Goal: Information Seeking & Learning: Learn about a topic

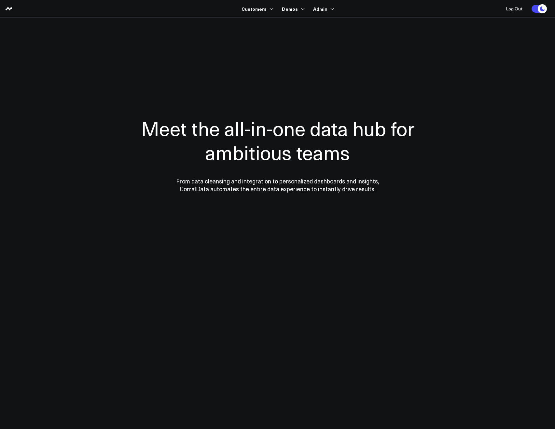
click at [272, 21] on section "Meet the all-in-one data hub for ambitious teams From data cleansing and integr…" at bounding box center [277, 132] width 469 height 228
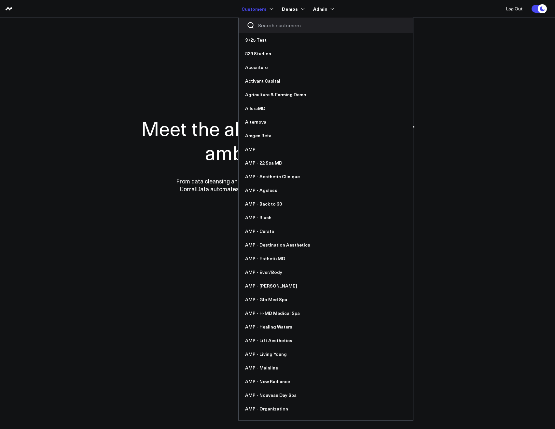
click at [262, 21] on div at bounding box center [326, 26] width 174 height 16
click at [262, 26] on input "Search customers input" at bounding box center [331, 25] width 147 height 7
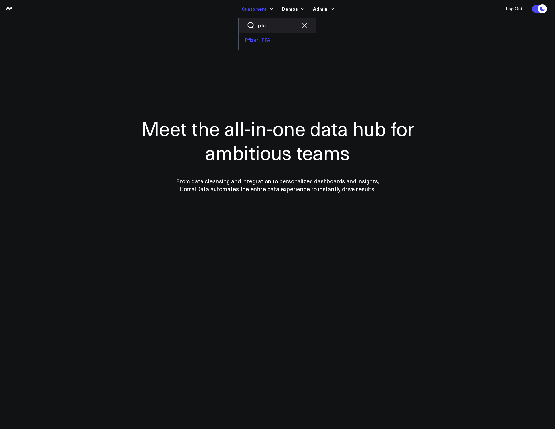
type input "pfa"
click at [262, 37] on link "Pfizer - PFA" at bounding box center [277, 40] width 77 height 14
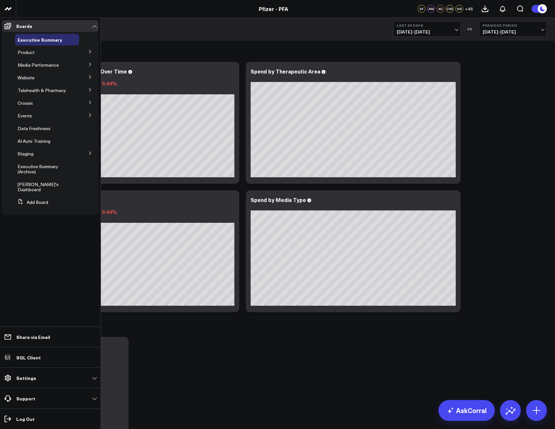
click at [90, 116] on icon at bounding box center [90, 115] width 2 height 3
click at [90, 116] on icon at bounding box center [90, 115] width 4 height 4
click at [90, 102] on icon at bounding box center [90, 103] width 4 height 4
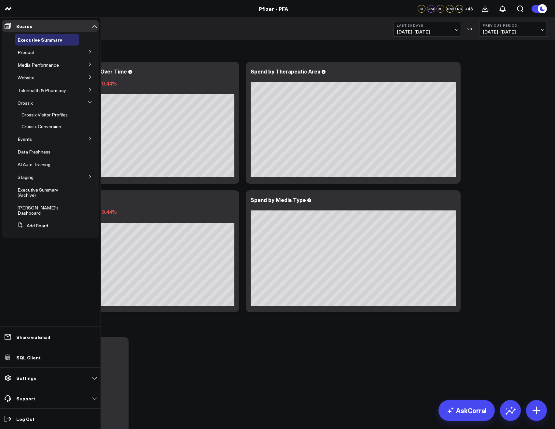
click at [90, 102] on icon at bounding box center [90, 102] width 4 height 4
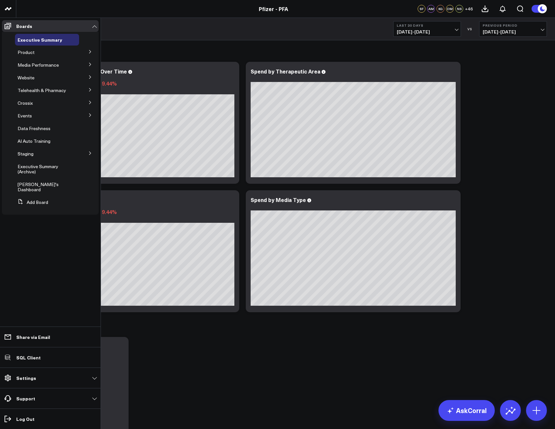
click at [90, 89] on icon at bounding box center [90, 90] width 4 height 4
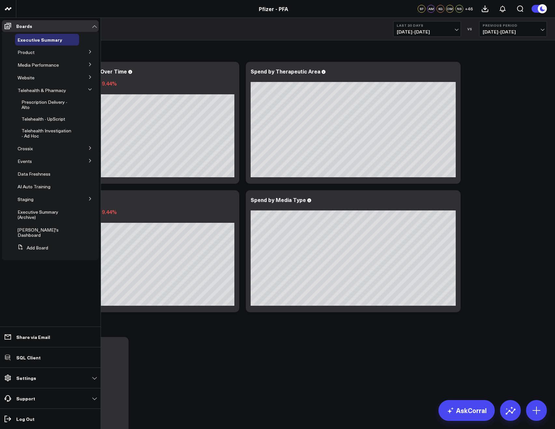
click at [90, 89] on icon at bounding box center [90, 90] width 4 height 4
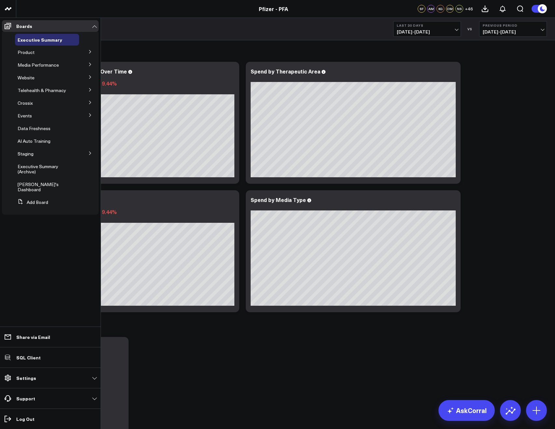
click at [90, 79] on icon at bounding box center [90, 77] width 4 height 4
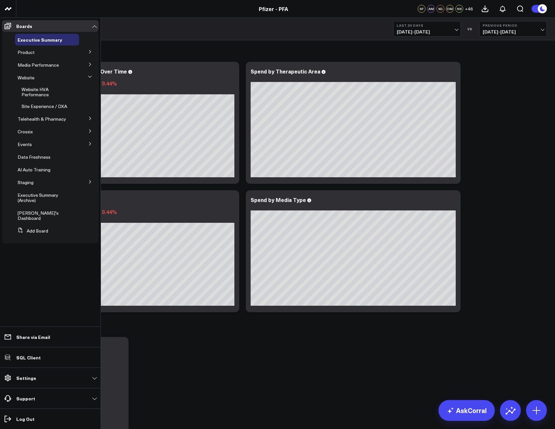
click at [90, 79] on button at bounding box center [90, 76] width 10 height 17
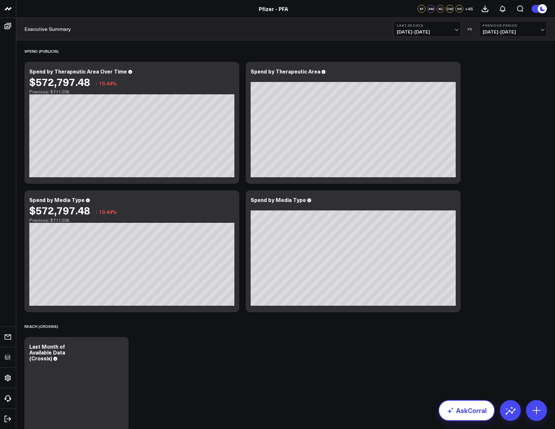
click at [455, 416] on link "AskCorral" at bounding box center [466, 410] width 56 height 21
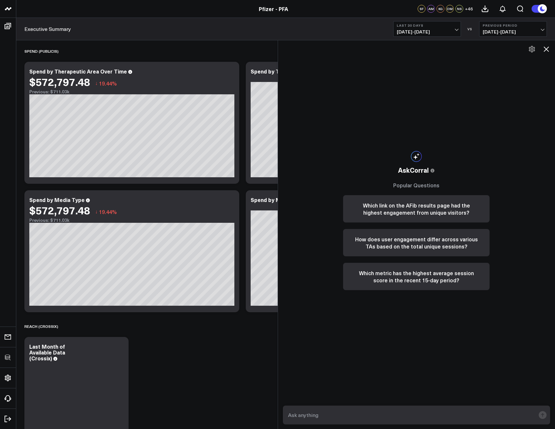
click at [433, 409] on textarea at bounding box center [410, 415] width 249 height 12
paste textarea "quiz form|form|completed"
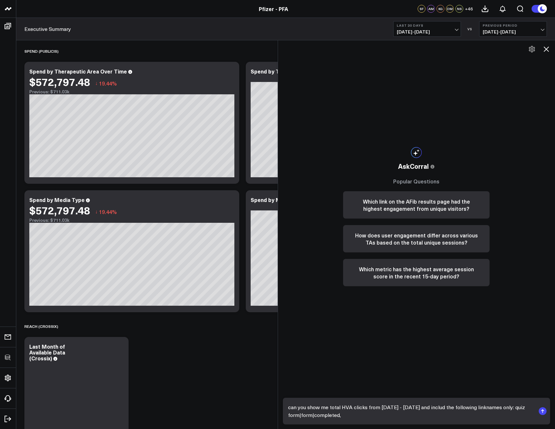
paste textarea "mtoq crm form|form|completed"
paste textarea "quiz retake|form|completed"
type textarea "can you show me total HVA clicks from may 21 - aug 21 and includ the following …"
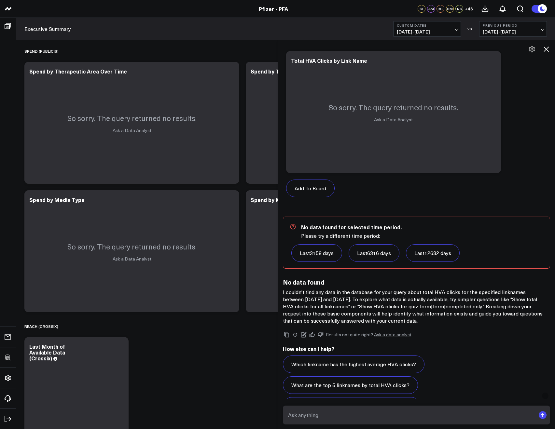
scroll to position [536, 0]
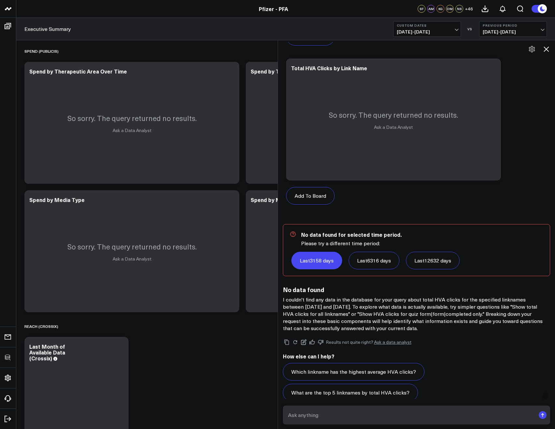
click at [337, 257] on link "Last 3158 days" at bounding box center [316, 261] width 51 height 18
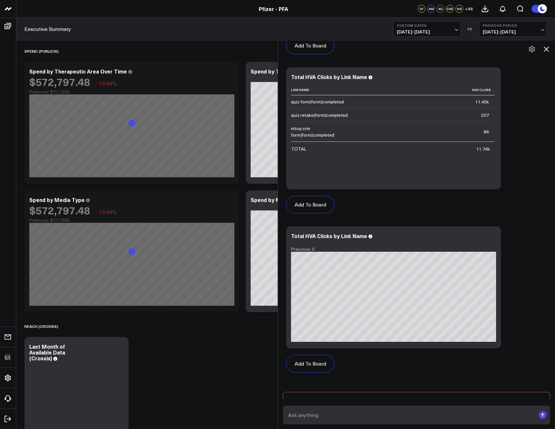
scroll to position [286, 0]
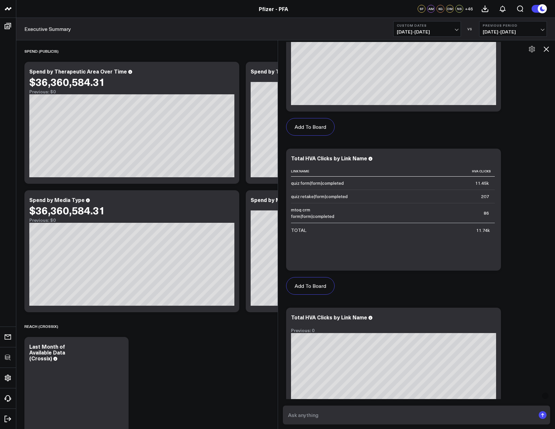
click at [406, 27] on b "Custom Dates" at bounding box center [427, 25] width 61 height 4
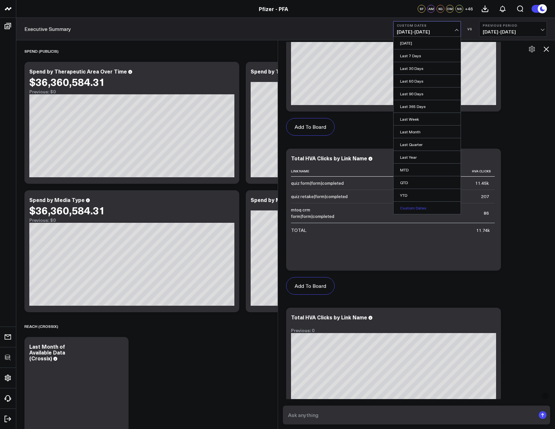
click at [407, 205] on link "Custom Dates" at bounding box center [426, 208] width 67 height 12
select select "7"
select select "2025"
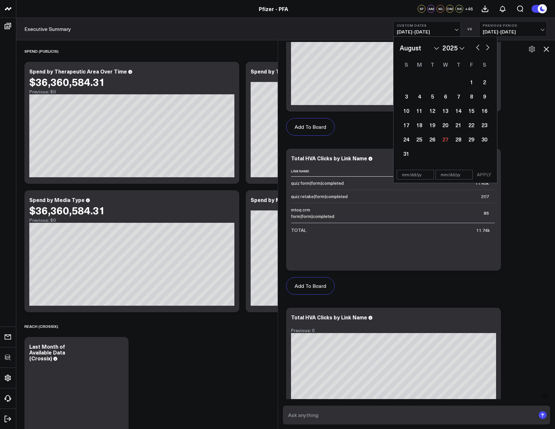
click at [479, 46] on button "button" at bounding box center [477, 47] width 7 height 8
select select "6"
select select "2025"
click at [479, 50] on button "button" at bounding box center [477, 47] width 7 height 8
select select "5"
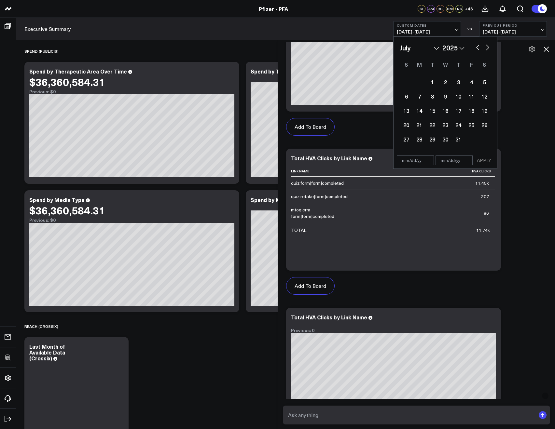
select select "2025"
click at [479, 50] on button "button" at bounding box center [477, 47] width 7 height 8
select select "4"
select select "2025"
click at [441, 123] on div "21" at bounding box center [445, 124] width 13 height 13
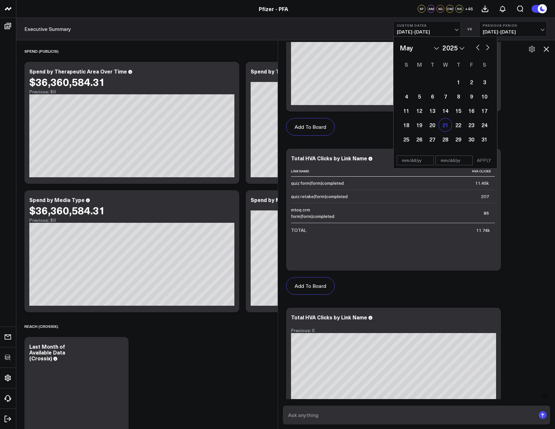
type input "05/21/25"
select select "4"
select select "2025"
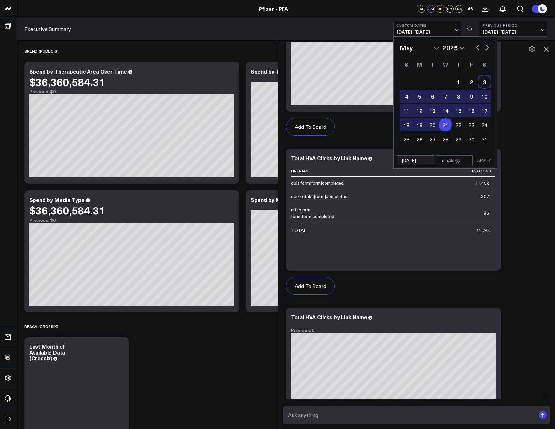
click at [491, 47] on div "January February March April May June July August September October November De…" at bounding box center [444, 95] width 103 height 116
click at [489, 47] on button "button" at bounding box center [487, 47] width 7 height 8
select select "5"
select select "2025"
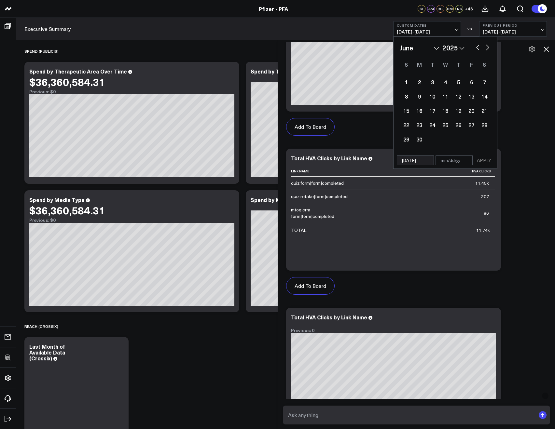
click at [489, 47] on button "button" at bounding box center [487, 47] width 7 height 8
select select "6"
select select "2025"
click at [489, 47] on button "button" at bounding box center [487, 47] width 7 height 8
select select "7"
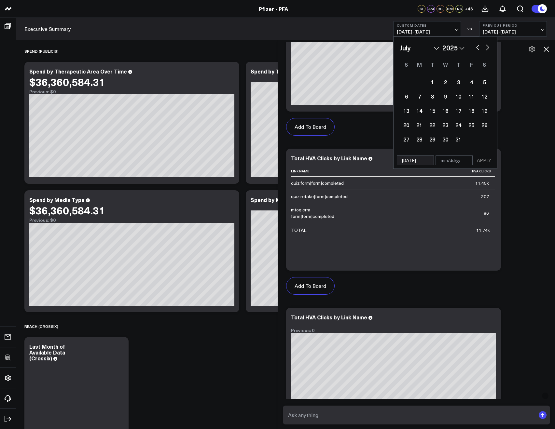
select select "2025"
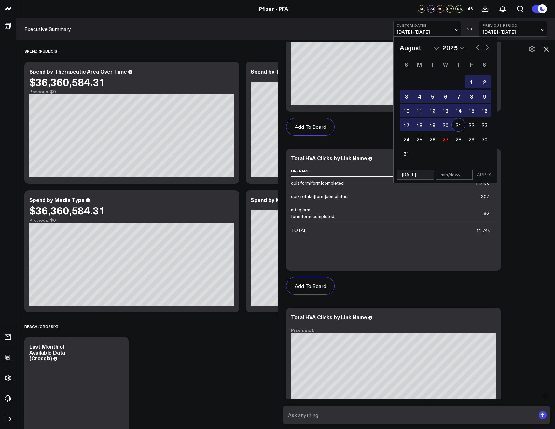
click at [456, 124] on div "21" at bounding box center [458, 124] width 13 height 13
type input "08/21/25"
select select "7"
select select "2025"
click at [479, 172] on button "APPLY" at bounding box center [484, 175] width 20 height 10
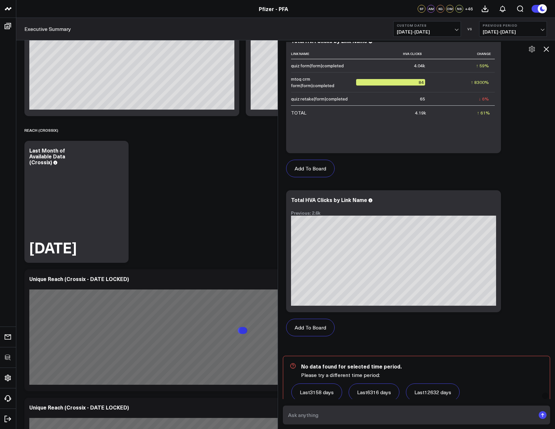
scroll to position [203, 0]
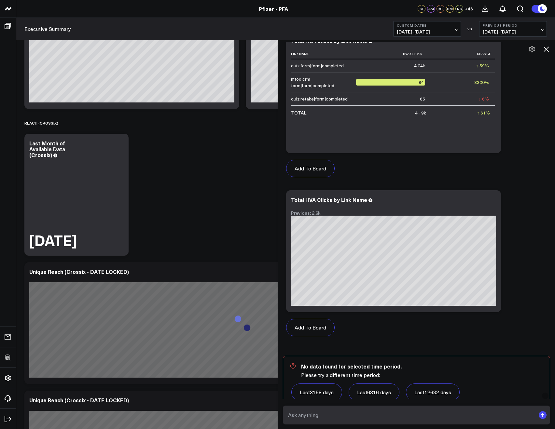
click at [422, 411] on textarea at bounding box center [410, 415] width 249 height 12
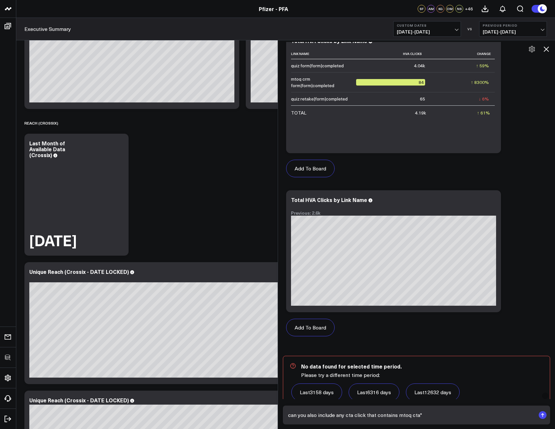
click at [397, 419] on textarea "can you also include any cta click that contains mtoq cta"" at bounding box center [410, 415] width 249 height 12
click at [400, 416] on textarea "can you also include any cta click that contains mtoq cta"" at bounding box center [410, 415] width 249 height 12
click at [444, 410] on textarea "can you also include any cta click that contains "mtoq cta"" at bounding box center [410, 415] width 249 height 12
click at [444, 411] on textarea "can you also include any cta click that contains "mtoq cta"" at bounding box center [410, 415] width 249 height 12
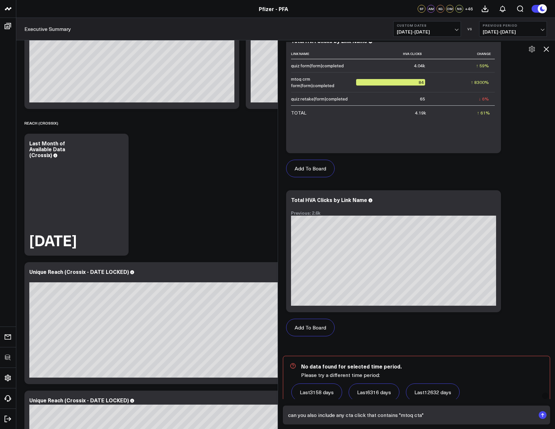
click at [434, 413] on textarea "can you also include any cta click that contains "mtoq cta"" at bounding box center [410, 415] width 249 height 12
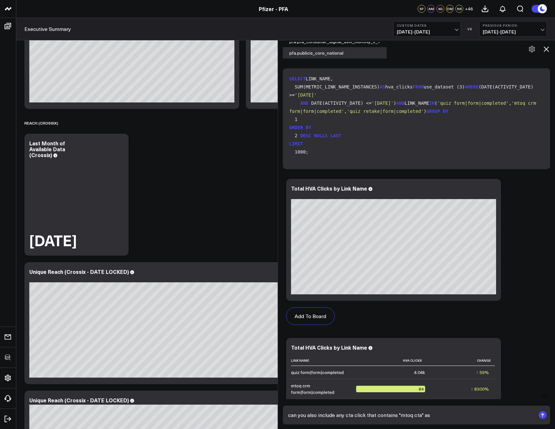
scroll to position [98, 0]
type textarea "can you also include any cta click that contains "mtoq cta" as an or statement"
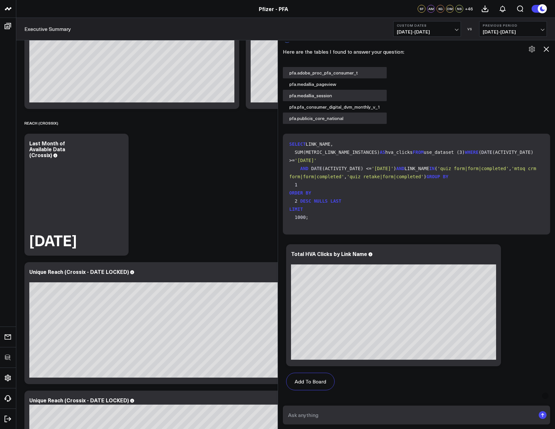
scroll to position [0, 0]
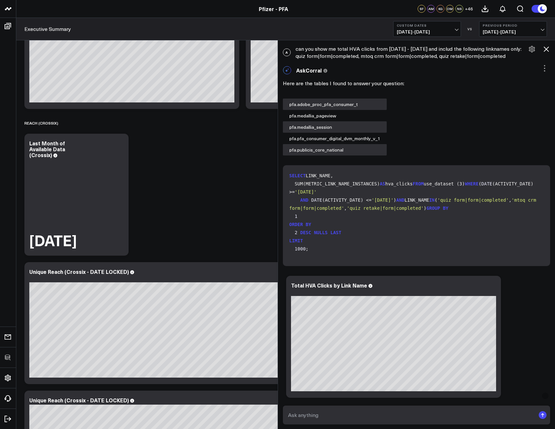
click at [544, 50] on icon at bounding box center [546, 49] width 8 height 8
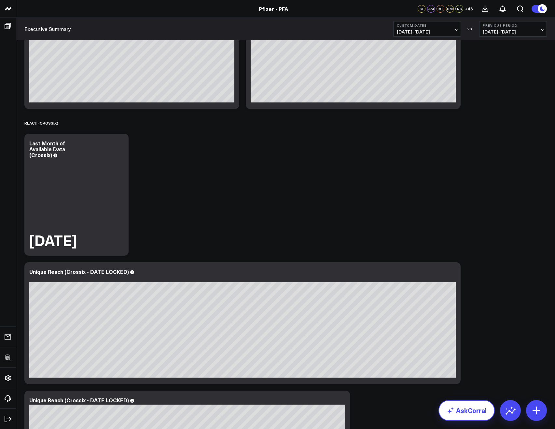
click at [462, 409] on link "AskCorral" at bounding box center [466, 410] width 56 height 21
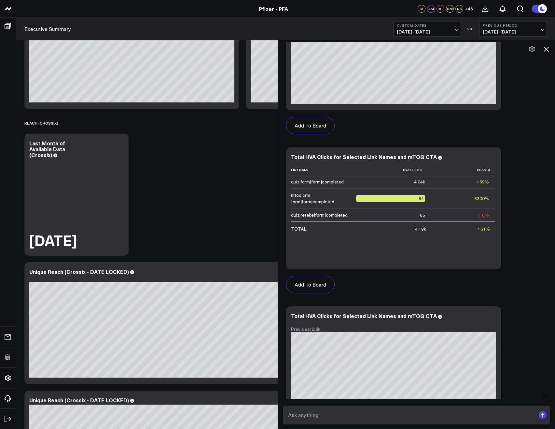
scroll to position [1304, 0]
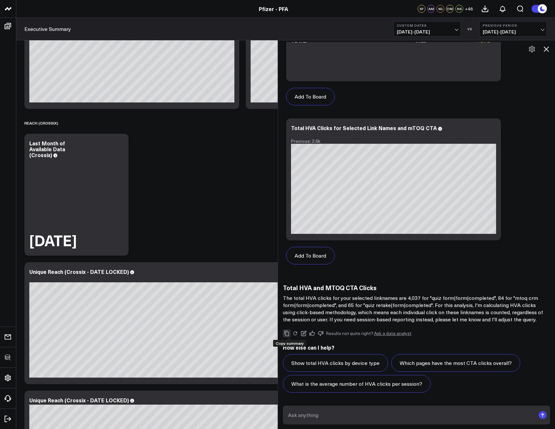
click at [289, 334] on icon "Copy" at bounding box center [287, 334] width 6 height 6
click at [306, 333] on icon at bounding box center [304, 334] width 6 height 6
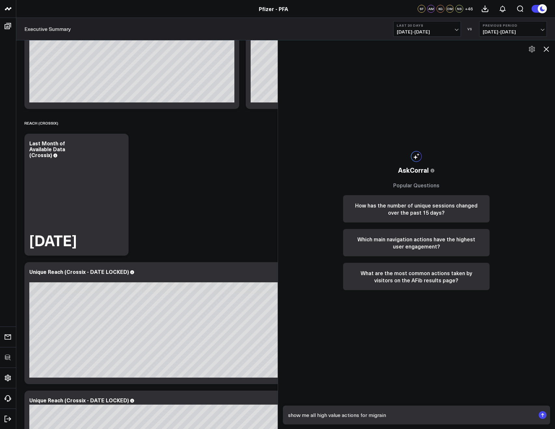
type textarea "show me all high value actions for migraine"
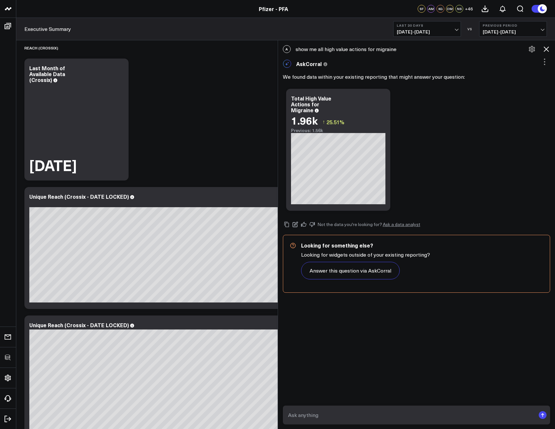
scroll to position [272, 0]
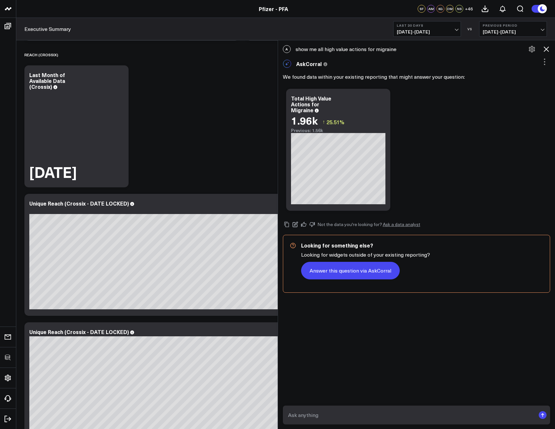
click at [350, 267] on button "Answer this question via AskCorral" at bounding box center [350, 271] width 99 height 18
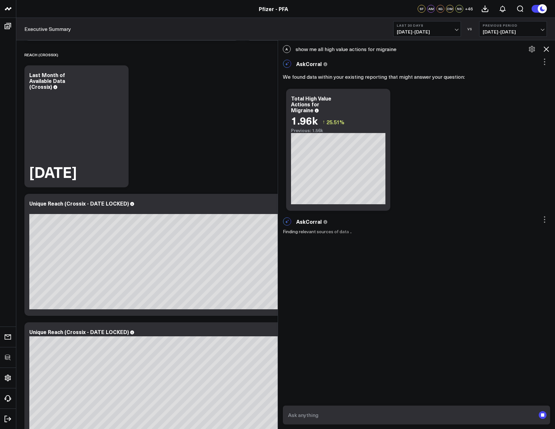
scroll to position [3, 0]
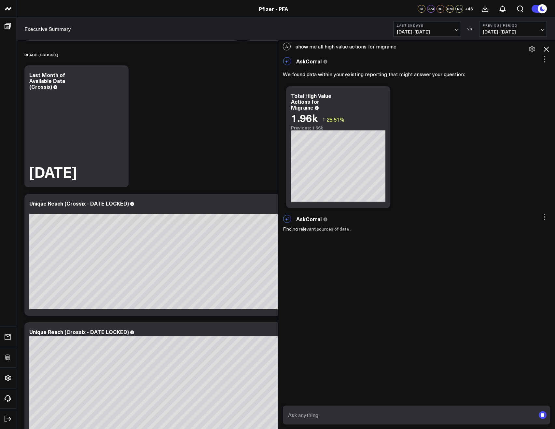
click at [411, 29] on span "07/28/25 - 08/26/25" at bounding box center [427, 31] width 61 height 5
click at [498, 133] on div "Ask support Change chart to Fuel Gauge Fuel Gauge w/o Comparison Comparison Bar…" at bounding box center [416, 147] width 267 height 129
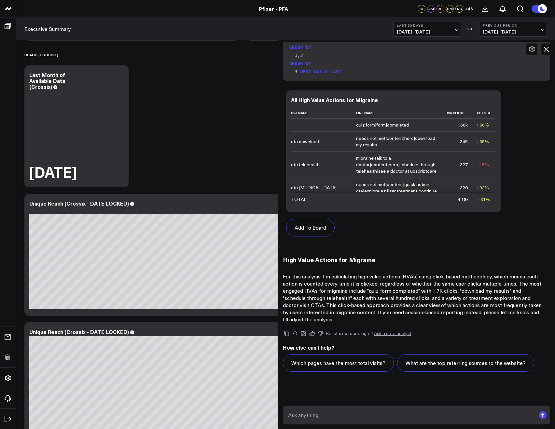
scroll to position [337, 0]
click at [411, 35] on button "Last 30 Days 07/28/25 - 08/26/25" at bounding box center [427, 29] width 68 height 16
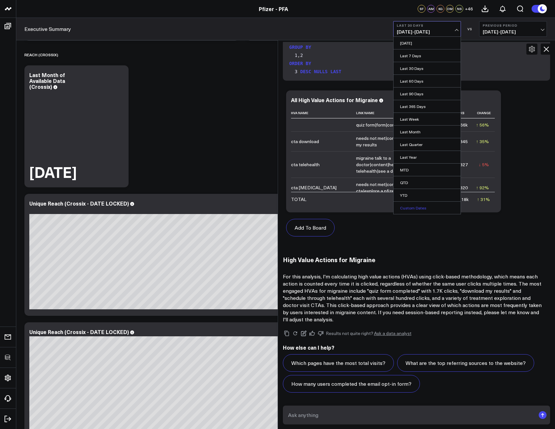
click at [403, 211] on link "Custom Dates" at bounding box center [426, 208] width 67 height 12
select select "7"
select select "2025"
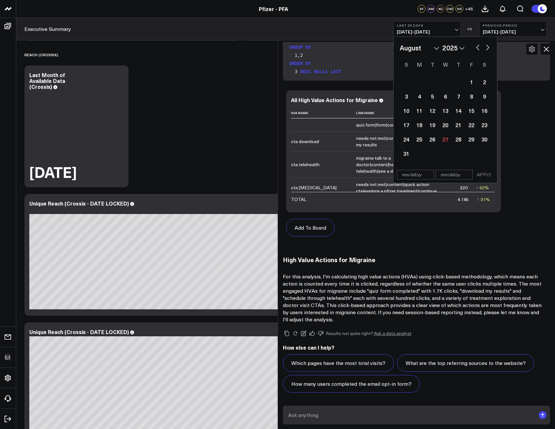
click at [479, 49] on button "button" at bounding box center [477, 47] width 7 height 8
select select "6"
select select "2025"
click at [479, 49] on button "button" at bounding box center [477, 47] width 7 height 8
select select "5"
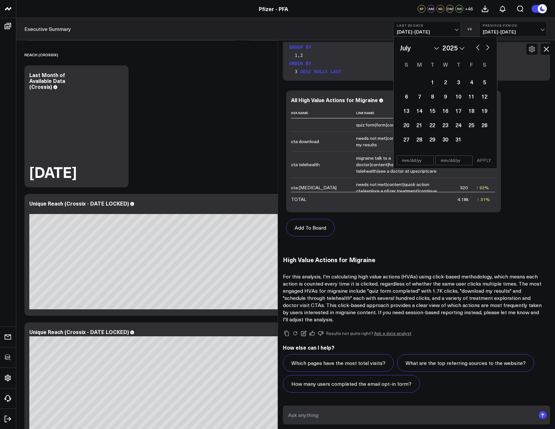
select select "2025"
click at [479, 49] on button "button" at bounding box center [477, 47] width 7 height 8
select select "4"
select select "2025"
click at [448, 123] on div "21" at bounding box center [445, 124] width 13 height 13
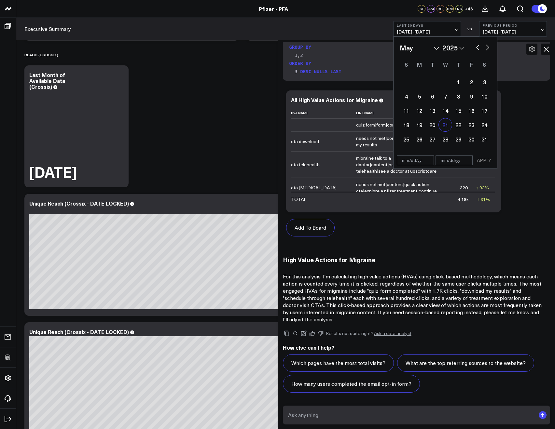
type input "05/21/25"
select select "4"
select select "2025"
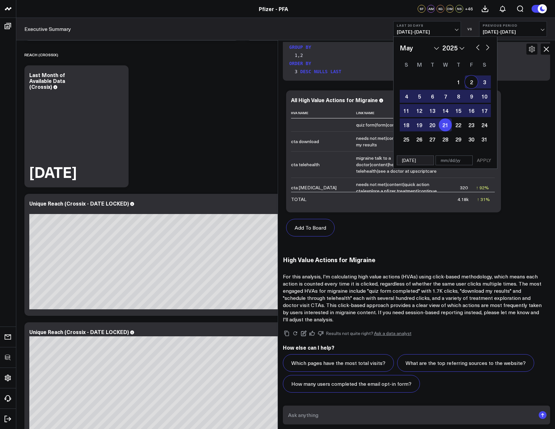
click at [487, 43] on button "button" at bounding box center [487, 47] width 7 height 8
select select "5"
select select "2025"
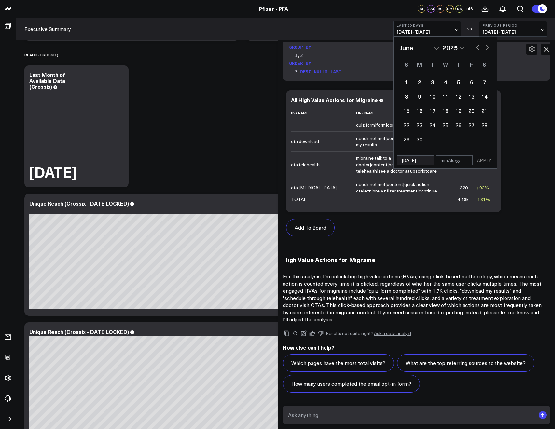
click at [487, 44] on button "button" at bounding box center [487, 47] width 7 height 8
select select "7"
select select "2025"
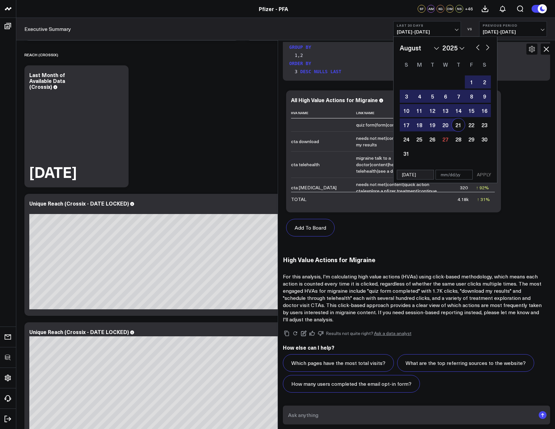
click at [455, 126] on div "21" at bounding box center [458, 124] width 13 height 13
type input "08/21/25"
select select "7"
select select "2025"
click at [480, 175] on button "APPLY" at bounding box center [484, 175] width 20 height 10
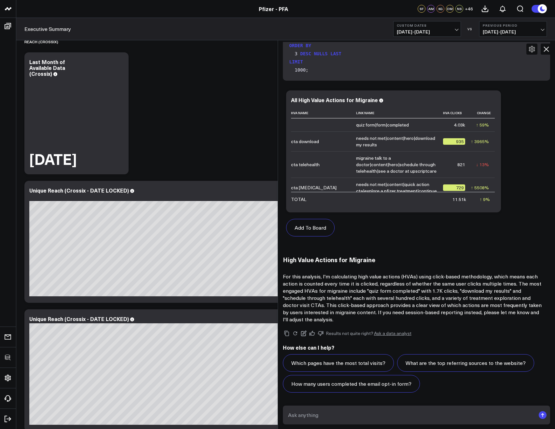
scroll to position [287, 0]
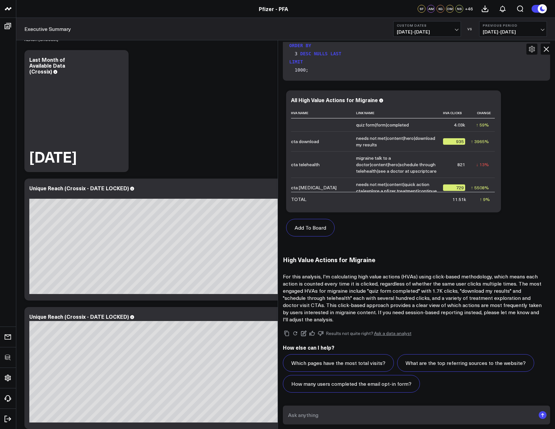
click at [333, 416] on textarea at bounding box center [410, 415] width 249 height 12
type textarea "remove the filter for the page url, i want to consider the whole site"
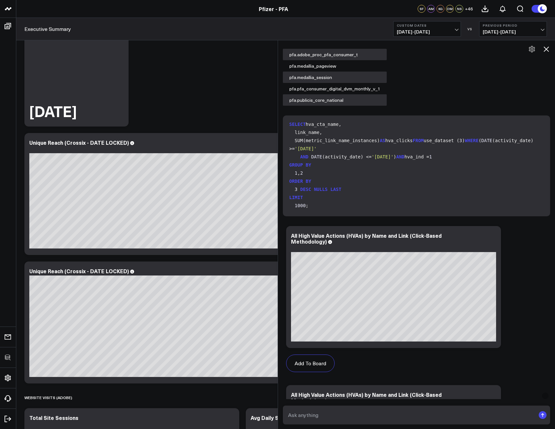
scroll to position [979, 0]
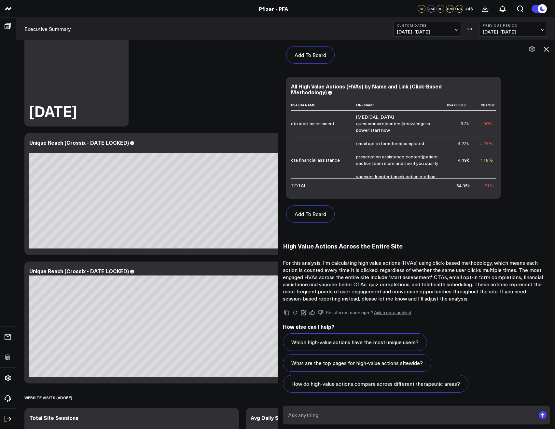
click at [352, 413] on textarea at bounding box center [410, 415] width 249 height 12
type textarea "but we do want to limit to the Migraine TA"
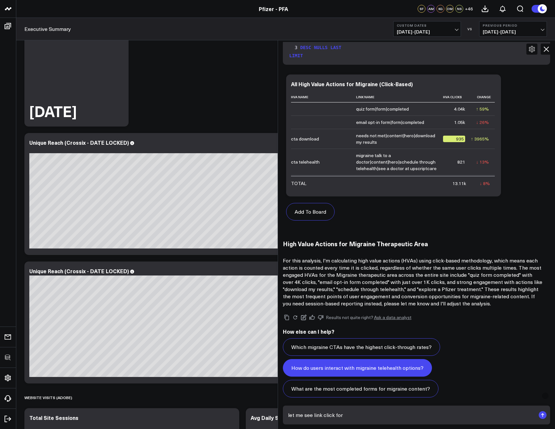
scroll to position [1449, 0]
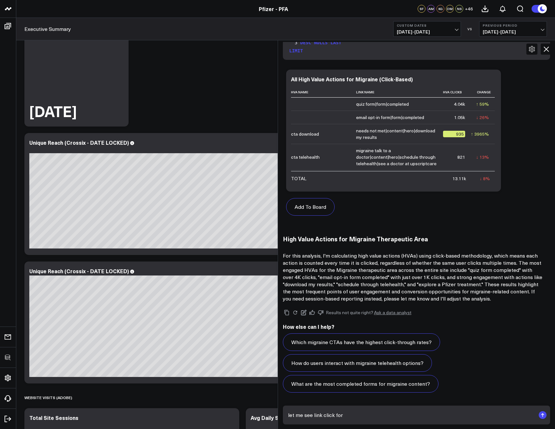
drag, startPoint x: 351, startPoint y: 418, endPoint x: 315, endPoint y: 413, distance: 36.2
click at [315, 413] on textarea "let me see link click for" at bounding box center [410, 415] width 249 height 12
paste textarea "quiz form|form|completed"
paste textarea "needs not met|content|hero|download my results"
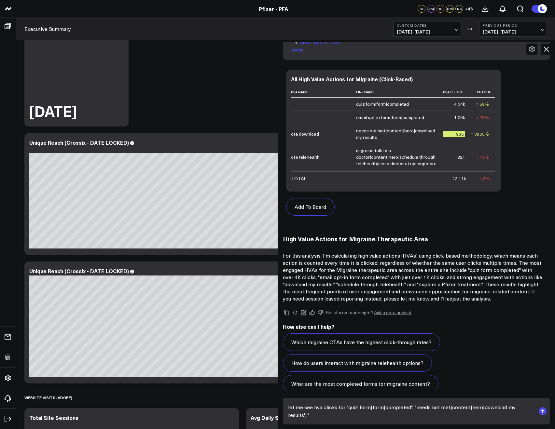
scroll to position [1457, 0]
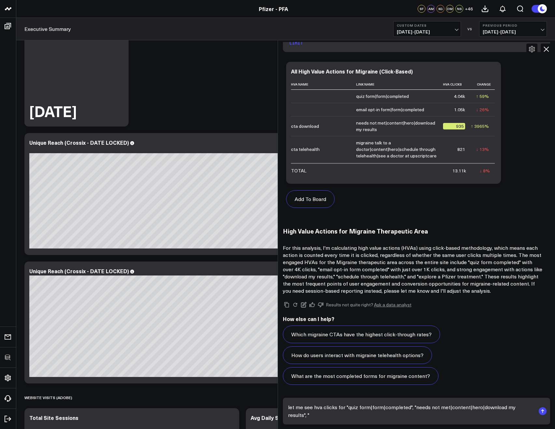
paste textarea "needs met|content|hero|download my results"
paste textarea "quiz retake|form|completed"
type textarea "let me see hva clicks for "quiz form|form|completed", "needs not met|content|he…"
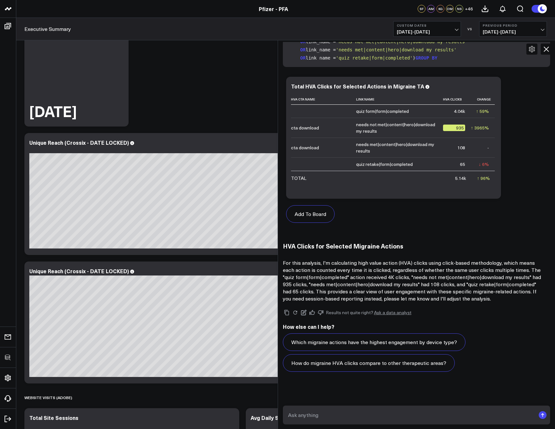
scroll to position [1918, 0]
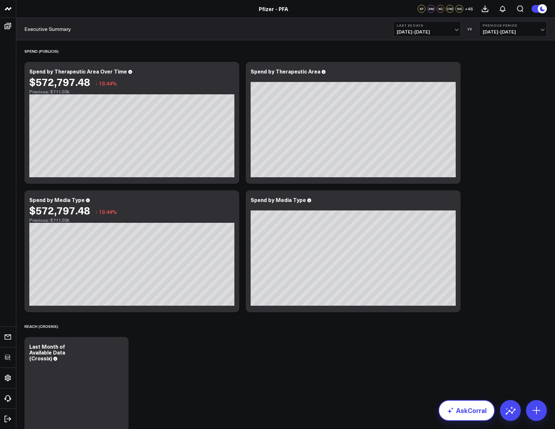
click at [450, 413] on use at bounding box center [450, 410] width 7 height 7
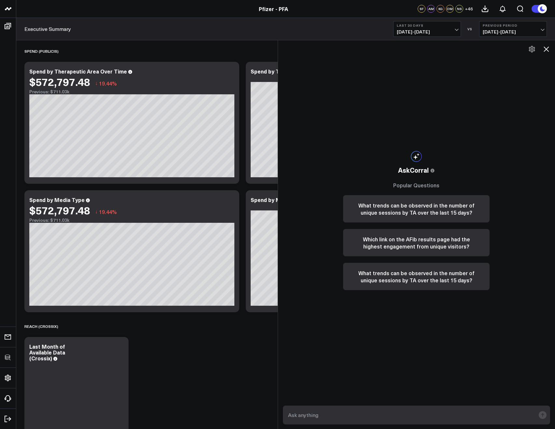
click at [392, 408] on form at bounding box center [416, 415] width 267 height 19
click at [392, 414] on textarea at bounding box center [410, 415] width 249 height 12
paste textarea "quiz form|form|completed"
click at [375, 416] on textarea "show me HVA's for these link names: "quiz form|form|completed" at bounding box center [410, 415] width 249 height 12
click at [441, 415] on textarea "show me HVA's for these link names "quiz form|form|completed" at bounding box center [410, 415] width 249 height 12
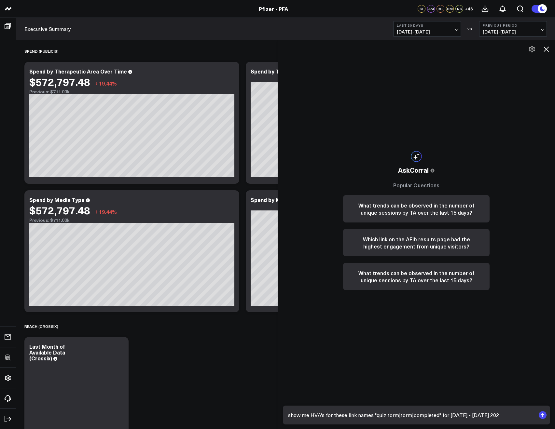
type textarea "show me HVA's for these link names "quiz form|form|completed" for may 21 2025 -…"
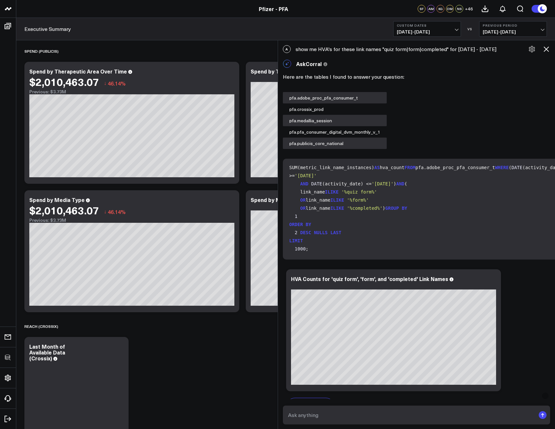
click at [390, 47] on div "A show me HVA's for these link names "quiz form|form|completed" for may 21 2025…" at bounding box center [416, 49] width 277 height 14
drag, startPoint x: 315, startPoint y: 55, endPoint x: 303, endPoint y: 49, distance: 14.0
click at [303, 48] on div "A show me HVA's for these link names "quiz form|form|completed" for may 21 2025…" at bounding box center [416, 49] width 277 height 14
click at [303, 49] on div "A show me HVA's for these link names "quiz form|form|completed" for may 21 2025…" at bounding box center [416, 49] width 277 height 14
drag, startPoint x: 309, startPoint y: 54, endPoint x: 298, endPoint y: 48, distance: 12.5
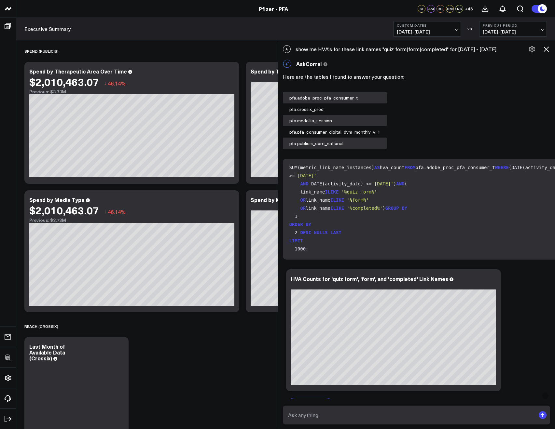
click at [298, 48] on div "A show me HVA's for these link names "quiz form|form|completed" for may 21 2025…" at bounding box center [416, 49] width 277 height 14
copy div "show me HVA's for these link names "quiz form|form|completed" for may 21 2025 -…"
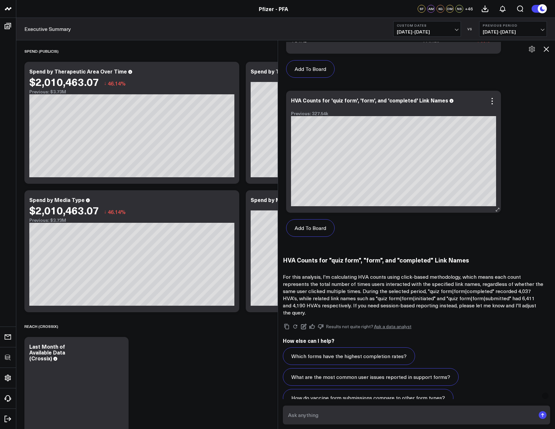
scroll to position [510, 0]
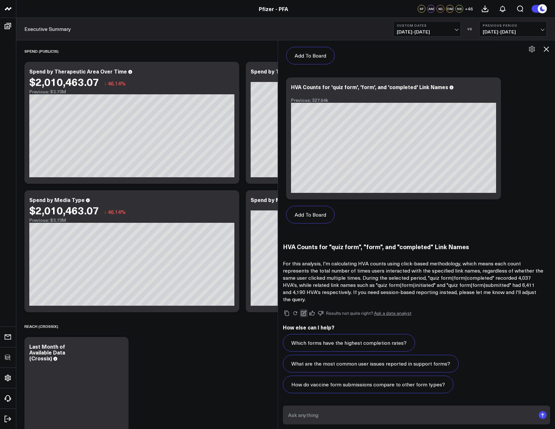
click at [305, 313] on icon at bounding box center [304, 314] width 6 height 6
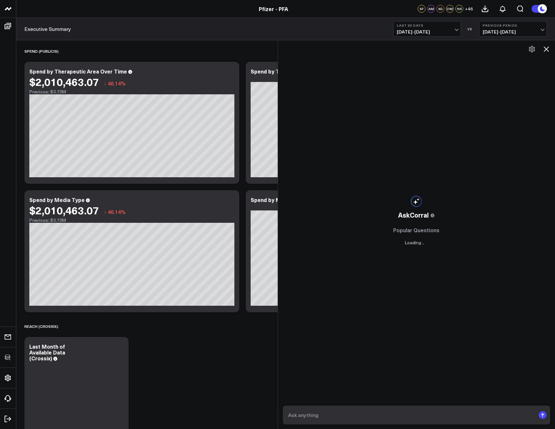
type textarea "show me HVA's for these link names "quiz form|form|completed" for may 21 2025 -…"
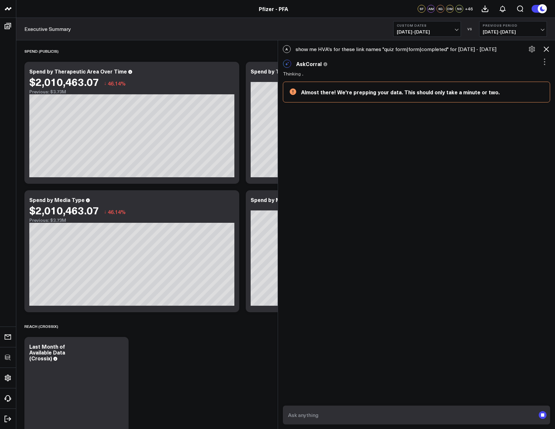
scroll to position [1, 0]
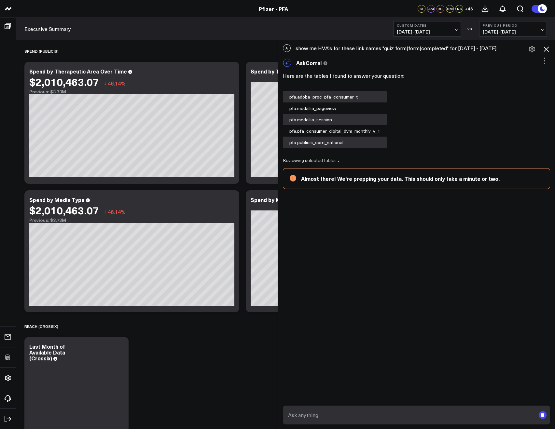
click at [544, 47] on icon at bounding box center [546, 49] width 8 height 8
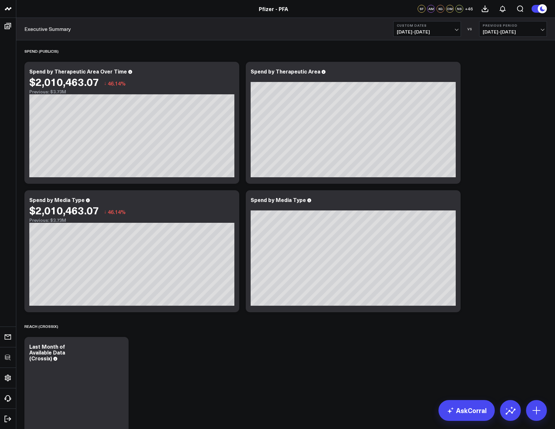
scroll to position [35, 0]
click at [469, 413] on link "AskCorral" at bounding box center [466, 410] width 56 height 21
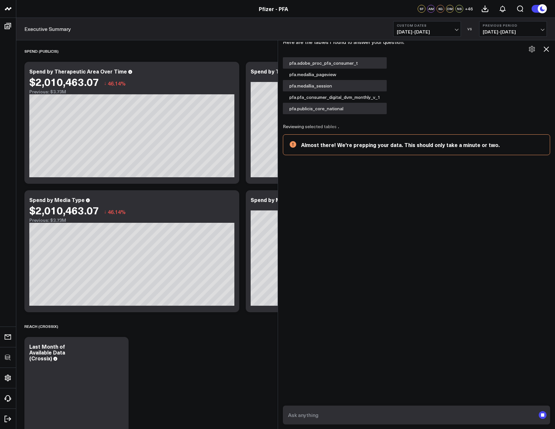
click at [544, 415] on rect "submit" at bounding box center [543, 415] width 8 height 8
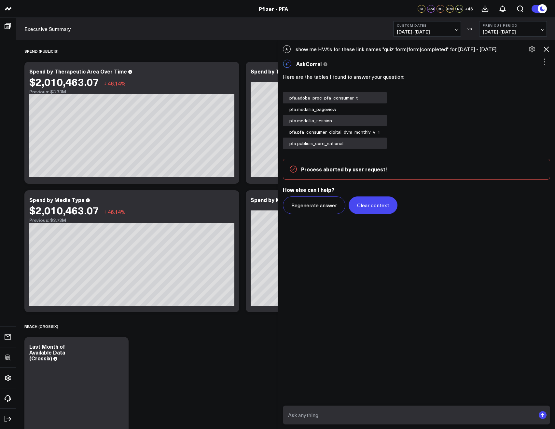
click at [365, 212] on button "Clear context" at bounding box center [372, 206] width 49 height 18
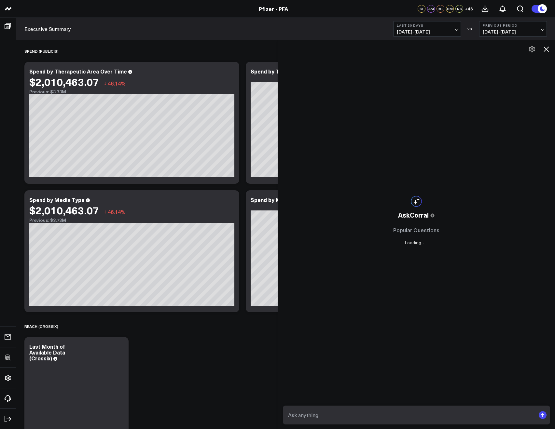
click at [337, 414] on textarea at bounding box center [410, 415] width 249 height 12
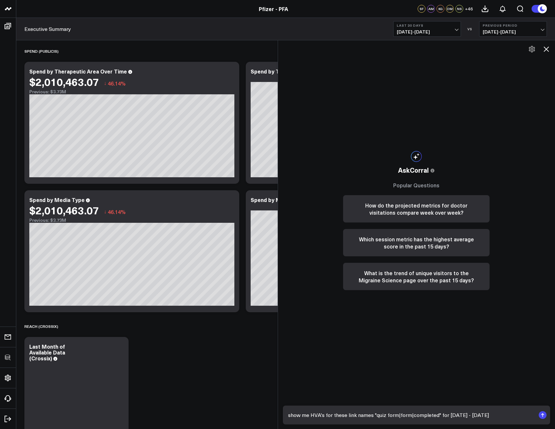
click at [374, 416] on textarea "show me HVA's for these link names "quiz form|form|completed" for may 21 2025 -…" at bounding box center [410, 415] width 249 height 12
type textarea "show me HVA's for these link name "quiz form|form|completed" for may 21 2025 - …"
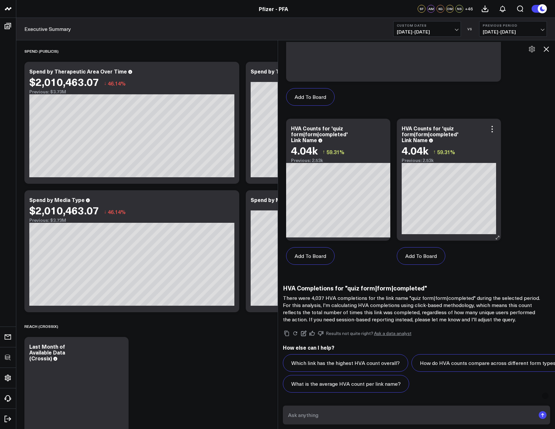
scroll to position [337, 0]
type textarea "h"
paste textarea "needs not met|content|hero|download my results"
type textarea "what about for the link name "needs not met|content|hero|download my results""
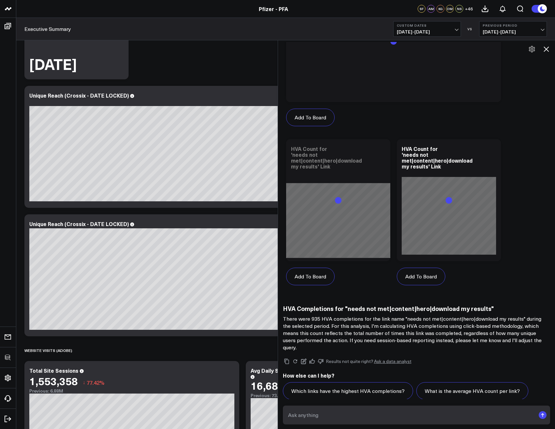
scroll to position [924, 0]
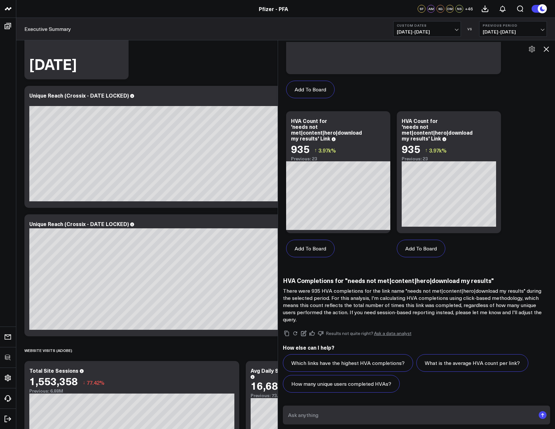
click at [544, 50] on icon at bounding box center [546, 49] width 8 height 8
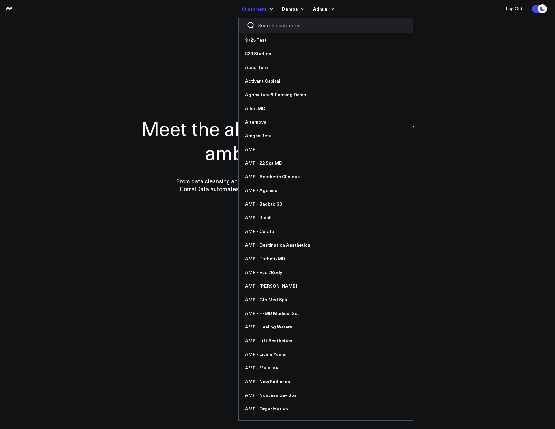
click at [264, 21] on div at bounding box center [326, 26] width 174 height 16
click at [265, 25] on input "Search customers input" at bounding box center [331, 25] width 147 height 7
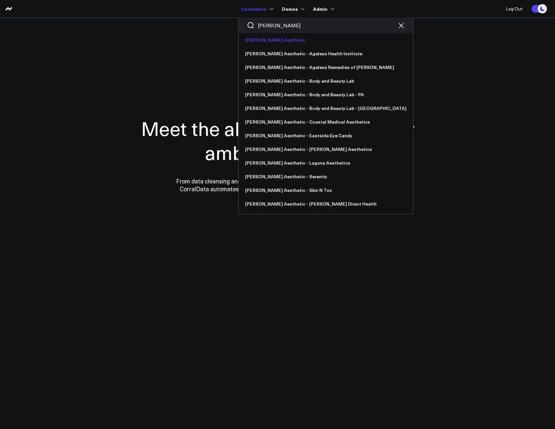
type input "annie"
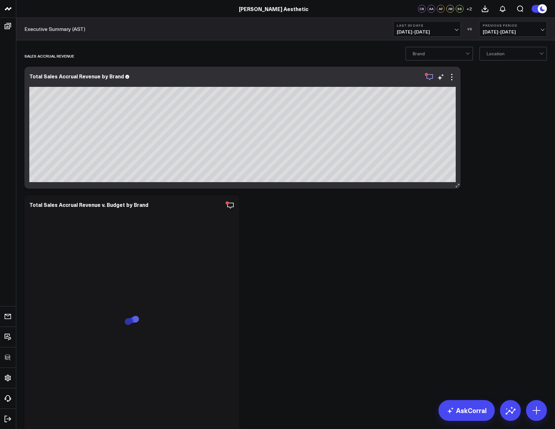
click at [428, 77] on icon "button" at bounding box center [430, 77] width 8 height 8
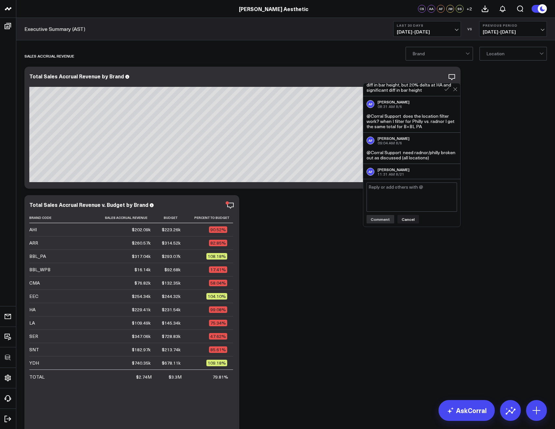
scroll to position [180, 0]
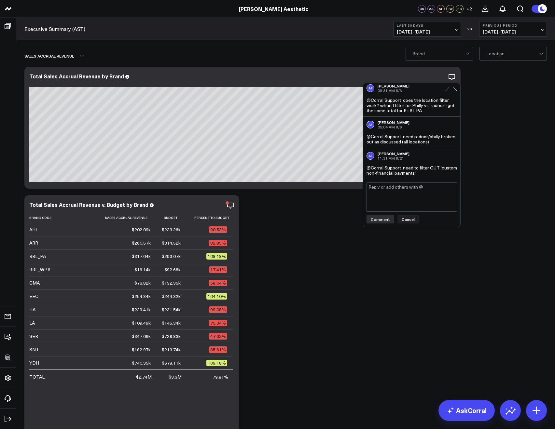
click at [352, 60] on div "Sales Accrual Revenue" at bounding box center [247, 55] width 447 height 15
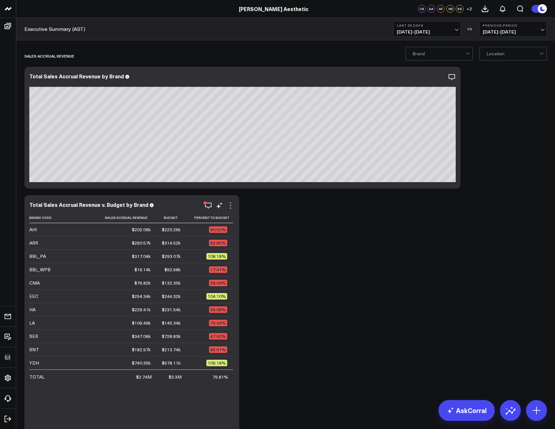
click at [231, 204] on icon at bounding box center [230, 206] width 8 height 8
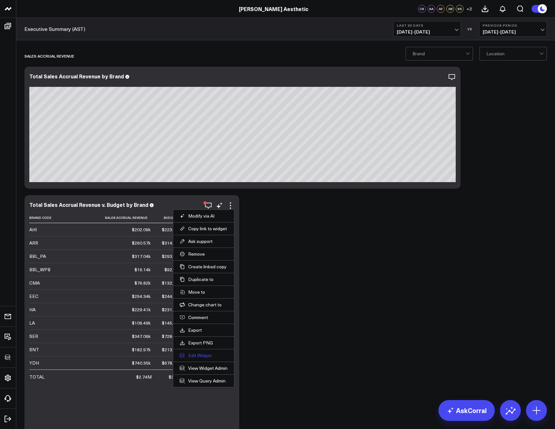
click at [201, 356] on button "Edit Widget" at bounding box center [204, 356] width 48 height 6
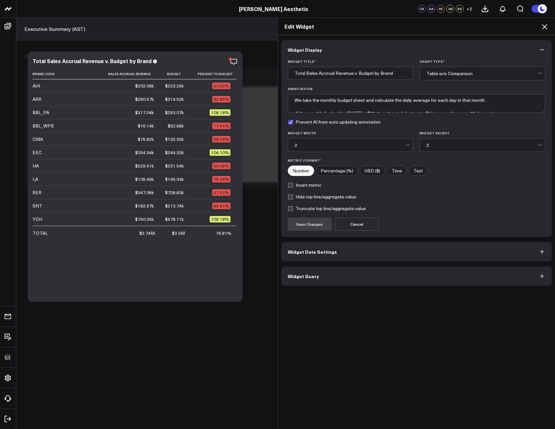
click at [308, 285] on button "Widget Query" at bounding box center [416, 276] width 271 height 20
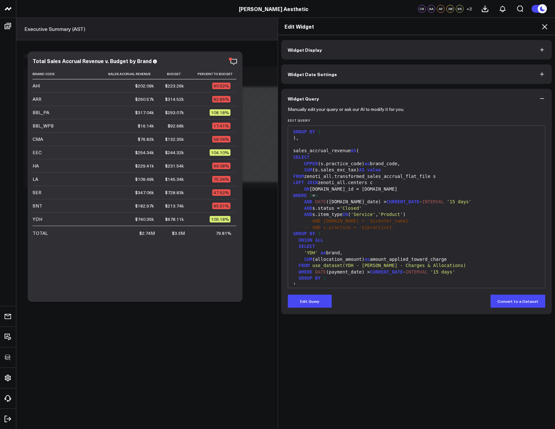
scroll to position [236, 0]
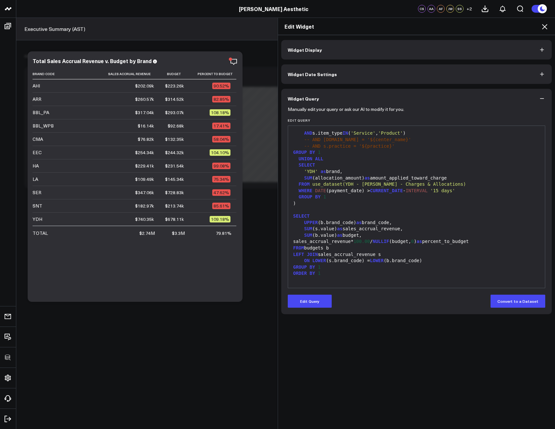
click at [543, 29] on icon at bounding box center [544, 27] width 8 height 8
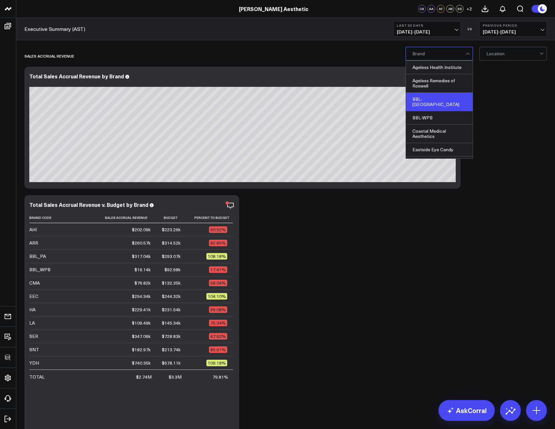
click at [429, 103] on div "BBL-[GEOGRAPHIC_DATA]" at bounding box center [439, 102] width 67 height 19
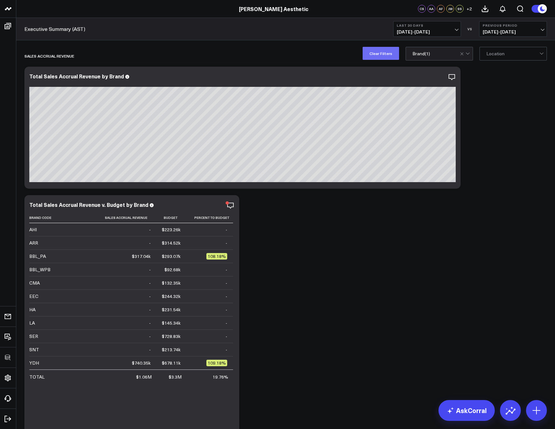
click at [378, 52] on button "Clear Filters" at bounding box center [380, 53] width 36 height 13
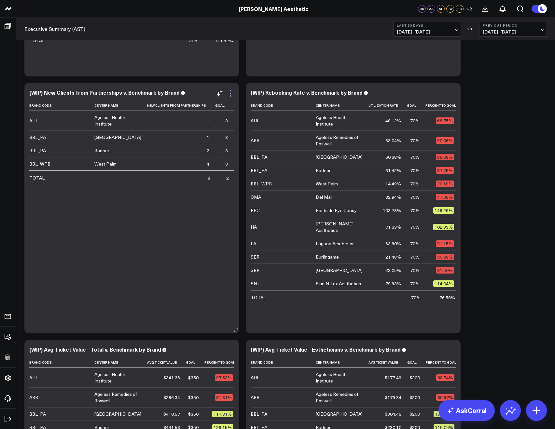
click at [229, 96] on icon at bounding box center [230, 93] width 8 height 8
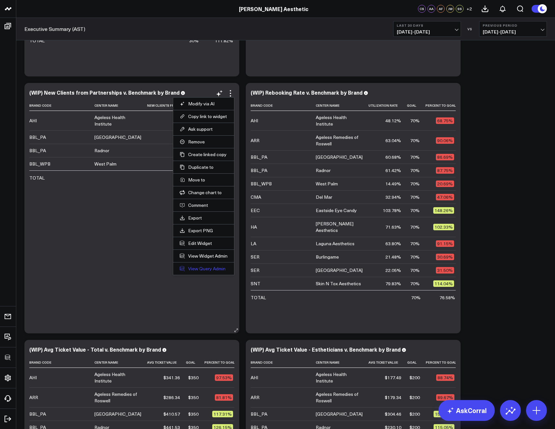
click at [188, 268] on link "View Query Admin" at bounding box center [204, 269] width 48 height 6
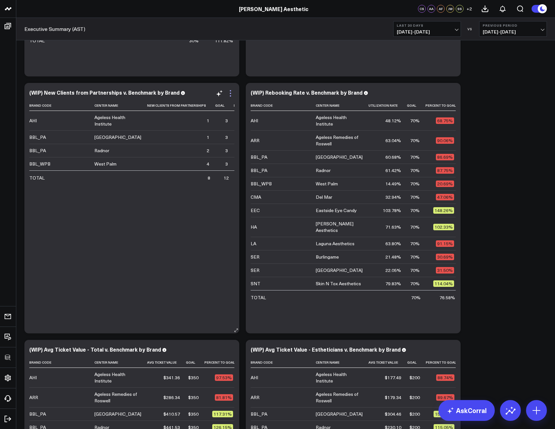
click at [230, 96] on icon at bounding box center [230, 95] width 1 height 1
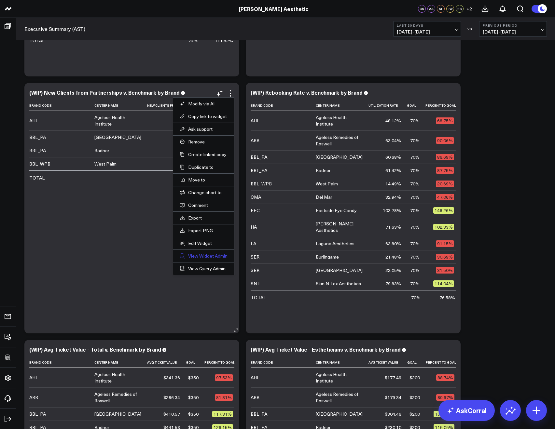
click at [196, 255] on link "View Widget Admin" at bounding box center [204, 256] width 48 height 6
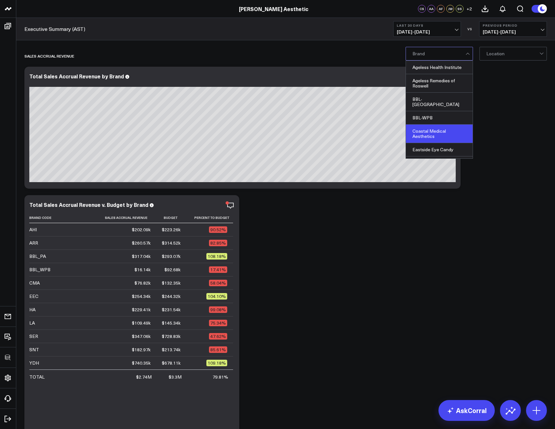
click at [435, 125] on div "Coastal Medical Aesthetics" at bounding box center [439, 134] width 67 height 19
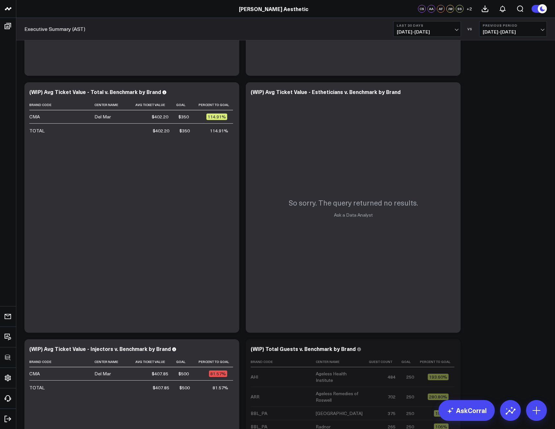
scroll to position [900, 0]
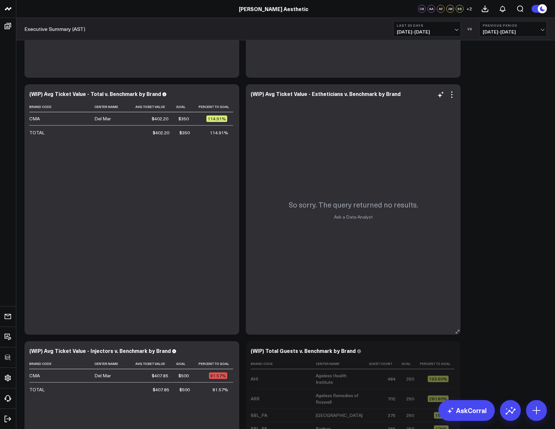
click at [453, 89] on div "So sorry. The query returned no results. Ask a Data Analyst" at bounding box center [353, 209] width 215 height 251
click at [453, 91] on icon at bounding box center [452, 95] width 8 height 8
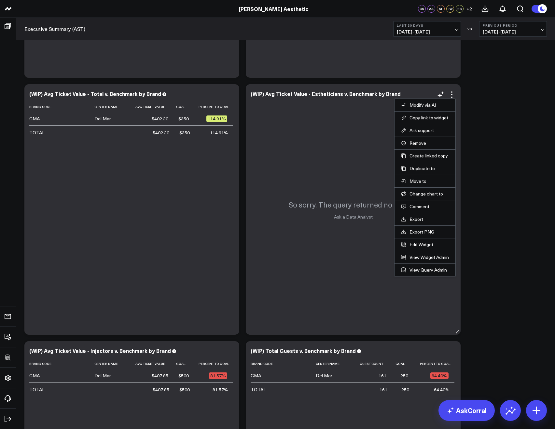
click at [419, 248] on li "Edit Widget" at bounding box center [424, 244] width 61 height 13
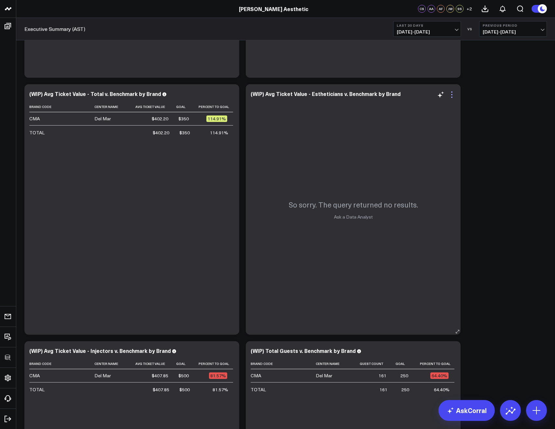
click at [451, 95] on icon at bounding box center [452, 95] width 8 height 8
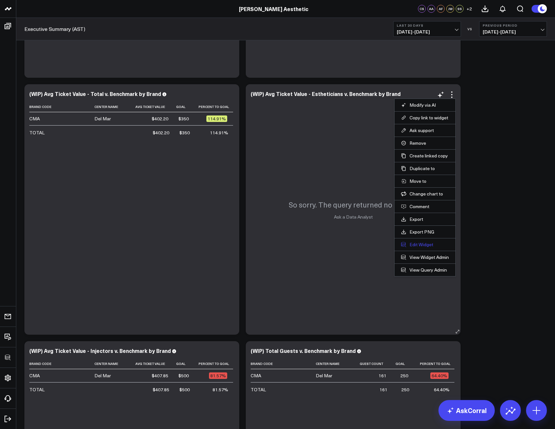
click at [424, 242] on button "Edit Widget" at bounding box center [425, 245] width 48 height 6
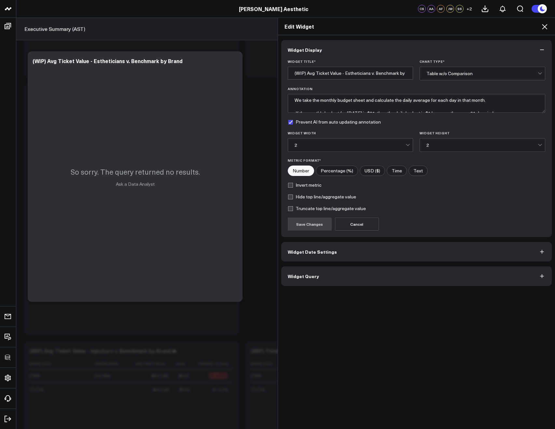
click at [307, 277] on span "Widget Query" at bounding box center [303, 276] width 31 height 5
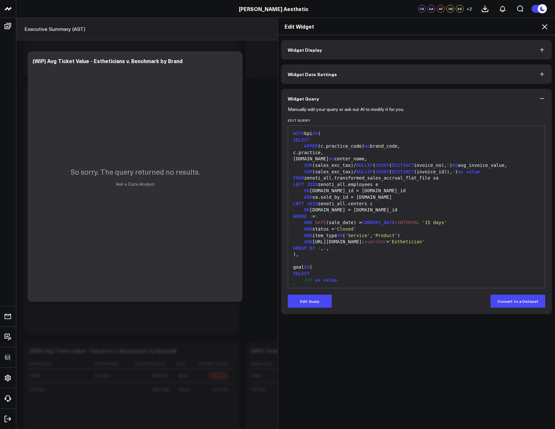
scroll to position [1, 0]
click at [542, 29] on icon at bounding box center [544, 27] width 8 height 8
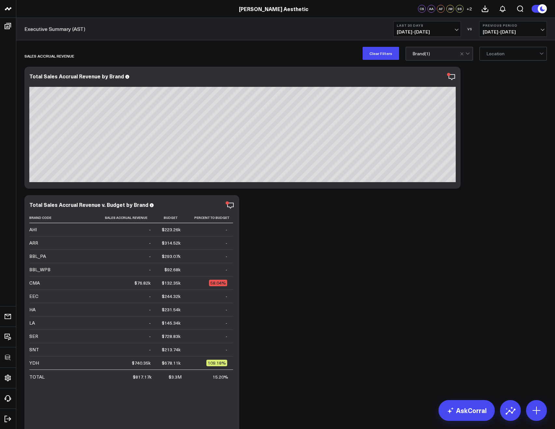
click at [389, 60] on div "Sales Accrual Revenue" at bounding box center [247, 55] width 447 height 15
click at [384, 55] on button "Clear Filters" at bounding box center [380, 53] width 36 height 13
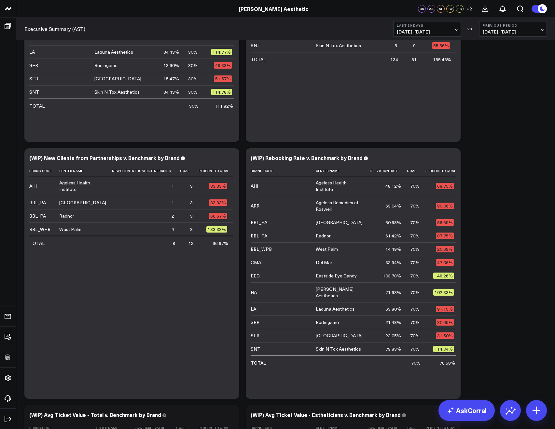
scroll to position [750, 0]
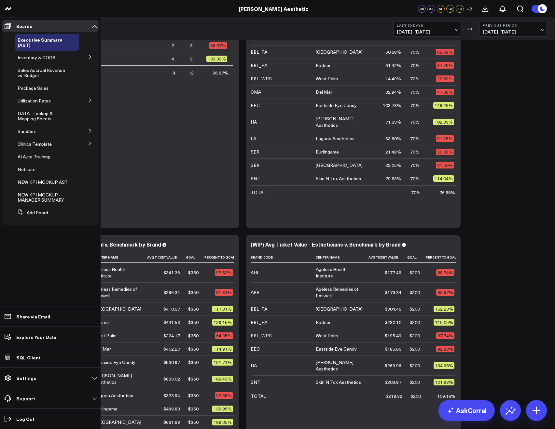
click at [89, 142] on icon at bounding box center [90, 144] width 4 height 4
click at [89, 154] on icon at bounding box center [90, 155] width 4 height 4
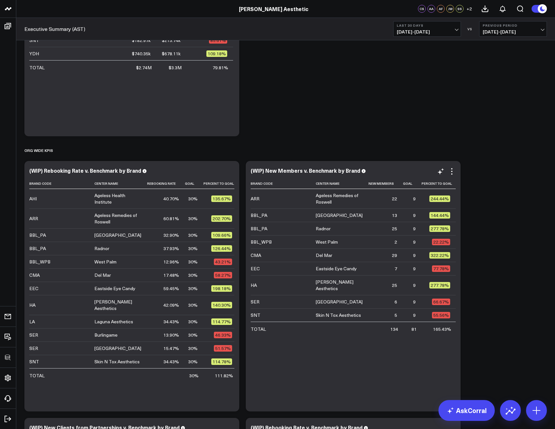
scroll to position [356, 0]
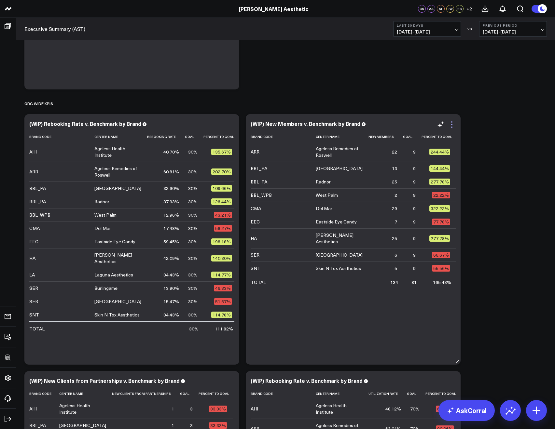
click at [450, 125] on icon at bounding box center [452, 125] width 8 height 8
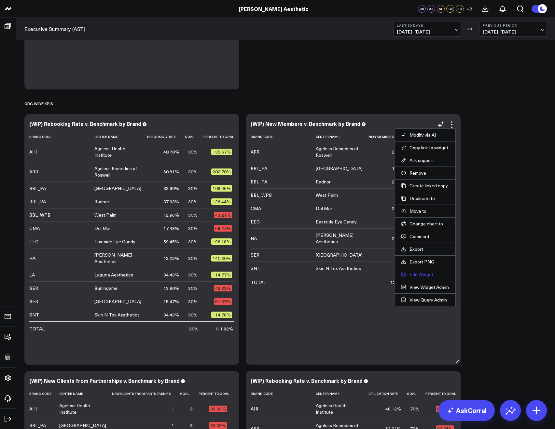
click at [412, 275] on button "Edit Widget" at bounding box center [425, 275] width 48 height 6
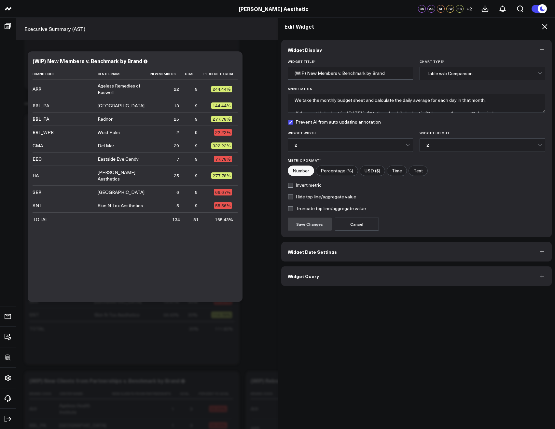
drag, startPoint x: 286, startPoint y: 290, endPoint x: 288, endPoint y: 286, distance: 3.6
click at [286, 290] on div "Widget Display Widget Title * (WIP) New Members v. Benchmark by Brand Chart Typ…" at bounding box center [416, 232] width 277 height 394
click at [288, 285] on button "Widget Query" at bounding box center [416, 276] width 271 height 20
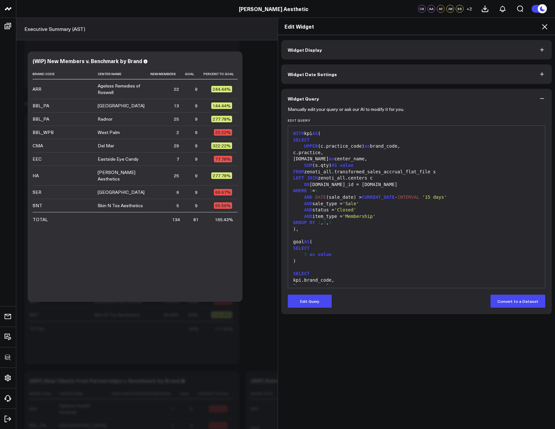
click at [541, 30] on icon at bounding box center [544, 27] width 8 height 8
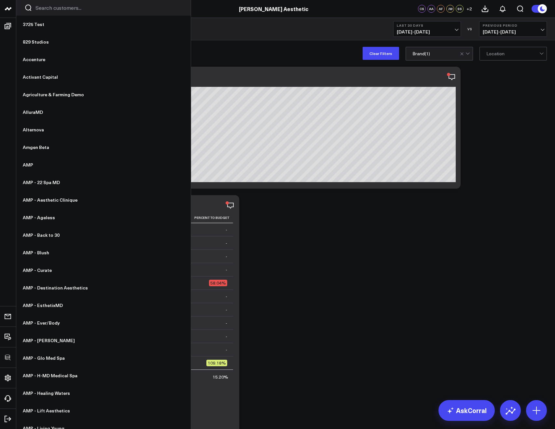
click at [39, 9] on input "Search customers input" at bounding box center [108, 7] width 147 height 7
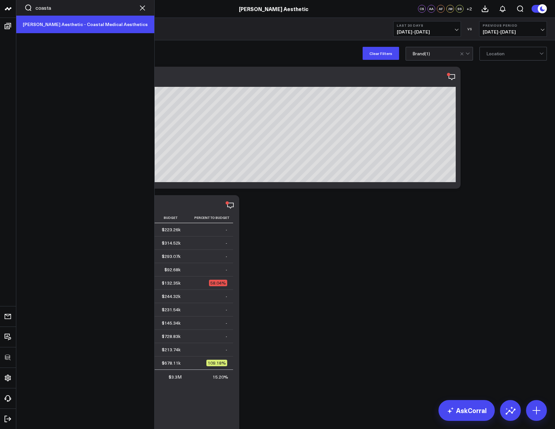
type input "coasta"
click at [32, 28] on link "[PERSON_NAME] Aesthetic - Coastal Medical Aesthetics" at bounding box center [85, 25] width 138 height 18
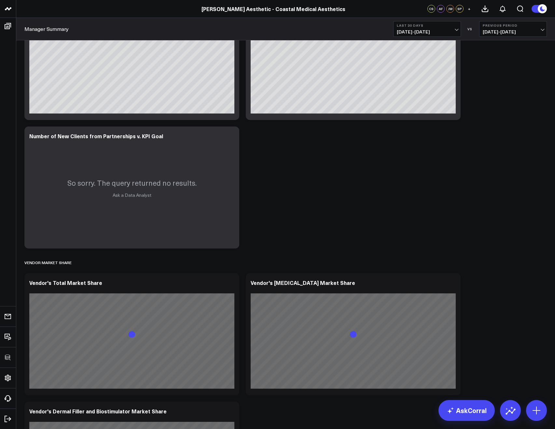
scroll to position [1968, 0]
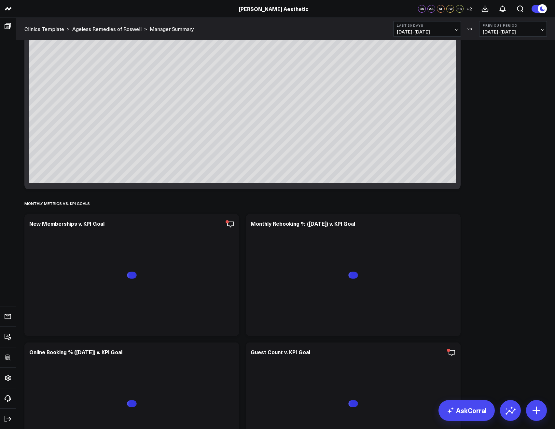
scroll to position [1611, 0]
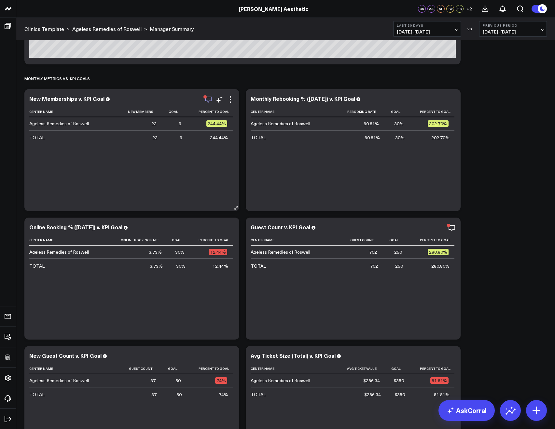
click at [206, 97] on div "button" at bounding box center [204, 96] width 3 height 3
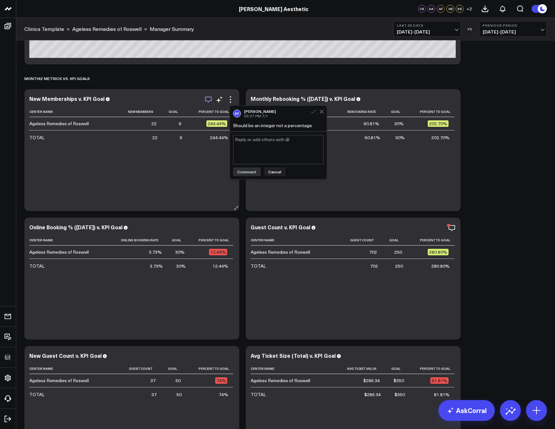
click at [311, 111] on icon at bounding box center [313, 112] width 6 height 6
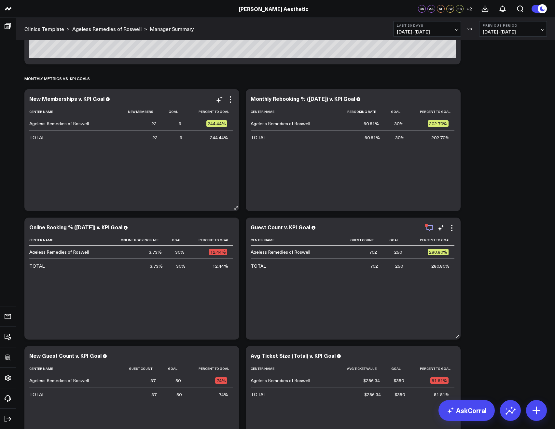
click at [429, 228] on icon "button" at bounding box center [430, 228] width 8 height 8
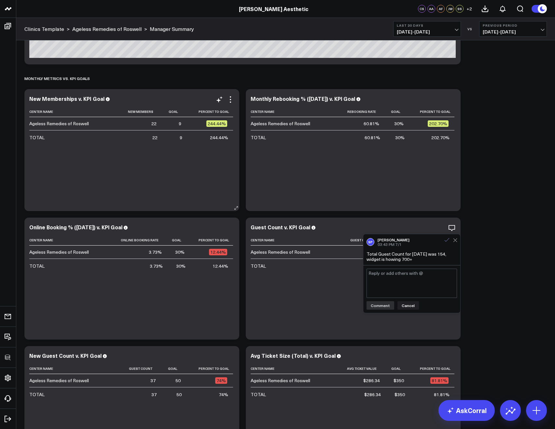
click at [445, 239] on icon at bounding box center [447, 240] width 6 height 6
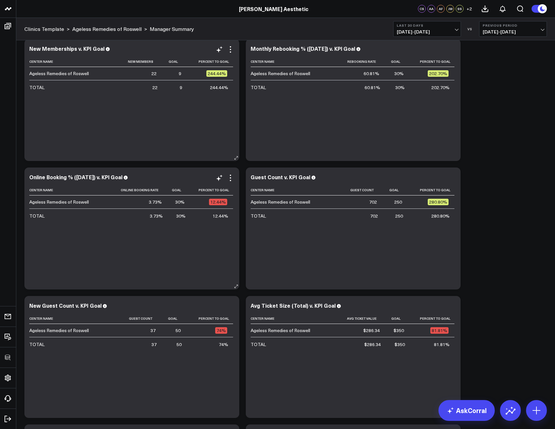
scroll to position [1656, 0]
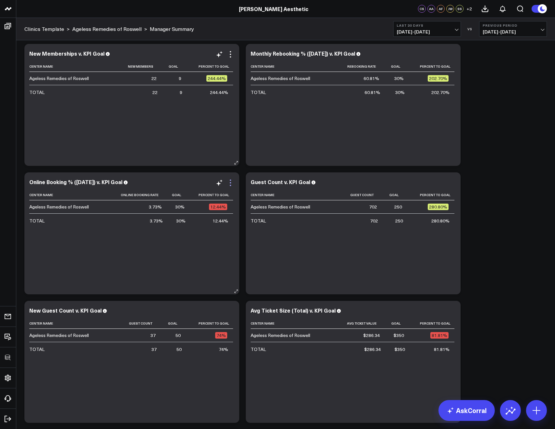
click at [231, 184] on icon at bounding box center [230, 183] width 8 height 8
drag, startPoint x: 194, startPoint y: 232, endPoint x: 262, endPoint y: 235, distance: 68.1
click at [0, 0] on button "Remove" at bounding box center [0, 0] width 0 height 0
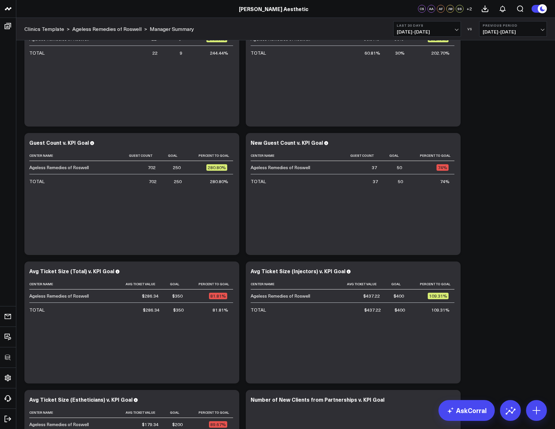
scroll to position [1616, 0]
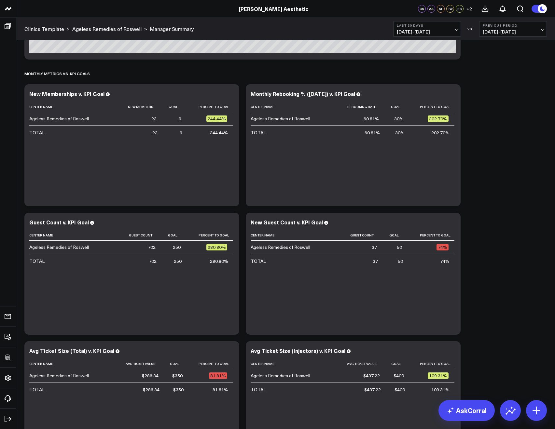
click at [440, 32] on span "07/28/25 - 08/26/25" at bounding box center [427, 31] width 61 height 5
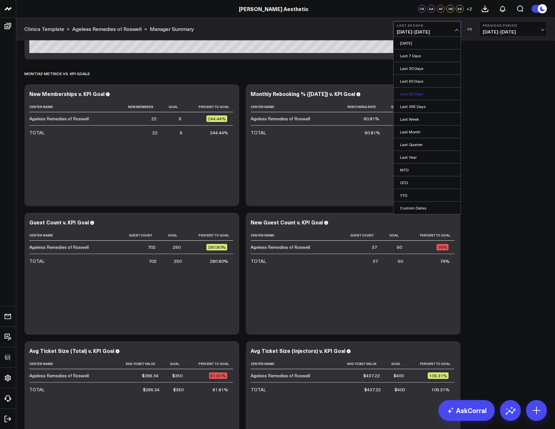
click at [421, 96] on link "Last 90 Days" at bounding box center [426, 94] width 67 height 12
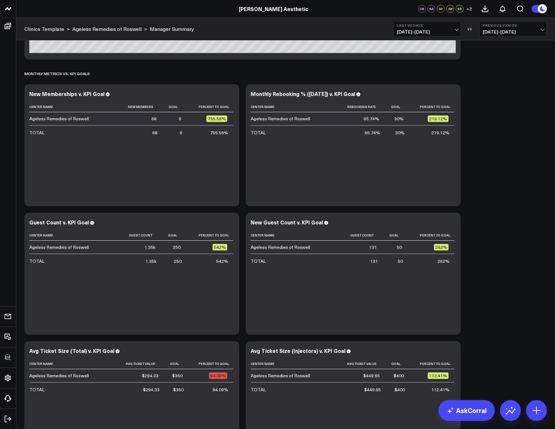
click at [409, 32] on span "05/29/25 - 08/26/25" at bounding box center [427, 31] width 61 height 5
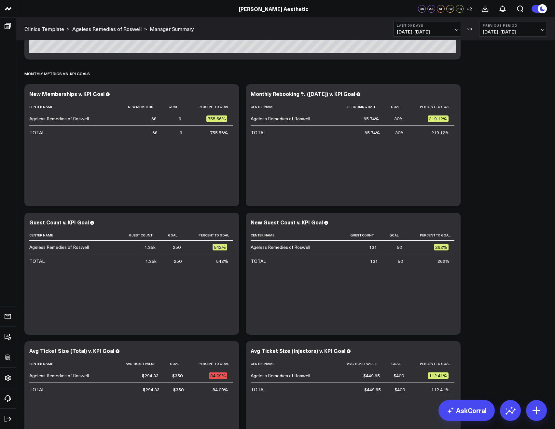
click at [427, 34] on span "05/29/25 - 08/26/25" at bounding box center [427, 31] width 61 height 5
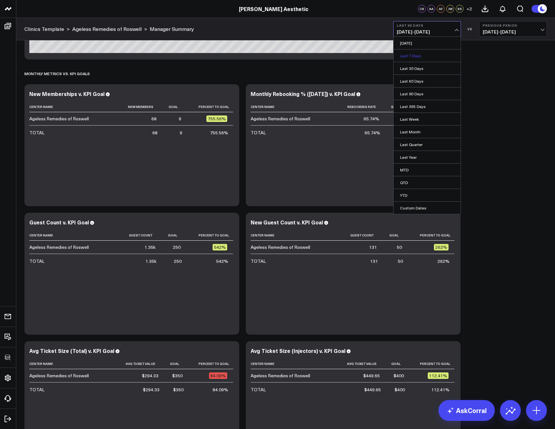
click at [403, 54] on link "Last 7 Days" at bounding box center [426, 55] width 67 height 12
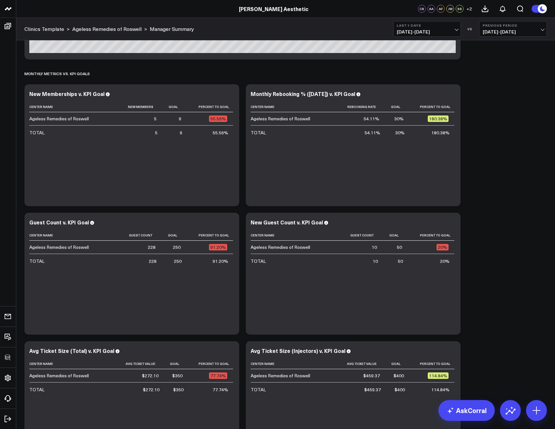
click at [406, 32] on span "08/20/25 - 08/26/25" at bounding box center [427, 31] width 61 height 5
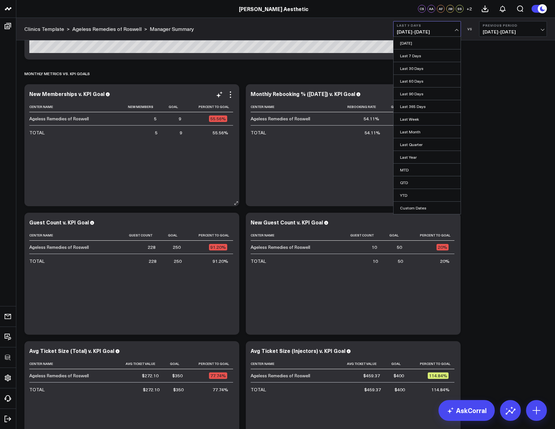
click at [236, 108] on div "New Memberships v. KPI Goal Center Name New Members Goal Percent To Goal Ageles…" at bounding box center [131, 145] width 215 height 122
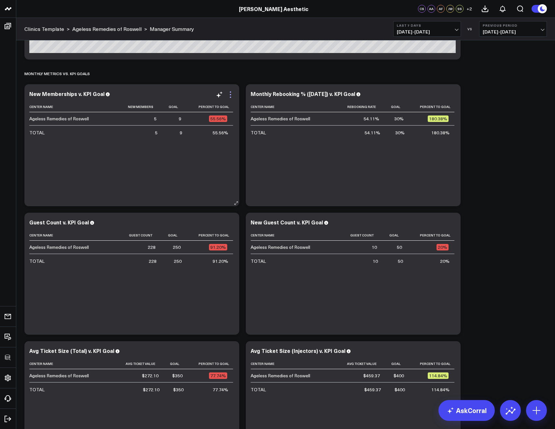
click at [231, 96] on icon at bounding box center [230, 95] width 8 height 8
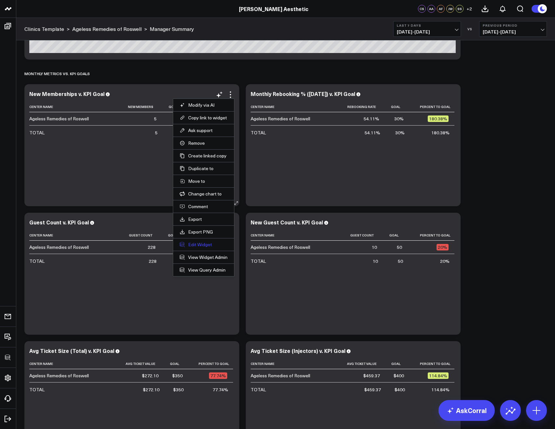
click at [198, 242] on button "Edit Widget" at bounding box center [204, 245] width 48 height 6
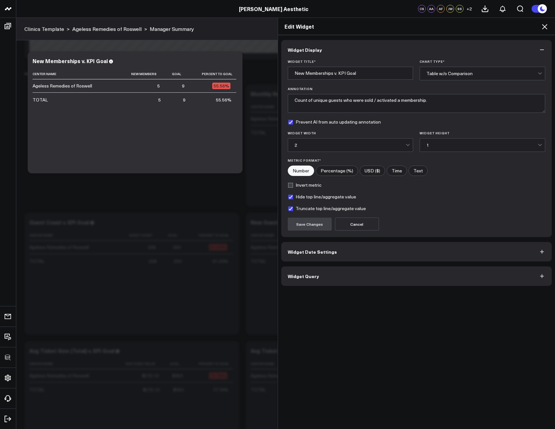
click at [356, 277] on button "Widget Query" at bounding box center [416, 276] width 271 height 20
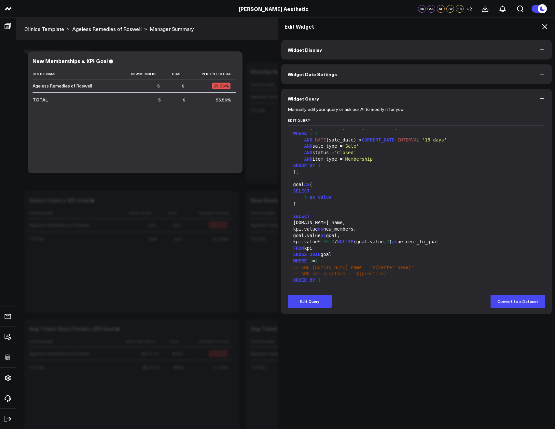
scroll to position [1734, 0]
click at [542, 28] on icon at bounding box center [544, 27] width 8 height 8
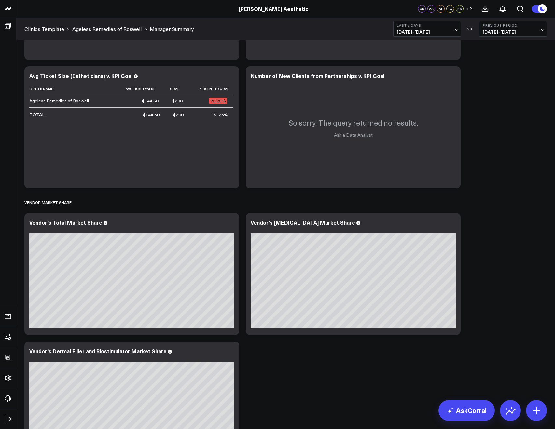
scroll to position [1886, 0]
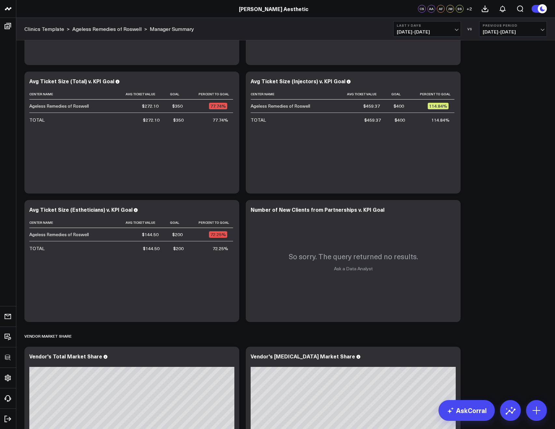
click at [430, 28] on button "Last 7 Days 08/20/25 - 08/26/25" at bounding box center [427, 29] width 68 height 16
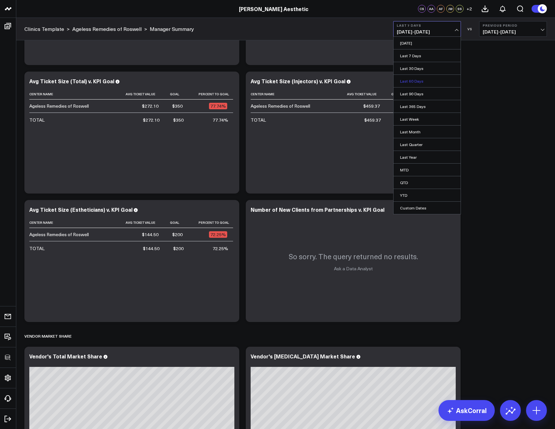
click at [414, 77] on link "Last 60 Days" at bounding box center [426, 81] width 67 height 12
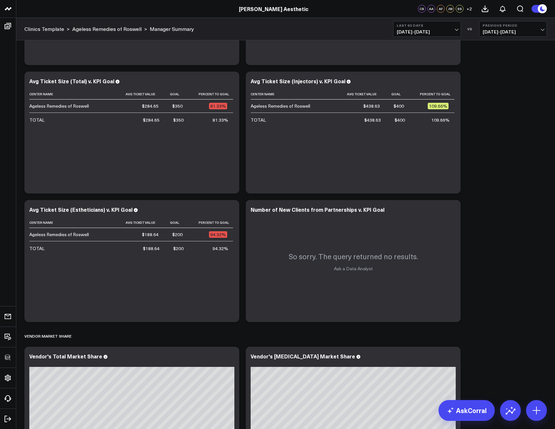
click at [403, 32] on span "06/28/25 - 08/26/25" at bounding box center [427, 31] width 61 height 5
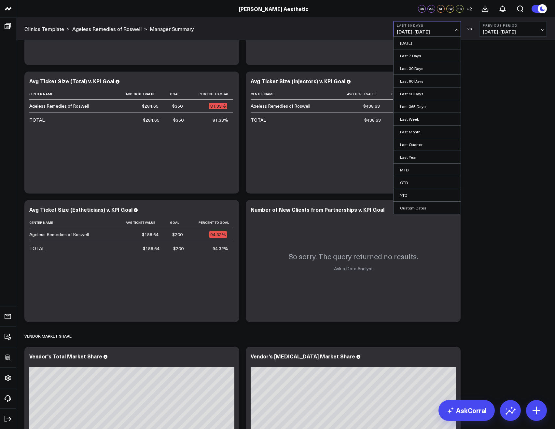
click at [417, 128] on link "Last Month" at bounding box center [426, 132] width 67 height 12
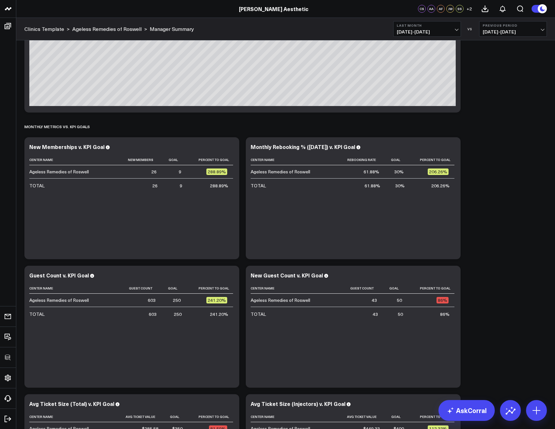
scroll to position [1562, 0]
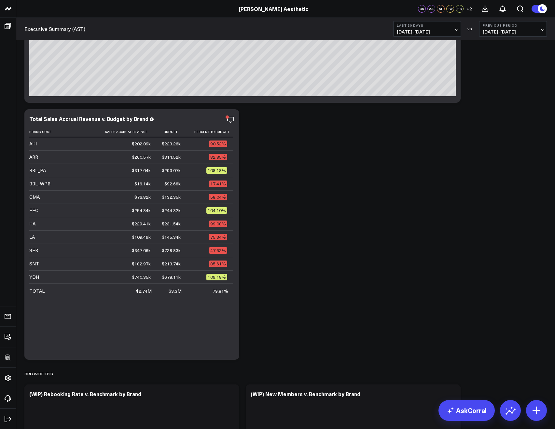
scroll to position [90, 0]
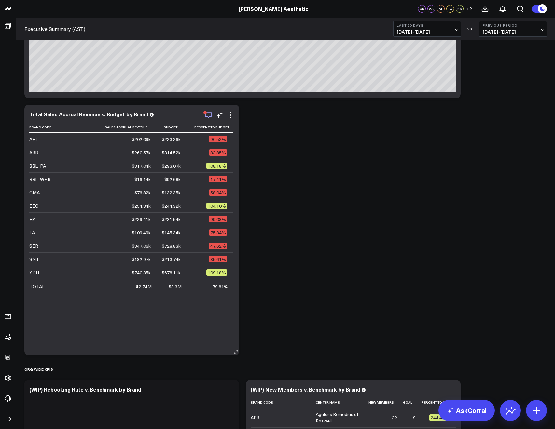
click at [207, 114] on icon "button" at bounding box center [208, 115] width 8 height 8
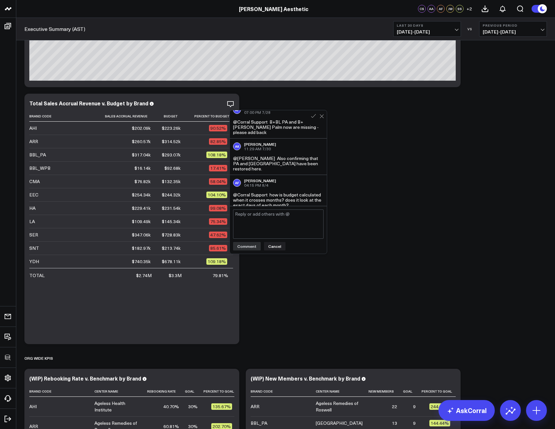
scroll to position [127, 0]
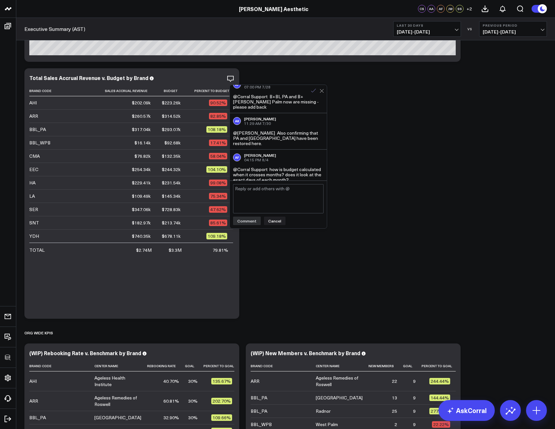
click at [312, 91] on icon at bounding box center [313, 91] width 6 height 6
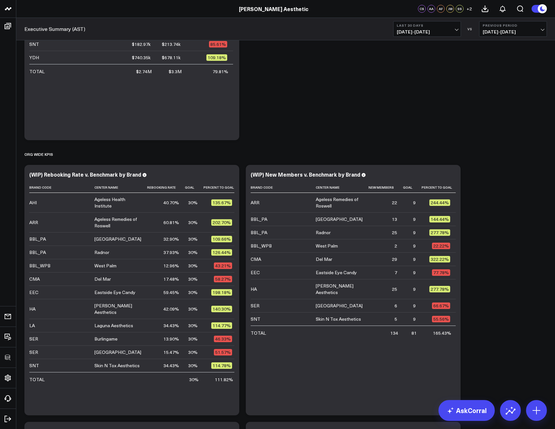
scroll to position [315, 0]
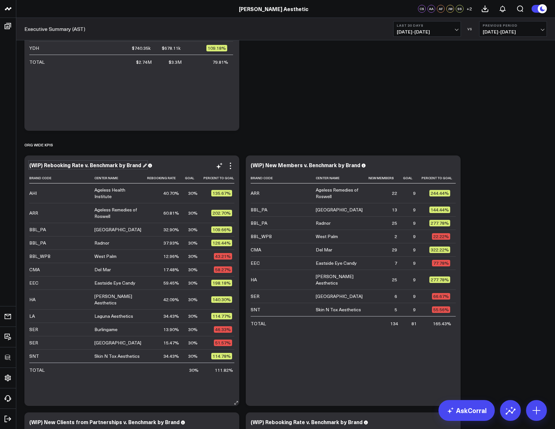
click at [44, 163] on div "(WIP) Rebooking Rate v. Benchmark by Brand" at bounding box center [87, 164] width 117 height 7
click at [43, 163] on div "(WIP) Rebooking Rate v. Benchmark by Brand" at bounding box center [87, 164] width 117 height 7
drag, startPoint x: 43, startPoint y: 165, endPoint x: 28, endPoint y: 167, distance: 15.4
click at [28, 167] on div "(WIP) Rebooking Rate v. Benchmark by Brand Brand Code Center Name Rebooking Rat…" at bounding box center [131, 281] width 215 height 251
click at [253, 169] on div "(WIP) New Members v. Benchmark by Brand" at bounding box center [353, 165] width 205 height 7
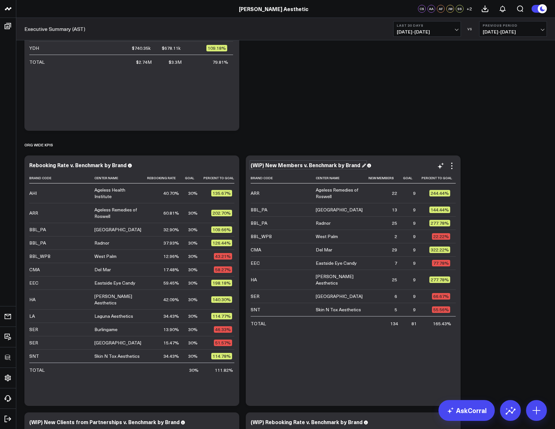
click at [261, 166] on div "(WIP) New Members v. Benchmark by Brand" at bounding box center [308, 164] width 115 height 7
click at [265, 165] on div "(WIP) New Members v. Benchmark by Brand" at bounding box center [308, 164] width 115 height 7
drag, startPoint x: 265, startPoint y: 165, endPoint x: 246, endPoint y: 165, distance: 19.5
click at [246, 165] on div "(WIP) New Members v. Benchmark by Brand Brand Code Center Name New Members Goal…" at bounding box center [353, 281] width 215 height 251
click at [249, 166] on div "(WIP) New Members v. Benchmark by Brand Brand Code Center Name New Members Goal…" at bounding box center [353, 281] width 215 height 251
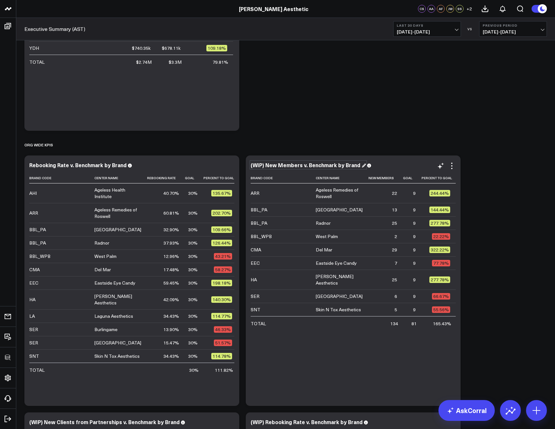
click at [258, 166] on div "(WIP) New Members v. Benchmark by Brand" at bounding box center [308, 164] width 115 height 7
drag, startPoint x: 264, startPoint y: 166, endPoint x: 251, endPoint y: 166, distance: 13.3
click at [251, 166] on div "(WIP) New Members v. Benchmark by Brand" at bounding box center [308, 164] width 115 height 7
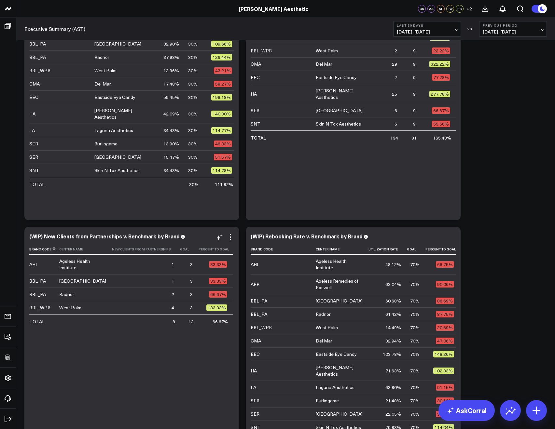
scroll to position [504, 0]
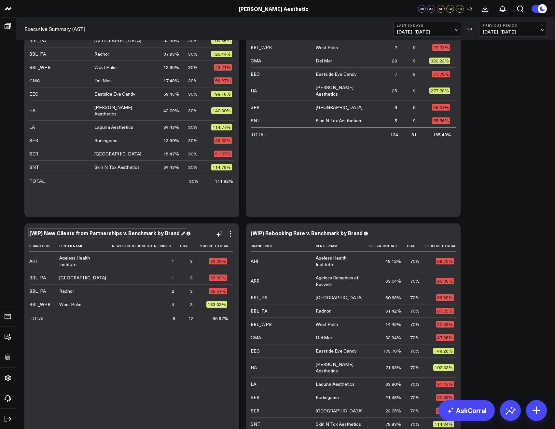
click at [47, 234] on div "(WIP) New Clients from Partnerships v. Benchmark by Brand" at bounding box center [107, 232] width 156 height 7
drag, startPoint x: 44, startPoint y: 234, endPoint x: 30, endPoint y: 234, distance: 14.3
click at [30, 234] on div "(WIP) New Clients from Partnerships v. Benchmark by Brand" at bounding box center [107, 232] width 156 height 7
click at [270, 233] on div "(WIP) Rebooking Rate v. Benchmark by Brand" at bounding box center [309, 232] width 117 height 7
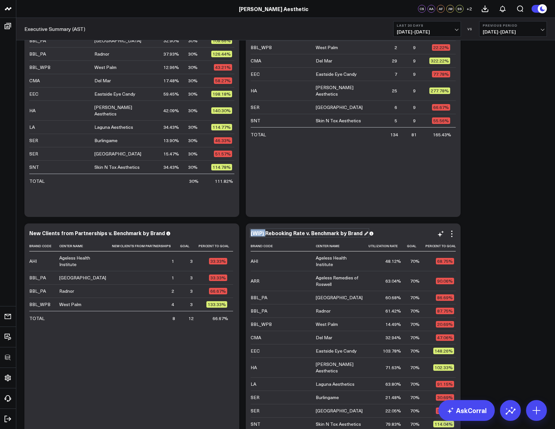
drag, startPoint x: 266, startPoint y: 232, endPoint x: 249, endPoint y: 232, distance: 16.3
click at [249, 232] on div "(WIP) Rebooking Rate v. Benchmark by Brand Brand Code Center Name Utilization R…" at bounding box center [353, 349] width 215 height 251
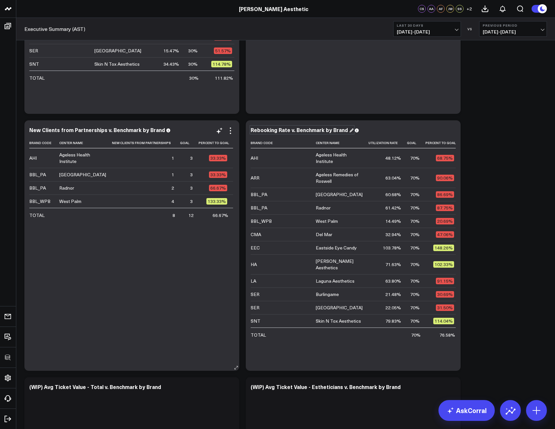
scroll to position [696, 0]
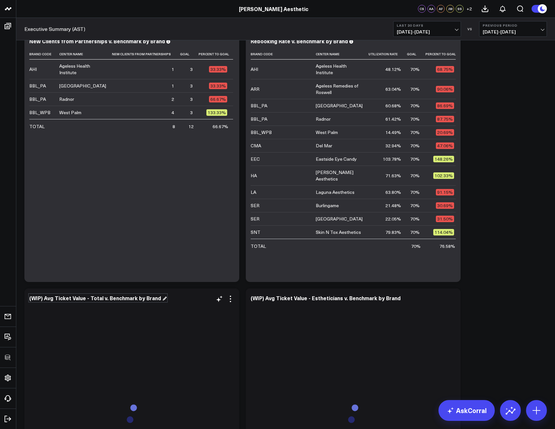
click at [48, 295] on div "(WIP) Avg Ticket Value - Total v. Benchmark by Brand" at bounding box center [97, 297] width 137 height 7
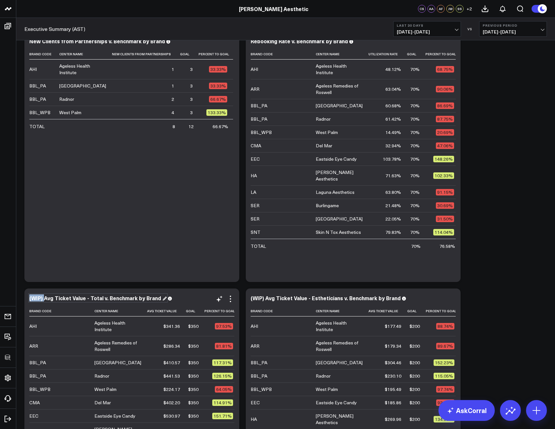
drag, startPoint x: 45, startPoint y: 298, endPoint x: 29, endPoint y: 298, distance: 16.0
click at [29, 298] on div "(WIP) Avg Ticket Value - Total v. Benchmark by Brand" at bounding box center [97, 297] width 137 height 7
click at [275, 296] on div "(WIP) Avg Ticket Value - Estheticians v. Benchmark by Brand" at bounding box center [329, 297] width 156 height 7
drag, startPoint x: 265, startPoint y: 296, endPoint x: 249, endPoint y: 297, distance: 16.0
click at [249, 297] on div "(WIP) Avg Ticket Value - Estheticians v. Benchmark by Brand Brand Code Center N…" at bounding box center [353, 414] width 215 height 251
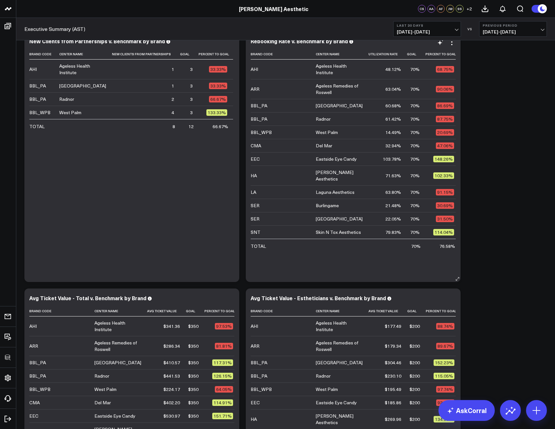
click at [278, 273] on div "Brand Code Center Name Utilization Rate Goal Percent To Goal AHI Ageless Health…" at bounding box center [353, 162] width 205 height 227
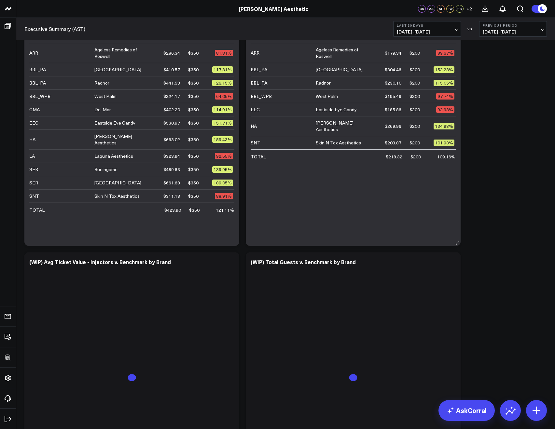
scroll to position [1055, 0]
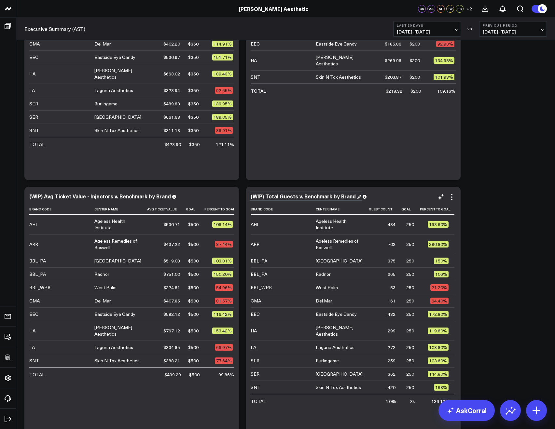
click at [264, 193] on div "(WIP) Total Guests v. Benchmark by Brand" at bounding box center [306, 196] width 111 height 7
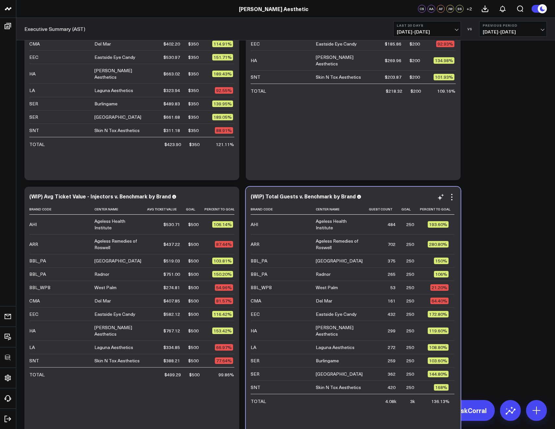
click at [266, 200] on div "(WIP) Total Guests v. Benchmark by Brand" at bounding box center [353, 196] width 205 height 7
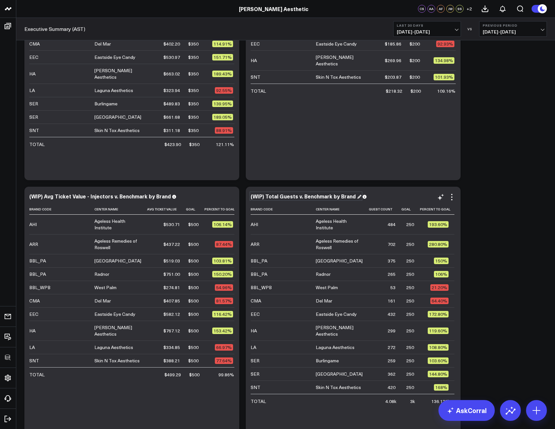
click at [265, 198] on div "(WIP) Total Guests v. Benchmark by Brand" at bounding box center [306, 196] width 111 height 7
click at [266, 197] on div "(WIP) Total Guests v. Benchmark by Brand" at bounding box center [306, 196] width 111 height 7
click at [265, 197] on div "(WIP) Total Guests v. Benchmark by Brand" at bounding box center [306, 196] width 111 height 7
drag, startPoint x: 265, startPoint y: 197, endPoint x: 249, endPoint y: 198, distance: 16.4
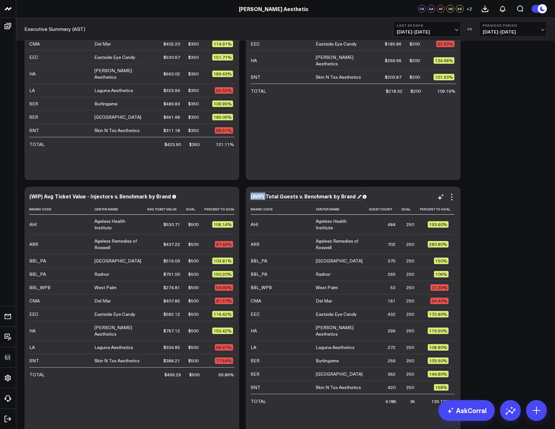
click at [249, 198] on div "(WIP) Total Guests v. Benchmark by Brand Brand Code Center Name Guest Count Goa…" at bounding box center [353, 312] width 215 height 251
click at [67, 199] on div "(WIP) Avg Ticket Value - Injectors v. Benchmark by Brand" at bounding box center [102, 196] width 147 height 7
click at [47, 197] on div "(WIP) Avg Ticket Value - Injectors v. Benchmark by Brand" at bounding box center [102, 196] width 147 height 7
drag, startPoint x: 45, startPoint y: 196, endPoint x: 30, endPoint y: 197, distance: 15.6
click at [30, 197] on div "(WIP) Avg Ticket Value - Injectors v. Benchmark by Brand" at bounding box center [102, 196] width 147 height 7
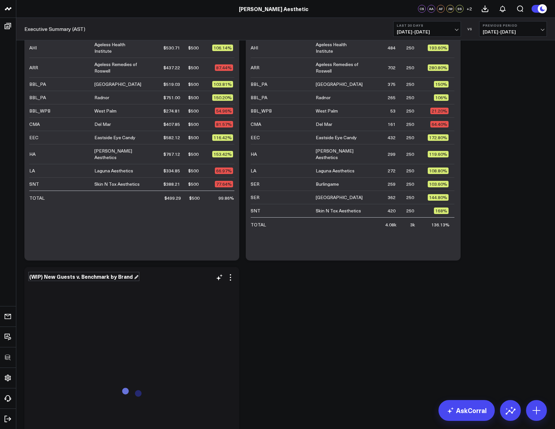
click at [48, 275] on div "(WIP) New Guests v. Benchmark by Brand" at bounding box center [83, 276] width 109 height 7
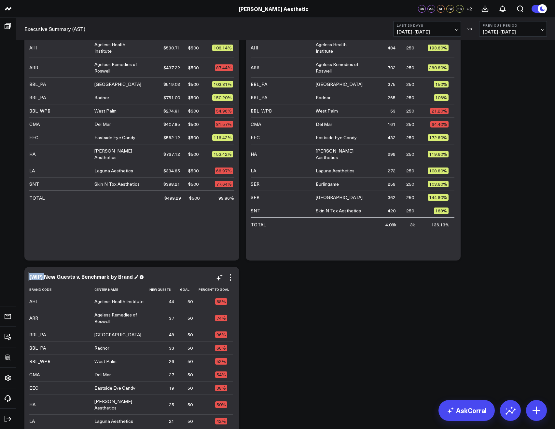
drag, startPoint x: 44, startPoint y: 275, endPoint x: 27, endPoint y: 276, distance: 17.3
click at [27, 276] on div "(WIP) New Guests v. Benchmark by Brand Brand Code Center Name New Guests Goal P…" at bounding box center [131, 392] width 215 height 251
click at [87, 312] on td "ARR" at bounding box center [61, 318] width 65 height 20
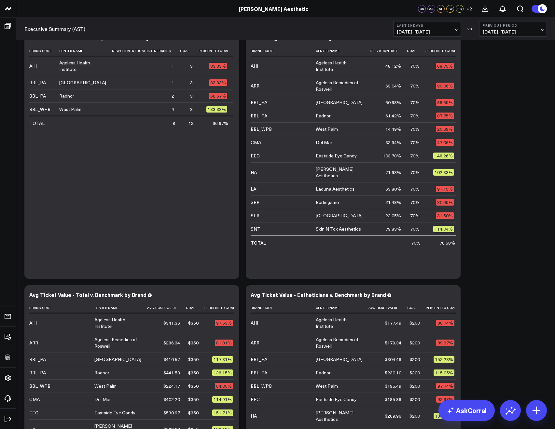
scroll to position [406, 0]
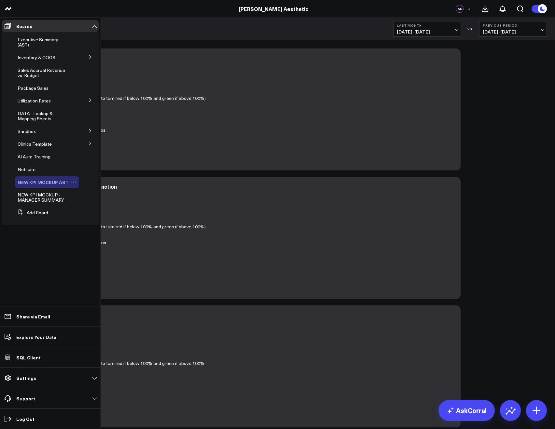
click at [75, 182] on icon at bounding box center [75, 182] width 1 height 1
click at [99, 227] on button "Delete Board" at bounding box center [102, 229] width 53 height 13
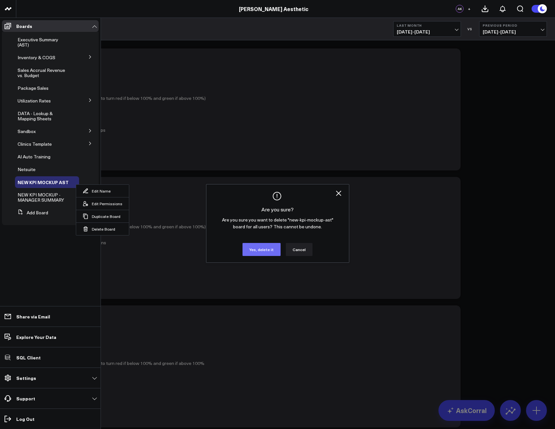
click at [255, 249] on button "Yes, delete it" at bounding box center [261, 249] width 38 height 13
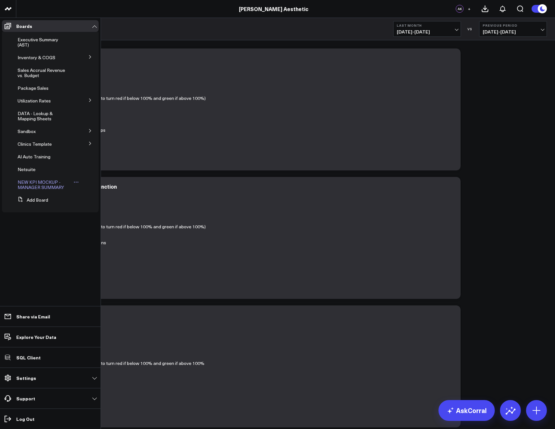
click at [72, 184] on link "NEW KPI MOCKUP - MANAGER SUMMARY" at bounding box center [46, 185] width 56 height 10
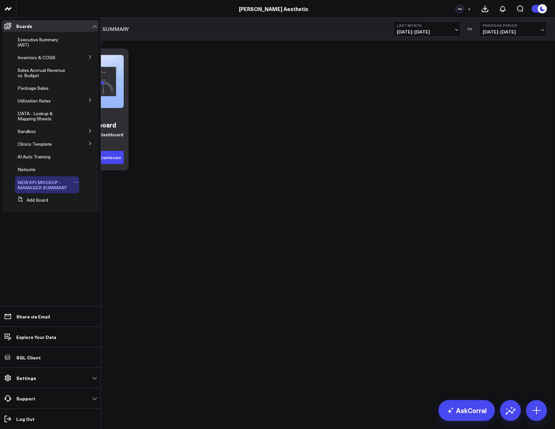
click at [75, 182] on icon at bounding box center [76, 182] width 5 height 5
click at [97, 227] on button "Delete Board" at bounding box center [108, 229] width 53 height 13
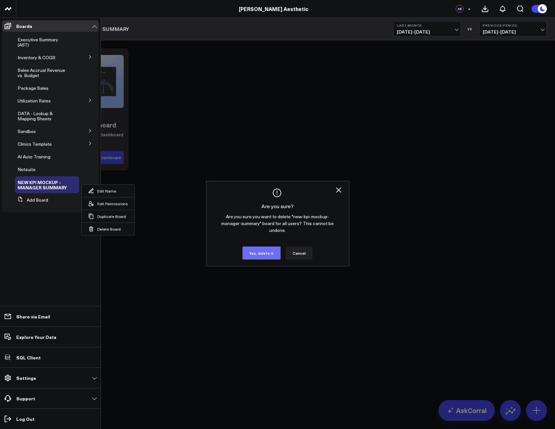
click at [261, 254] on button "Yes, delete it" at bounding box center [261, 253] width 38 height 13
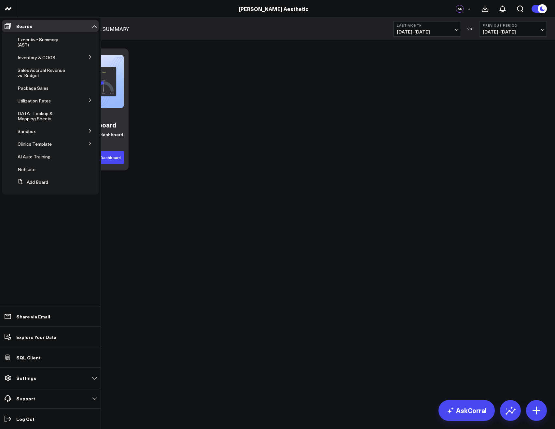
click at [65, 220] on ul "Boards Executive Summary (AST) Inventory & COGS Inventory - Retail Inventory, C…" at bounding box center [50, 223] width 101 height 411
click at [27, 45] on span "Executive Summary (AST)" at bounding box center [38, 41] width 41 height 11
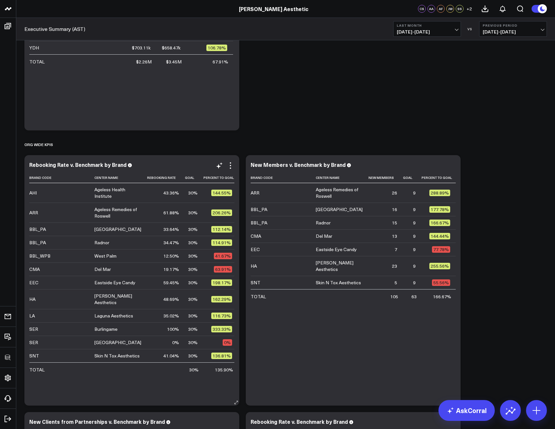
scroll to position [313, 0]
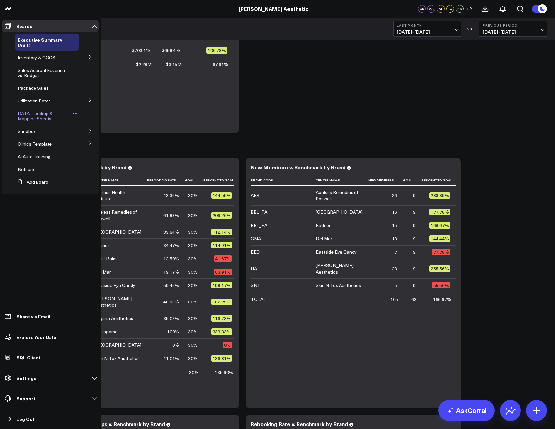
click at [27, 119] on span "DATA - Lookup & Mapping Sheets" at bounding box center [35, 115] width 35 height 11
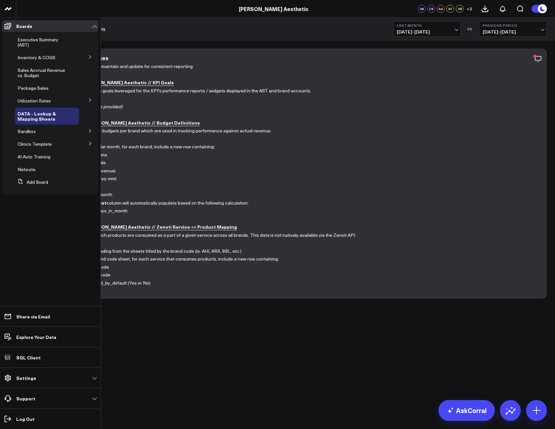
click at [90, 140] on button at bounding box center [90, 143] width 17 height 10
click at [95, 156] on button at bounding box center [90, 155] width 17 height 10
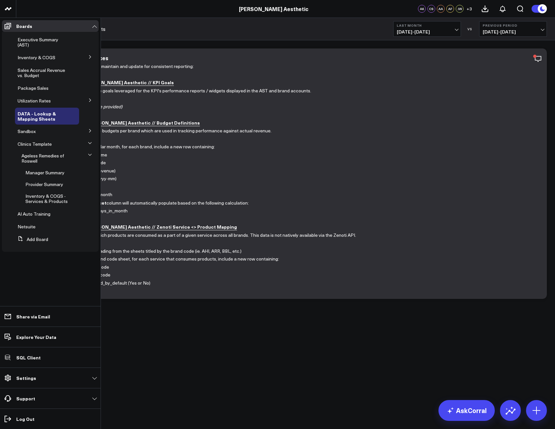
click at [89, 155] on icon at bounding box center [90, 155] width 4 height 4
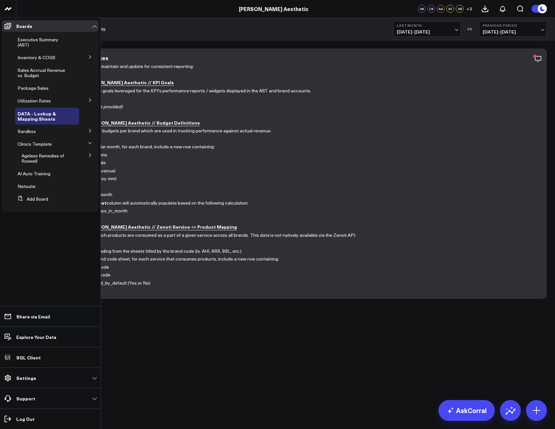
click at [89, 155] on icon at bounding box center [90, 155] width 4 height 4
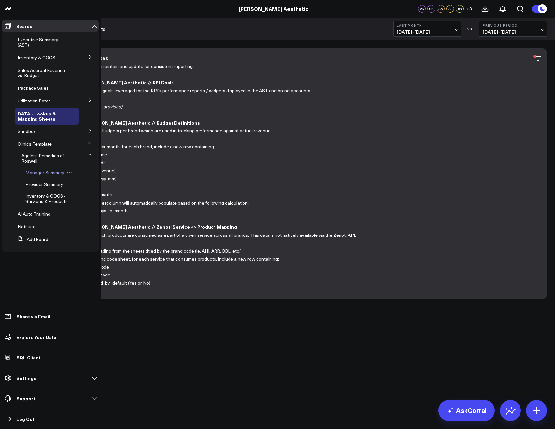
click at [36, 173] on span "Manager Summary" at bounding box center [44, 173] width 39 height 6
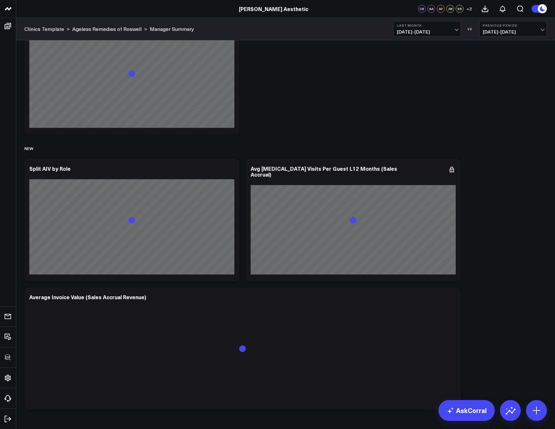
scroll to position [2371, 0]
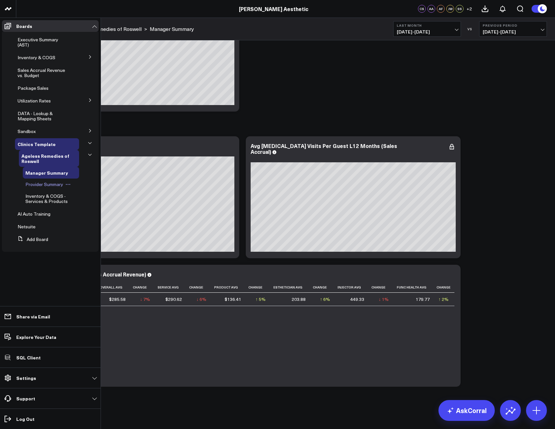
click at [49, 184] on span "Provider Summary" at bounding box center [44, 184] width 38 height 6
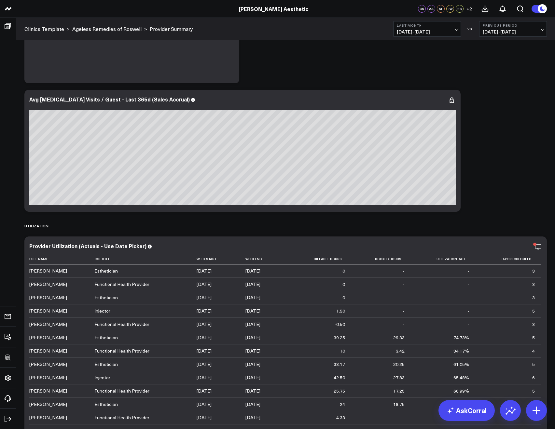
scroll to position [1549, 0]
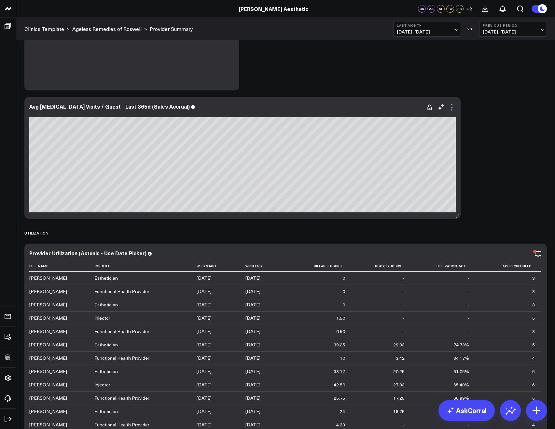
click at [451, 108] on icon at bounding box center [451, 107] width 1 height 1
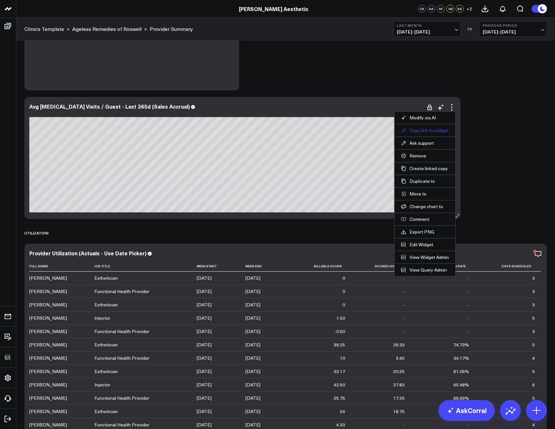
click at [429, 132] on button "Copy link to widget" at bounding box center [425, 131] width 48 height 6
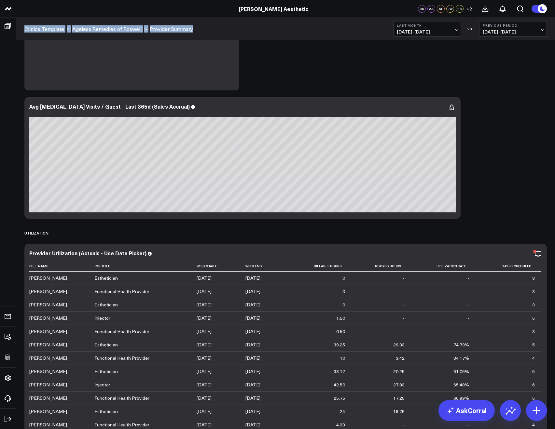
drag, startPoint x: 201, startPoint y: 33, endPoint x: 23, endPoint y: 30, distance: 178.0
click at [23, 30] on div "Clinics Template > Ageless Remedies of Roswell > Provider Summary Last Month [D…" at bounding box center [285, 29] width 539 height 22
copy div "Clinics Template > Ageless Remedies of Roswell > Provider Summary"
click at [452, 107] on icon at bounding box center [452, 107] width 8 height 8
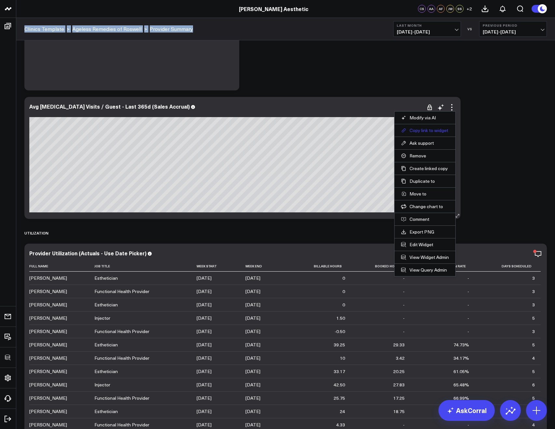
click at [432, 130] on button "Copy link to widget" at bounding box center [425, 131] width 48 height 6
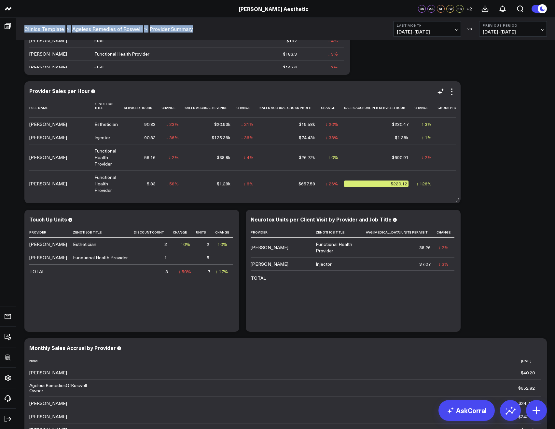
scroll to position [370, 0]
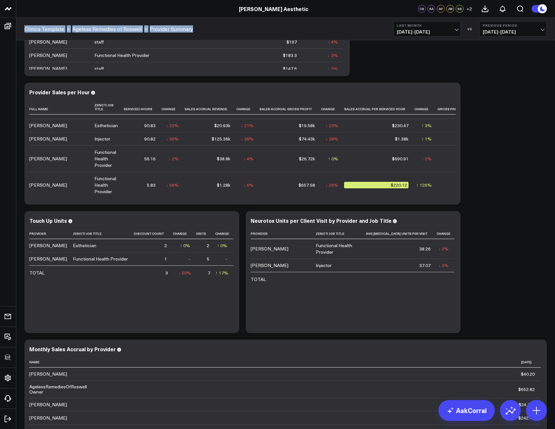
click at [409, 27] on b "Last Month" at bounding box center [427, 25] width 61 height 4
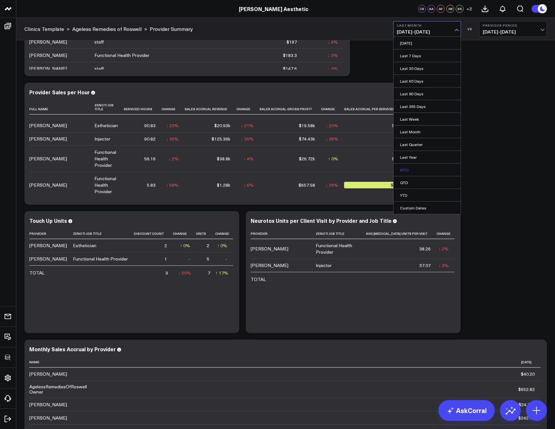
click at [405, 166] on link "MTD" at bounding box center [426, 170] width 67 height 12
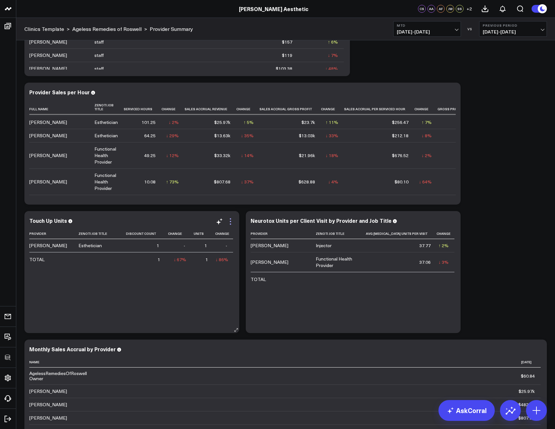
click at [232, 219] on icon at bounding box center [230, 222] width 8 height 8
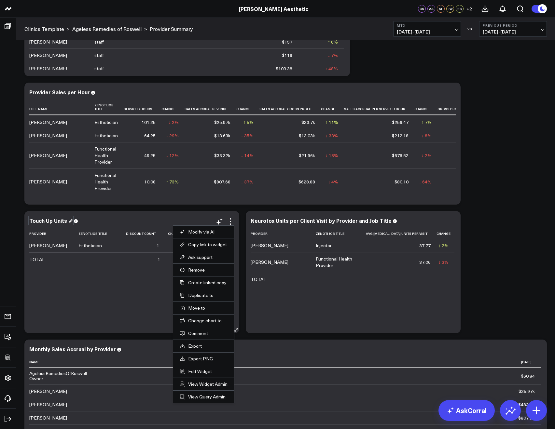
click at [57, 220] on div "Touch Up Units" at bounding box center [50, 220] width 43 height 7
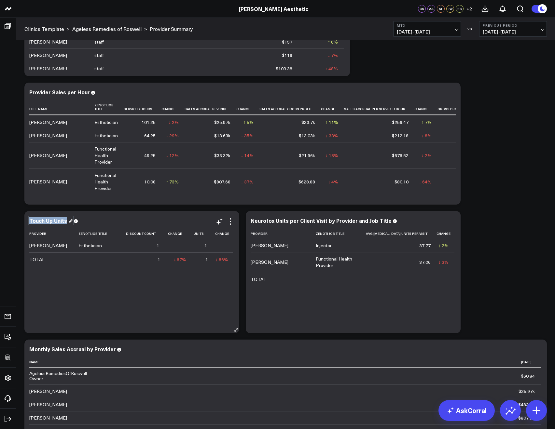
click at [57, 220] on div "Touch Up Units" at bounding box center [50, 220] width 43 height 7
copy div "Touch Up Units"
click at [229, 220] on icon at bounding box center [230, 222] width 8 height 8
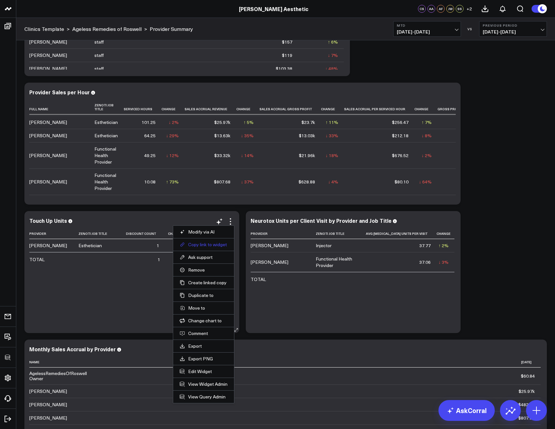
click at [198, 244] on button "Copy link to widget" at bounding box center [204, 245] width 48 height 6
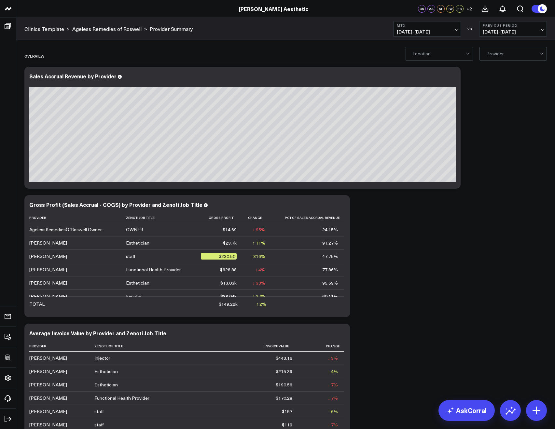
click at [513, 27] on b "Previous Period" at bounding box center [513, 25] width 61 height 4
click at [491, 68] on link "YoY" at bounding box center [512, 68] width 67 height 12
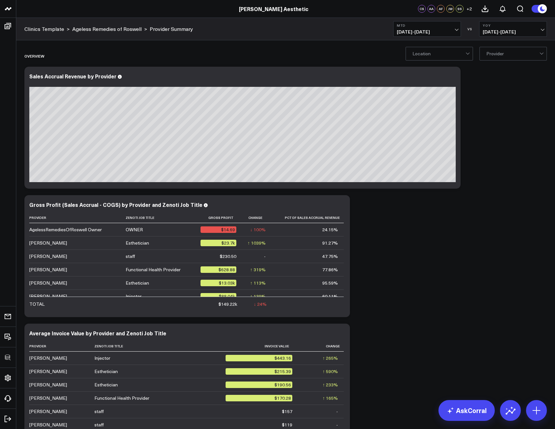
click at [479, 36] on button "YoY [DATE] - [DATE]" at bounding box center [513, 29] width 68 height 16
click at [483, 42] on link "Previous Period" at bounding box center [512, 43] width 67 height 12
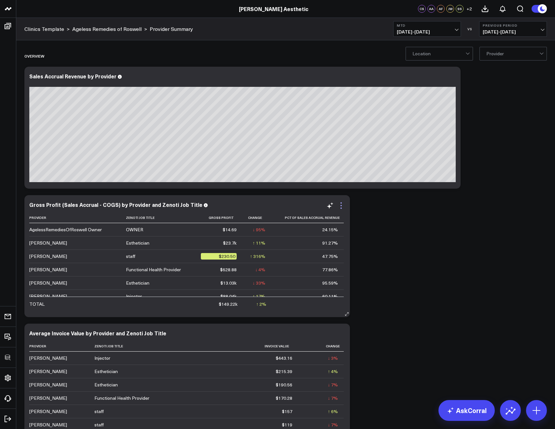
click at [344, 204] on icon at bounding box center [341, 206] width 8 height 8
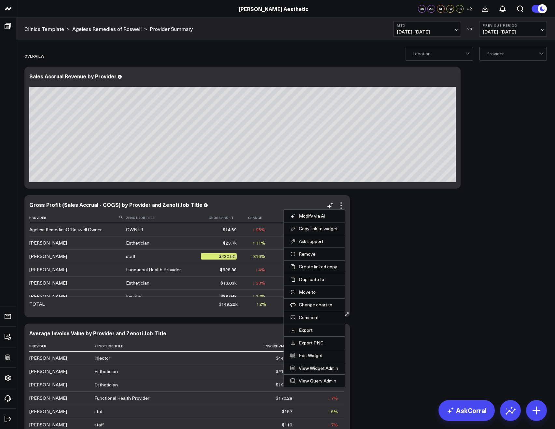
drag, startPoint x: 319, startPoint y: 228, endPoint x: 314, endPoint y: 218, distance: 10.6
click at [319, 228] on button "Copy link to widget" at bounding box center [314, 229] width 48 height 6
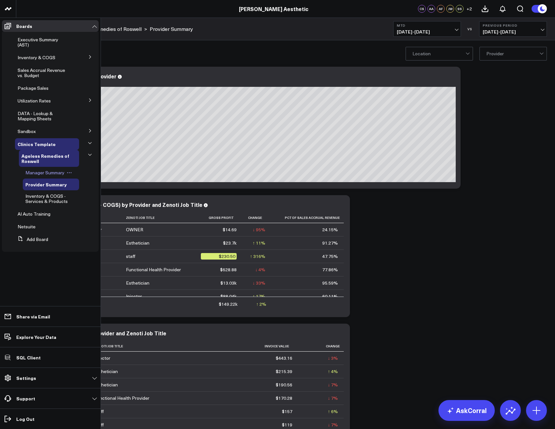
click at [43, 171] on span "Manager Summary" at bounding box center [44, 173] width 39 height 6
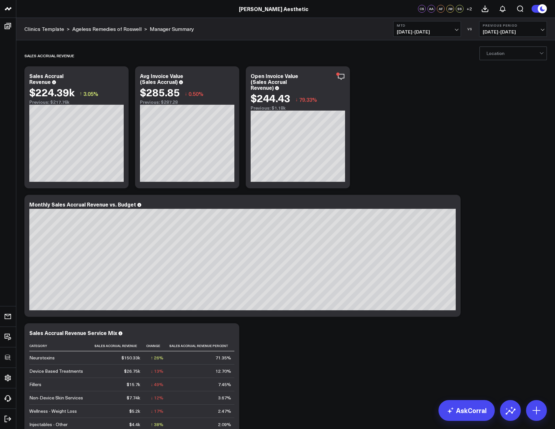
scroll to position [1, 0]
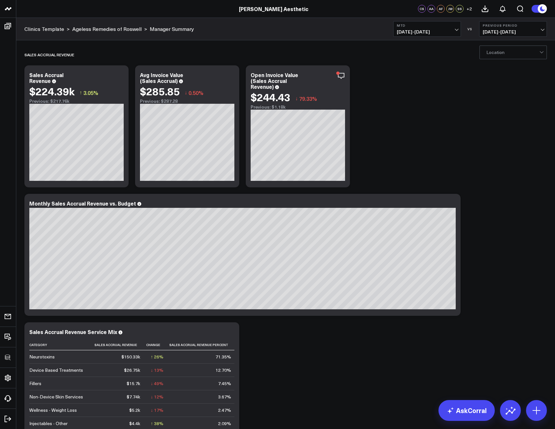
click at [402, 25] on b "MTD" at bounding box center [427, 25] width 61 height 4
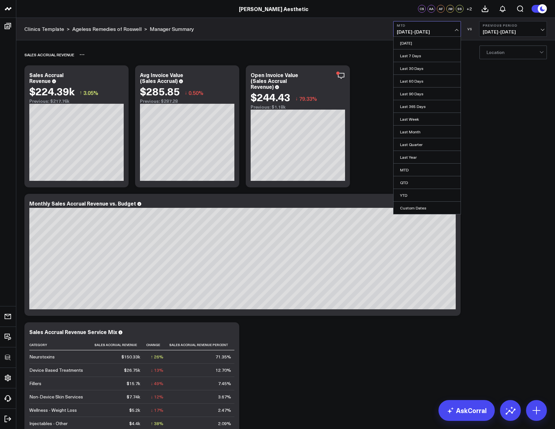
click at [356, 47] on div "Sales Accrual Revenue" at bounding box center [247, 54] width 447 height 15
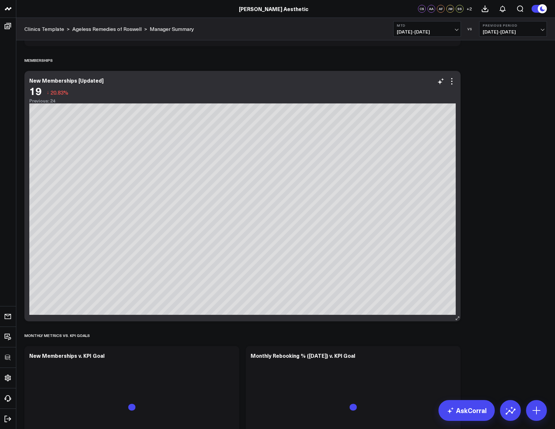
scroll to position [1348, 0]
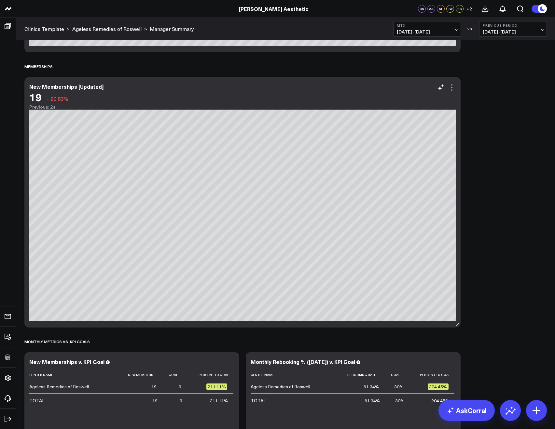
click at [453, 88] on icon at bounding box center [452, 88] width 8 height 8
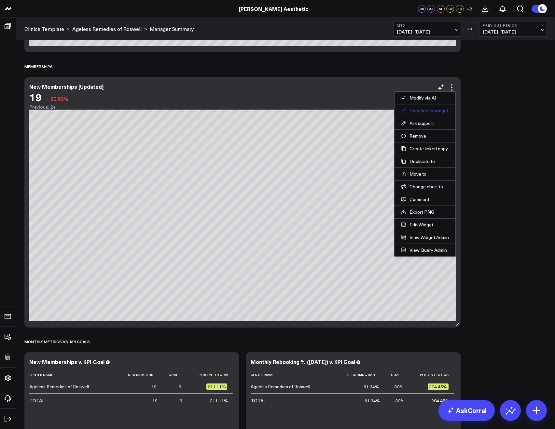
click at [416, 108] on button "Copy link to widget" at bounding box center [425, 111] width 48 height 6
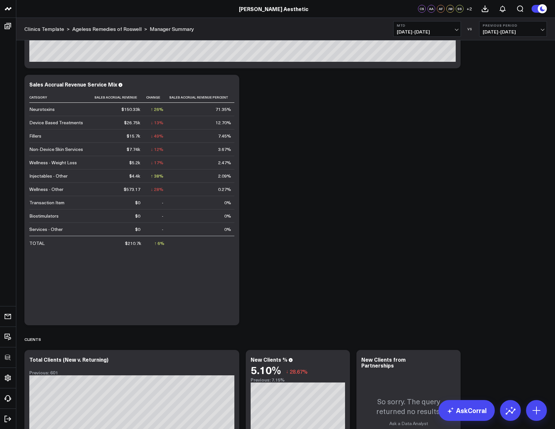
scroll to position [0, 0]
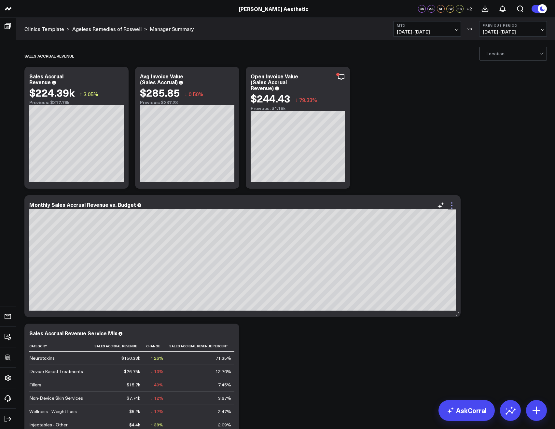
click at [450, 206] on icon at bounding box center [452, 206] width 8 height 8
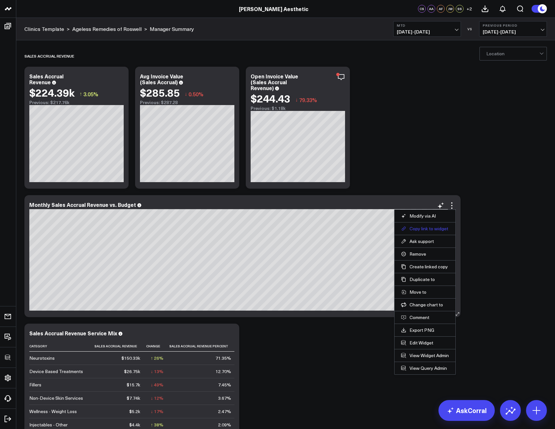
click at [429, 229] on button "Copy link to widget" at bounding box center [425, 229] width 48 height 6
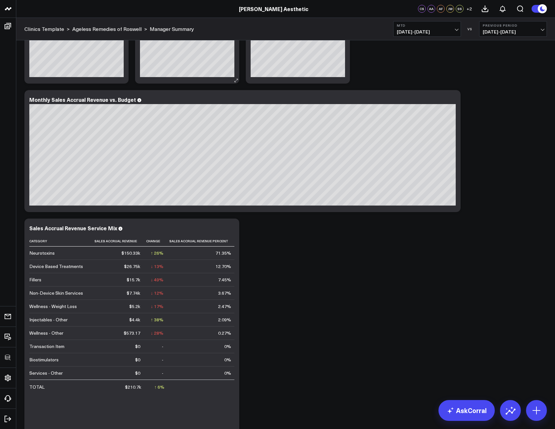
scroll to position [123, 0]
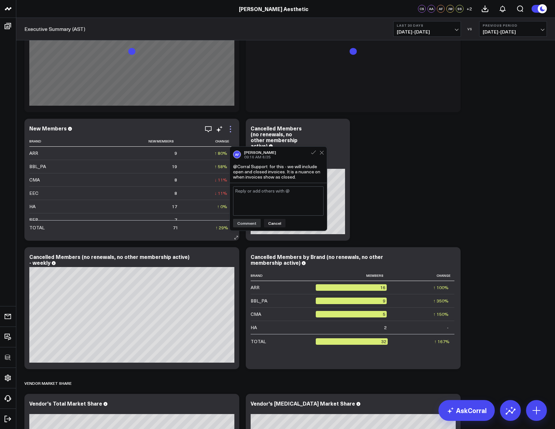
click at [230, 131] on icon at bounding box center [230, 131] width 1 height 1
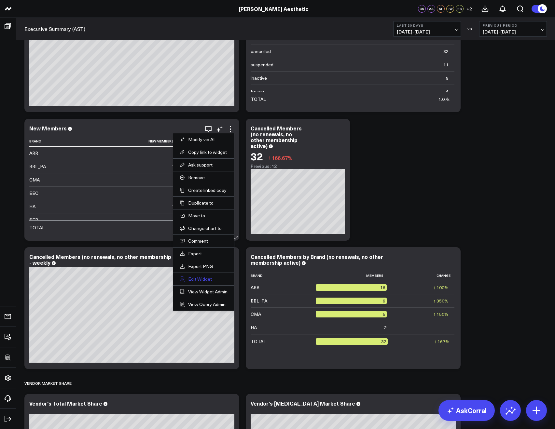
click at [194, 280] on button "Edit Widget" at bounding box center [204, 279] width 48 height 6
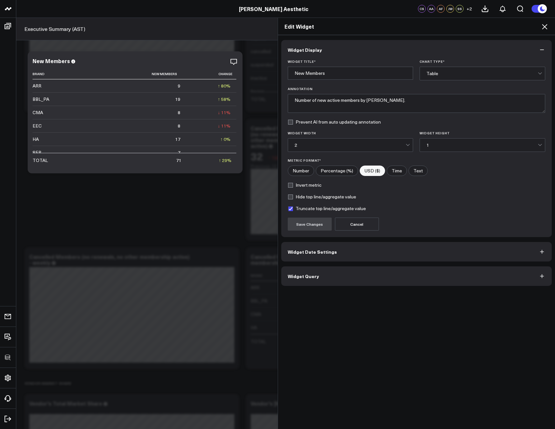
click at [299, 276] on span "Widget Query" at bounding box center [303, 276] width 31 height 5
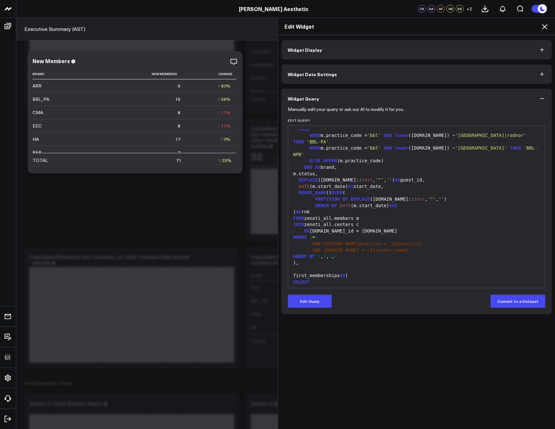
scroll to position [97, 0]
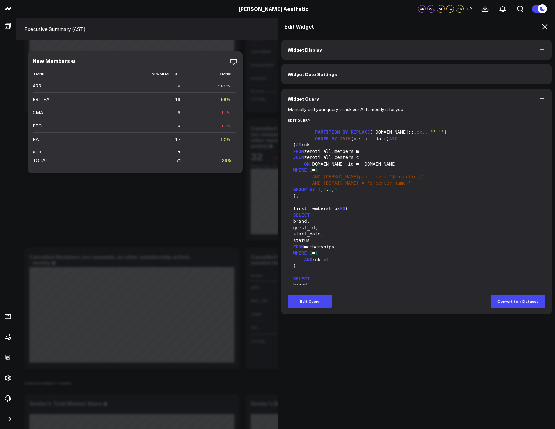
click at [542, 23] on div "Edit Widget" at bounding box center [416, 26] width 277 height 17
click at [543, 25] on icon at bounding box center [544, 26] width 5 height 5
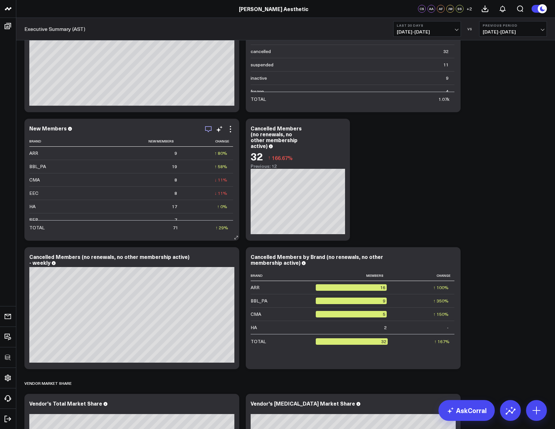
click at [205, 126] on icon "button" at bounding box center [208, 129] width 7 height 6
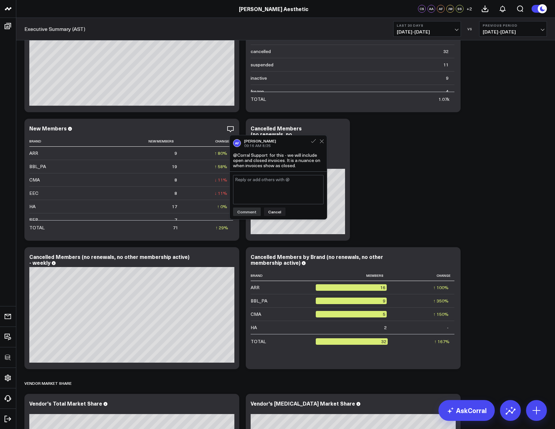
drag, startPoint x: 301, startPoint y: 167, endPoint x: 235, endPoint y: 154, distance: 67.0
click at [235, 154] on div "@Corral Support for this - we will include open and closed invoices. It is a nu…" at bounding box center [278, 161] width 90 height 16
copy div "@Corral Support for this - we will include open and closed invoices. It is a nu…"
click at [41, 125] on div "New Members" at bounding box center [50, 128] width 43 height 7
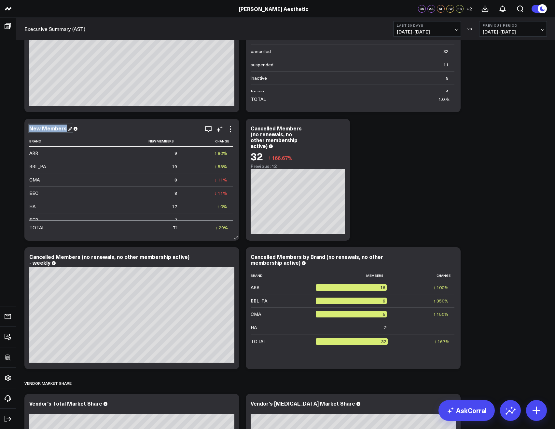
click at [41, 125] on div "New Members" at bounding box center [50, 128] width 43 height 7
copy div "New Members"
click at [232, 126] on icon at bounding box center [230, 129] width 8 height 8
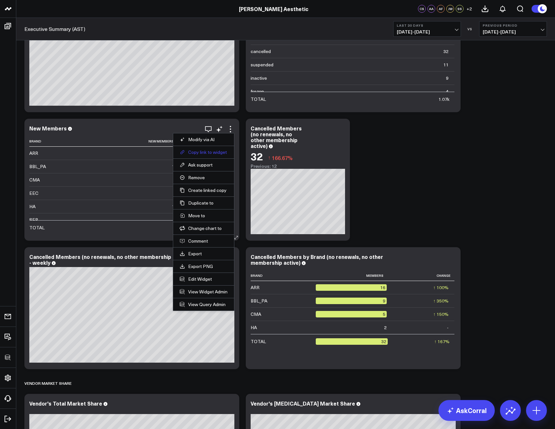
click at [198, 154] on button "Copy link to widget" at bounding box center [204, 152] width 48 height 6
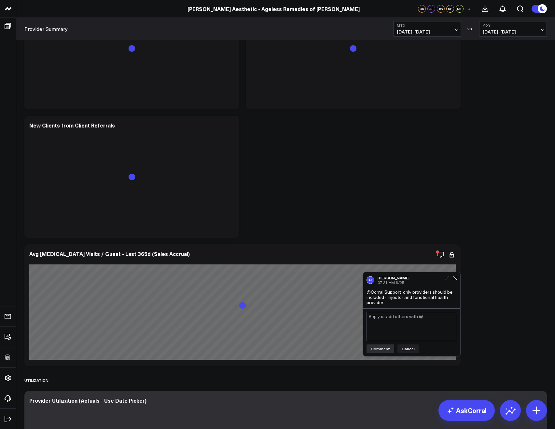
scroll to position [1517, 0]
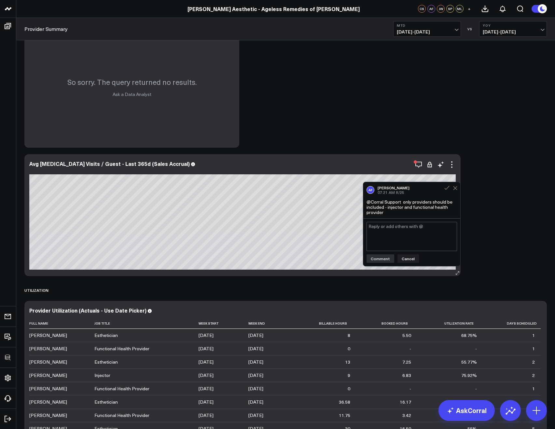
click at [112, 167] on div "Avg [MEDICAL_DATA] Visits / Guest - Last 365d (Sales Accrual)" at bounding box center [242, 168] width 426 height 14
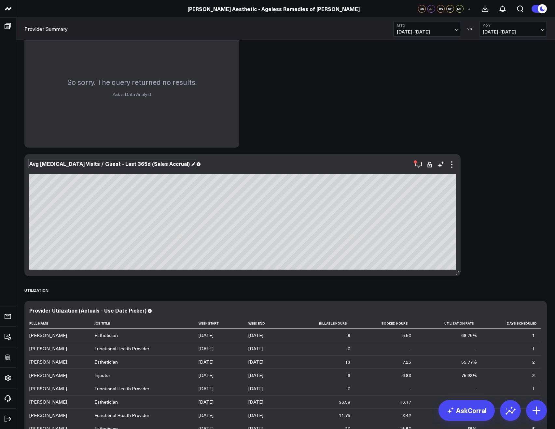
click at [112, 167] on div "Avg [MEDICAL_DATA] Visits / Guest - Last 365d (Sales Accrual)" at bounding box center [242, 168] width 426 height 14
click at [112, 166] on div "Avg [MEDICAL_DATA] Visits / Guest - Last 365d (Sales Accrual)" at bounding box center [112, 163] width 166 height 7
copy div "Avg [MEDICAL_DATA] Visits / Guest - Last 365d (Sales Accrual)"
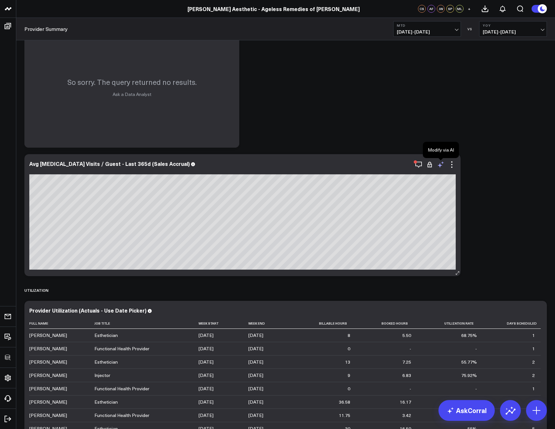
click at [439, 166] on icon at bounding box center [439, 165] width 5 height 5
click at [422, 164] on icon "button" at bounding box center [419, 165] width 8 height 8
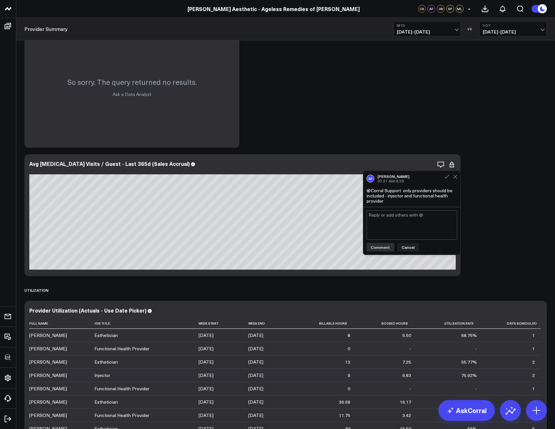
drag, startPoint x: 402, startPoint y: 204, endPoint x: 369, endPoint y: 193, distance: 34.6
click at [369, 193] on div "AF Allie Fleischer 07:21 AM 8/25 @Corral Support only providers should be inclu…" at bounding box center [411, 189] width 97 height 36
drag, startPoint x: 389, startPoint y: 202, endPoint x: 367, endPoint y: 192, distance: 23.9
click at [367, 192] on div "@Corral Support only providers should be included - injector and functional hea…" at bounding box center [411, 196] width 90 height 16
copy div "@Corral Support only providers should be included - injector and functional hea…"
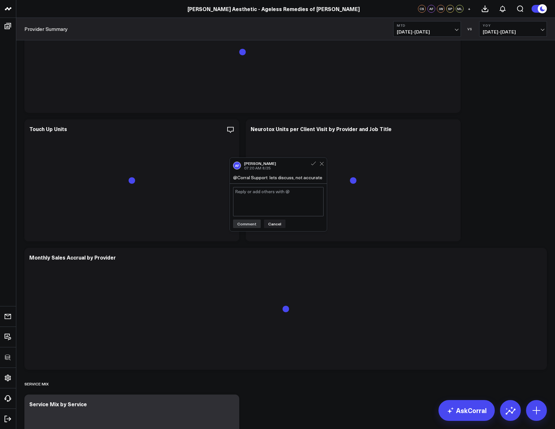
scroll to position [493, 0]
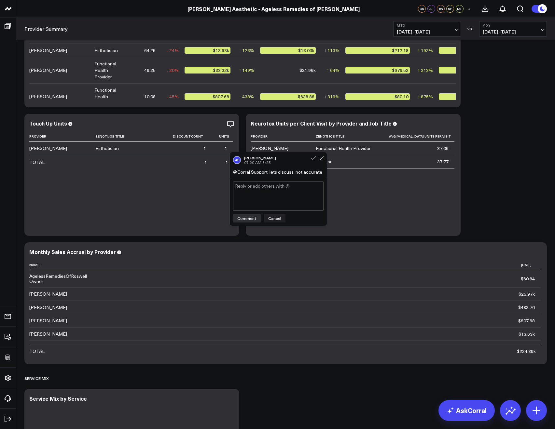
click at [265, 173] on div "@Corral Support lets discuss, not accurate" at bounding box center [278, 172] width 90 height 5
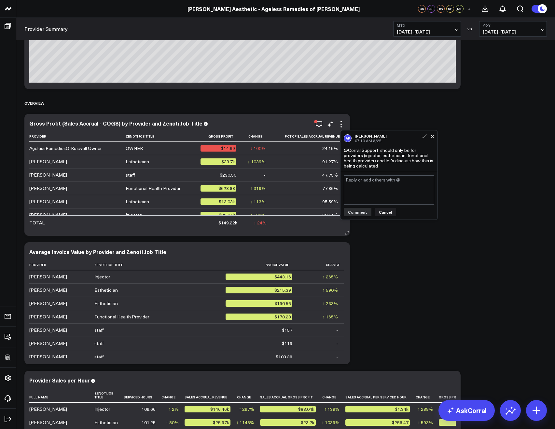
click at [146, 129] on div "Gross Profit (Sales Accrual - COGS) by Provider and Zenoti Job Title Provider Z…" at bounding box center [187, 174] width 316 height 109
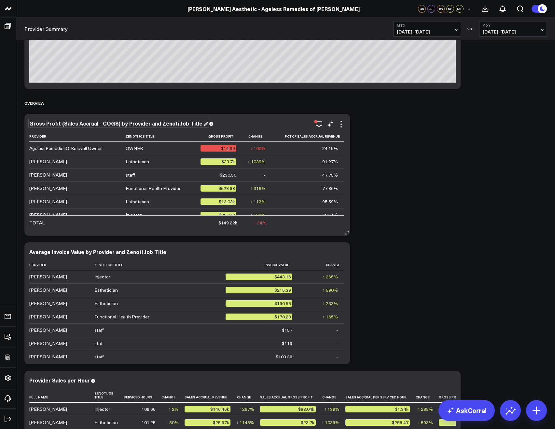
click at [146, 126] on div "Gross Profit (Sales Accrual - COGS) by Provider and Zenoti Job Title" at bounding box center [118, 123] width 179 height 7
drag, startPoint x: 145, startPoint y: 124, endPoint x: 191, endPoint y: 125, distance: 46.5
click at [191, 125] on div "Gross Profit (Sales Accrual - COGS) by Provider and Zenoti Job Title" at bounding box center [118, 123] width 179 height 7
click at [128, 254] on div "Average Invoice Value by Provider and Zenoti Job Title" at bounding box center [100, 251] width 143 height 7
click at [122, 251] on div "Average Invoice Value by Provider and Zenoti Job Title" at bounding box center [100, 251] width 143 height 7
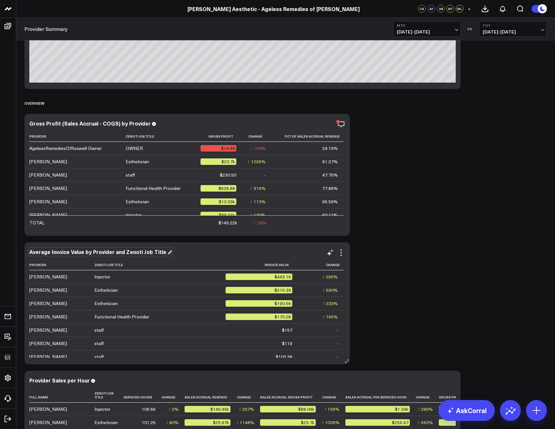
drag, startPoint x: 112, startPoint y: 252, endPoint x: 146, endPoint y: 254, distance: 34.2
click at [146, 254] on div "Average Invoice Value by Provider and Zenoti Job Title" at bounding box center [100, 251] width 143 height 7
drag, startPoint x: 111, startPoint y: 252, endPoint x: 164, endPoint y: 253, distance: 52.4
click at [164, 253] on div "Average Invoice Value by Provider and Zenoti Job Title" at bounding box center [100, 251] width 143 height 7
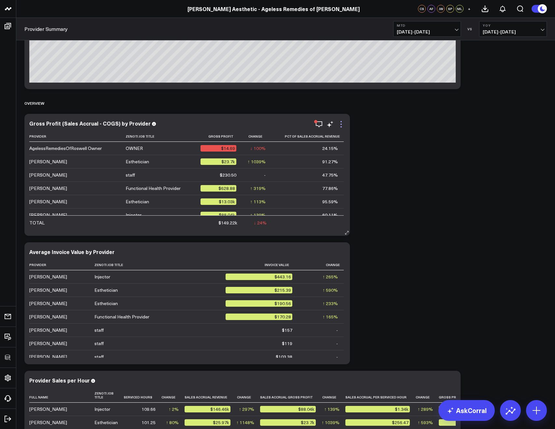
click at [342, 124] on icon at bounding box center [341, 124] width 8 height 8
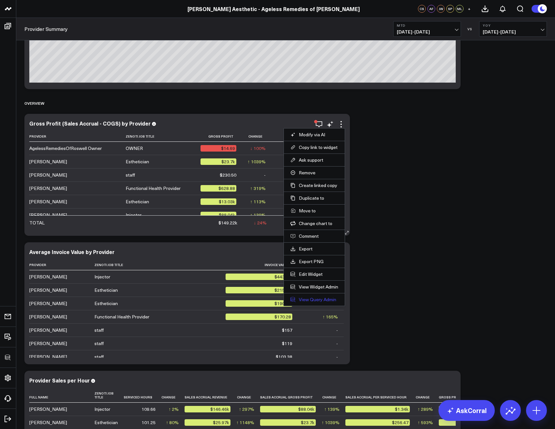
click at [309, 299] on link "View Query Admin" at bounding box center [314, 300] width 48 height 6
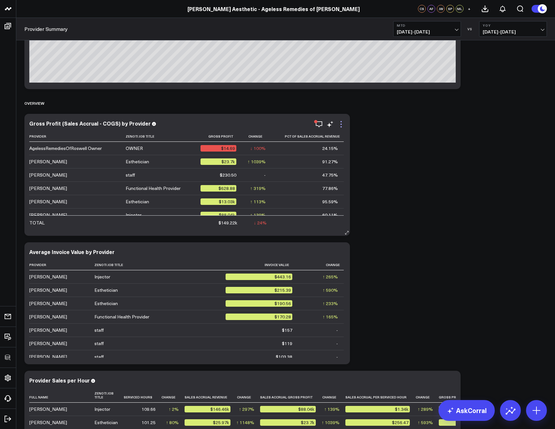
click at [339, 123] on icon at bounding box center [341, 124] width 8 height 8
click at [322, 123] on icon "button" at bounding box center [319, 124] width 7 height 6
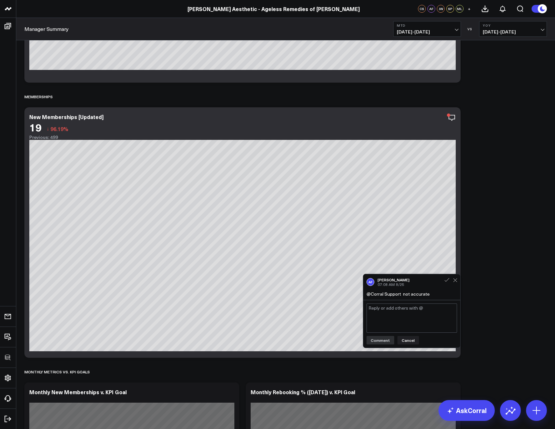
scroll to position [1311, 0]
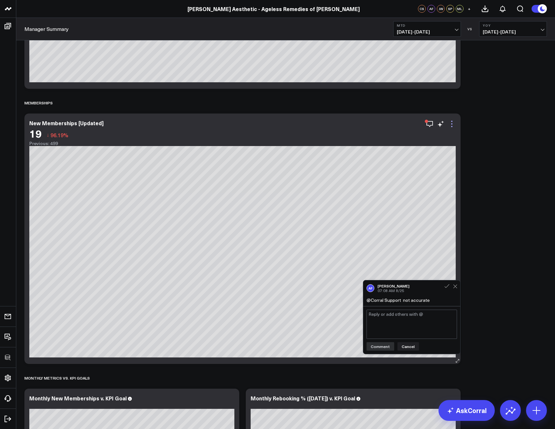
click at [452, 123] on icon at bounding box center [451, 123] width 1 height 1
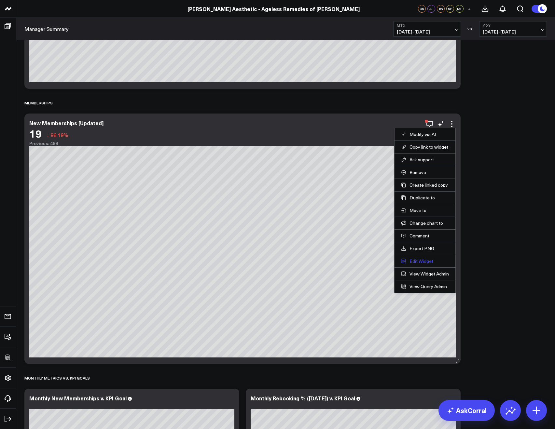
click at [419, 264] on button "Edit Widget" at bounding box center [425, 261] width 48 height 6
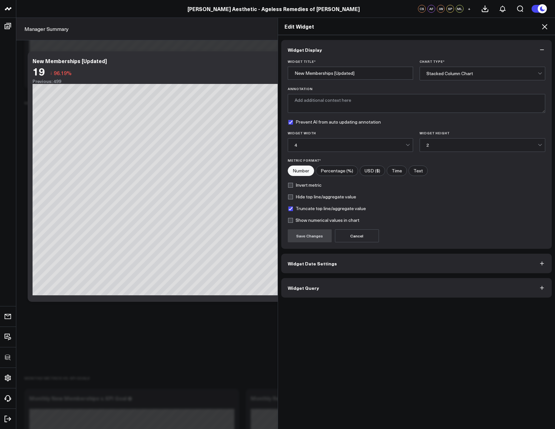
click at [314, 288] on span "Widget Query" at bounding box center [303, 287] width 31 height 5
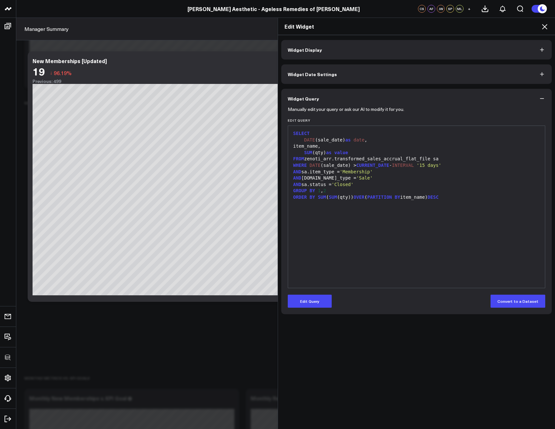
click at [542, 27] on icon at bounding box center [544, 27] width 8 height 8
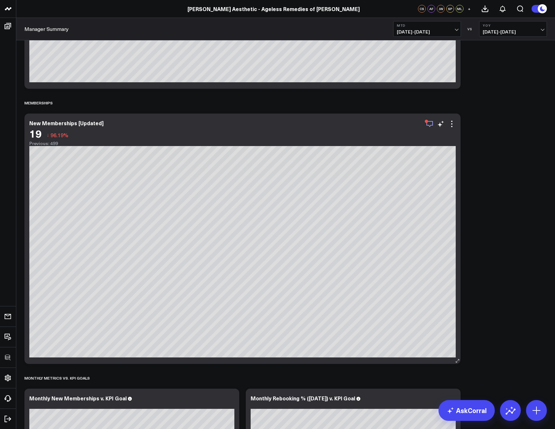
click at [430, 123] on icon "button" at bounding box center [430, 124] width 8 height 8
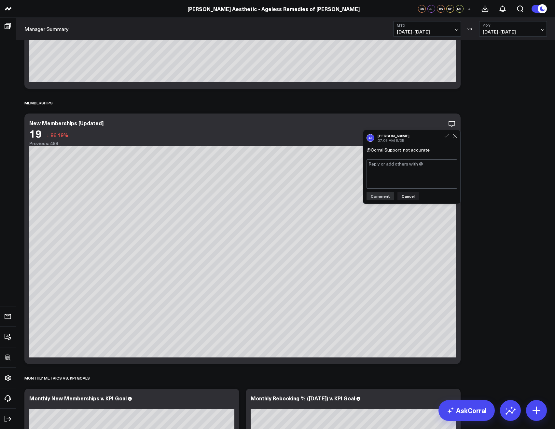
click at [398, 168] on textarea at bounding box center [411, 173] width 90 height 29
paste textarea "https://drive.google.com/file/d/1CChKqlznOYfDKD-h058V0CgGee5nz3s5/view"
type textarea "@Allie Fleischer Looking at MTD for example (8/1-8/26) we see exactly 19 member…"
click at [381, 201] on button "Comment" at bounding box center [380, 197] width 28 height 8
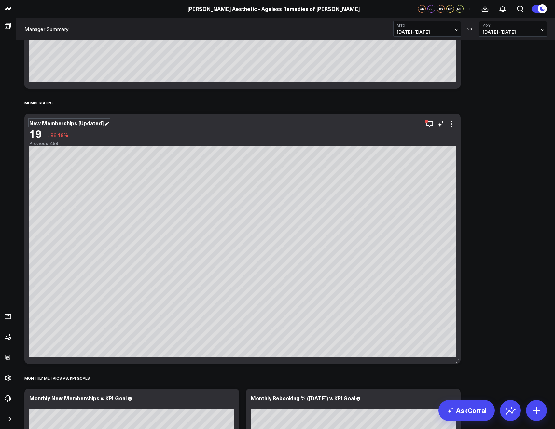
click at [42, 122] on div "New Memberships [Updated]" at bounding box center [69, 122] width 80 height 7
copy div "New Memberships [Updated]"
click at [433, 124] on icon "button" at bounding box center [430, 124] width 8 height 8
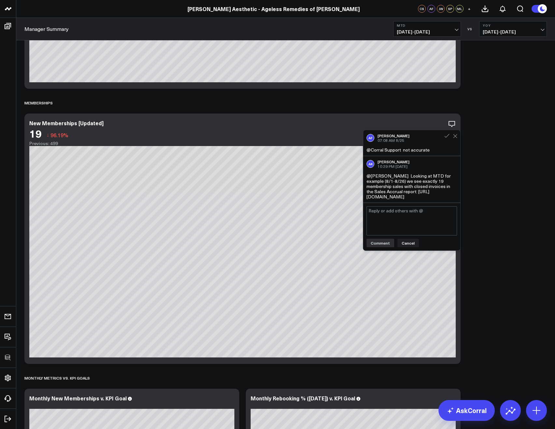
drag, startPoint x: 431, startPoint y: 153, endPoint x: 372, endPoint y: 150, distance: 59.3
click at [372, 150] on div "AF Allie Fleischer 07:08 AM 8/25 @Corral Support not accurate" at bounding box center [411, 143] width 97 height 26
click at [372, 150] on div "@Corral Support not accurate" at bounding box center [411, 149] width 90 height 5
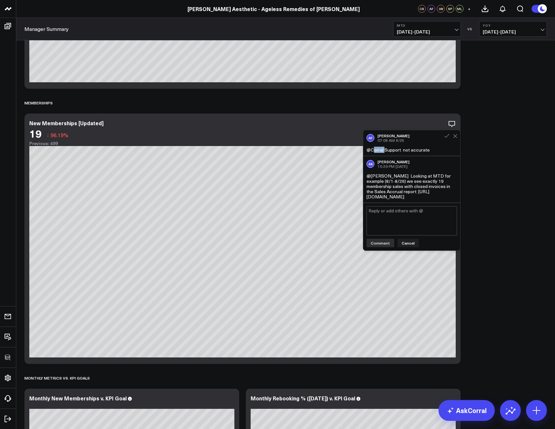
copy div "@Corral Support not accurate"
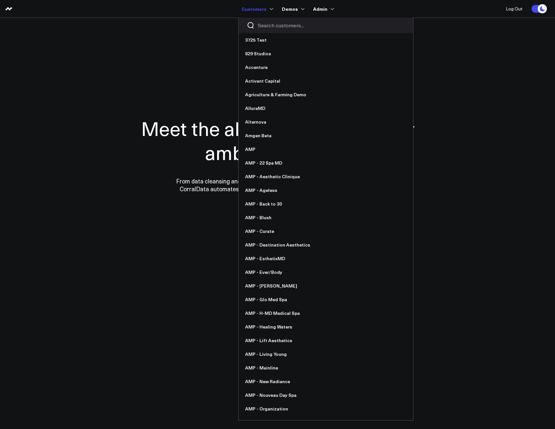
click at [263, 23] on input "Search customers input" at bounding box center [331, 25] width 147 height 7
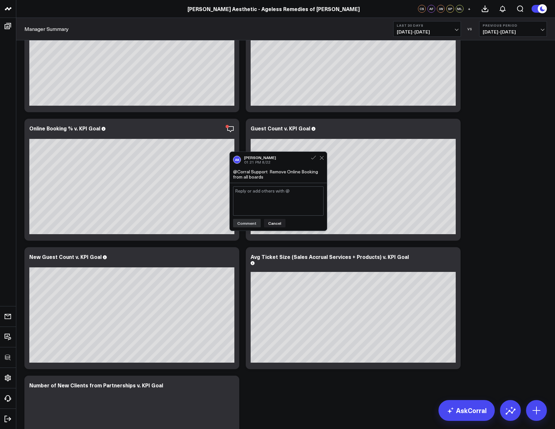
drag, startPoint x: 276, startPoint y: 177, endPoint x: 271, endPoint y: 173, distance: 6.0
click at [271, 173] on div "@Corral Support Remove Online Booking from all boards" at bounding box center [278, 174] width 90 height 10
copy div "Remove Online Booking from all boards"
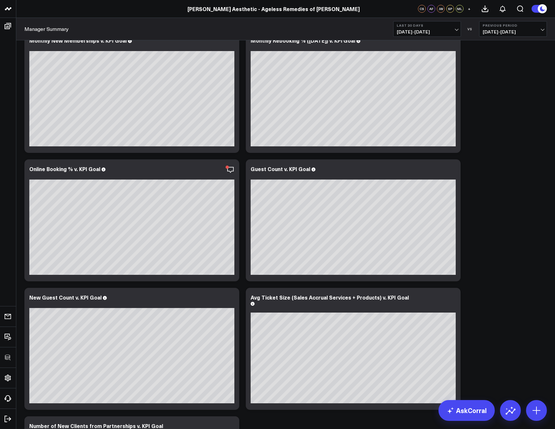
scroll to position [1674, 0]
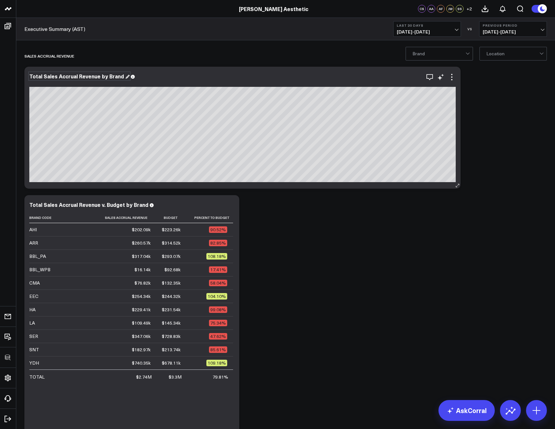
click at [70, 78] on div "Total Sales Accrual Revenue by Brand" at bounding box center [79, 76] width 100 height 7
copy div "Total Sales Accrual Revenue by Brand"
click at [451, 77] on icon at bounding box center [451, 76] width 1 height 1
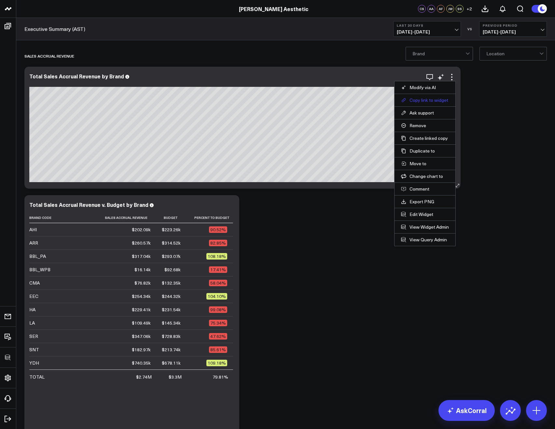
click at [419, 100] on button "Copy link to widget" at bounding box center [425, 100] width 48 height 6
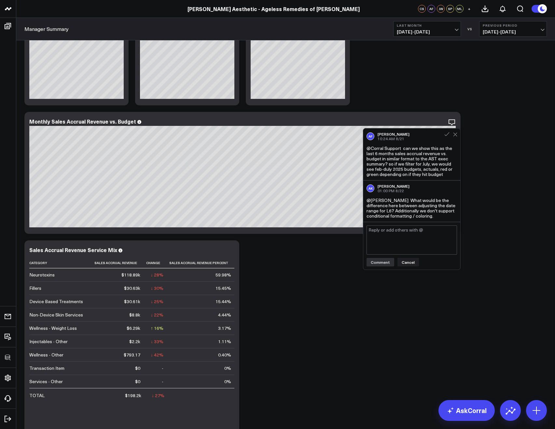
scroll to position [86, 0]
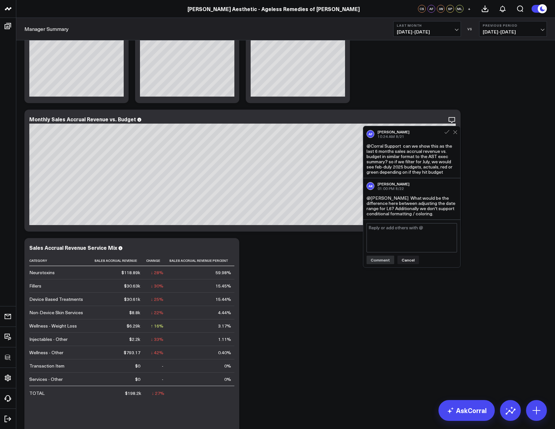
drag, startPoint x: 452, startPoint y: 172, endPoint x: 369, endPoint y: 148, distance: 86.8
click at [369, 148] on div "@Corral Support can we show this as the last 6 months sales accrual revenue vs.…" at bounding box center [411, 158] width 90 height 31
copy div "@Corral Support can we show this as the last 6 months sales accrual revenue vs.…"
click at [64, 117] on div "Monthly Sales Accrual Revenue vs. Budget" at bounding box center [85, 119] width 112 height 7
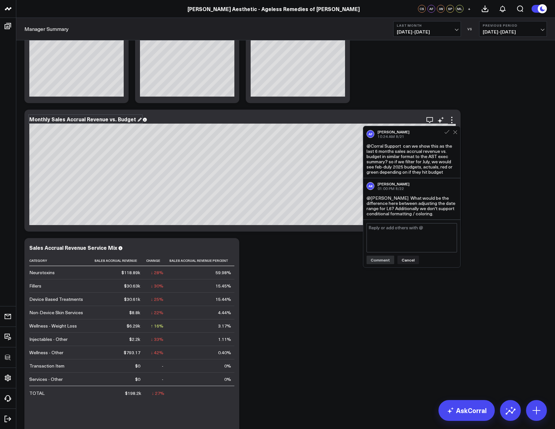
click at [64, 117] on div "Monthly Sales Accrual Revenue vs. Budget" at bounding box center [85, 119] width 112 height 7
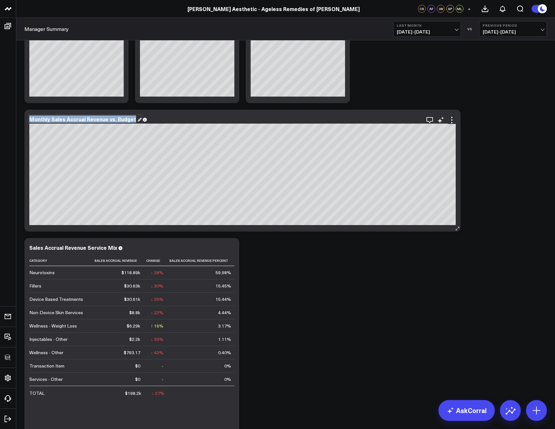
click at [64, 117] on div "Monthly Sales Accrual Revenue vs. Budget" at bounding box center [85, 119] width 112 height 7
copy div "Monthly Sales Accrual Revenue vs. Budget"
click at [452, 119] on icon at bounding box center [452, 120] width 8 height 8
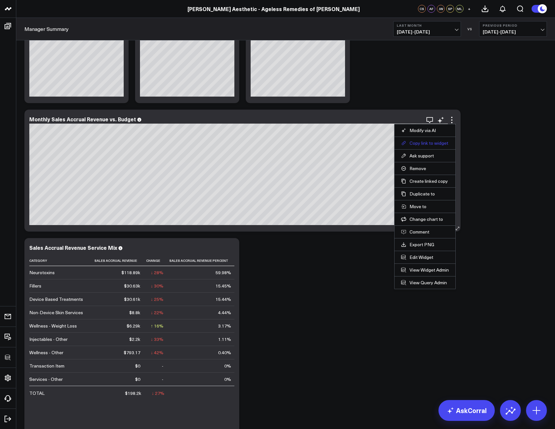
click at [431, 143] on button "Copy link to widget" at bounding box center [425, 143] width 48 height 6
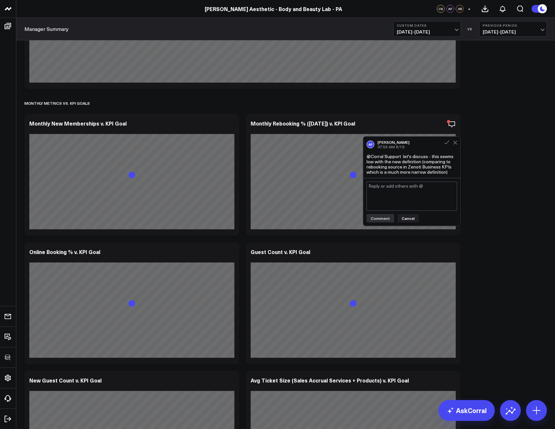
scroll to position [1599, 0]
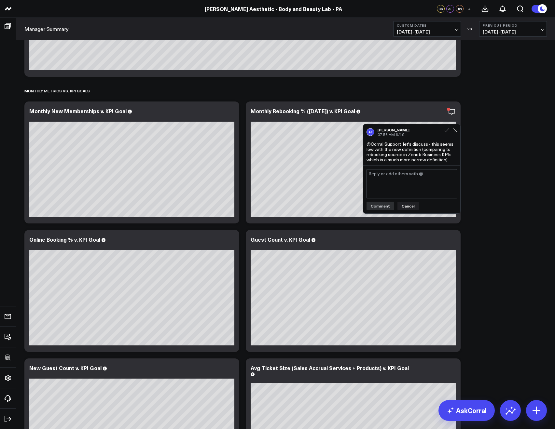
click at [413, 154] on div "@Corral Support let's discuss - this seems low with the new definition (compari…" at bounding box center [411, 152] width 90 height 21
copy div "@Corral Support let's discuss - this seems low with the new definition (compari…"
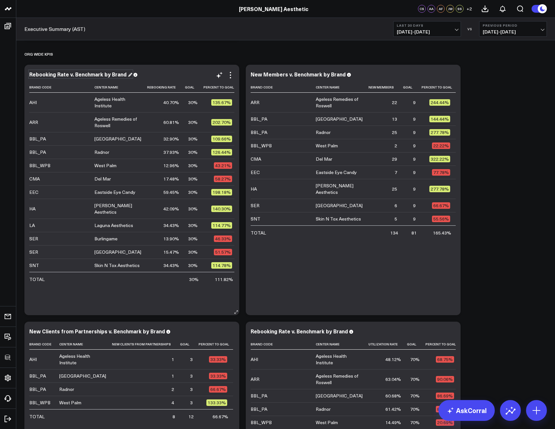
click at [69, 75] on div "Rebooking Rate v. Benchmark by Brand" at bounding box center [80, 74] width 103 height 7
copy div "Rebooking Rate v. Benchmark by Brand"
click at [231, 73] on icon at bounding box center [230, 75] width 8 height 8
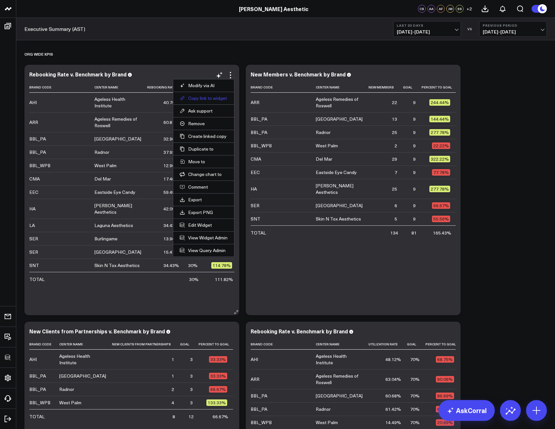
click at [198, 99] on button "Copy link to widget" at bounding box center [204, 98] width 48 height 6
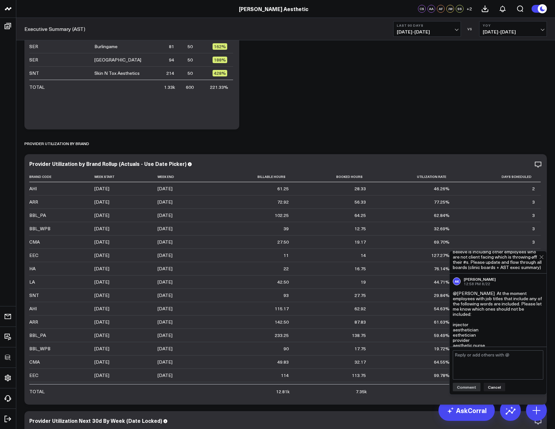
scroll to position [34, 0]
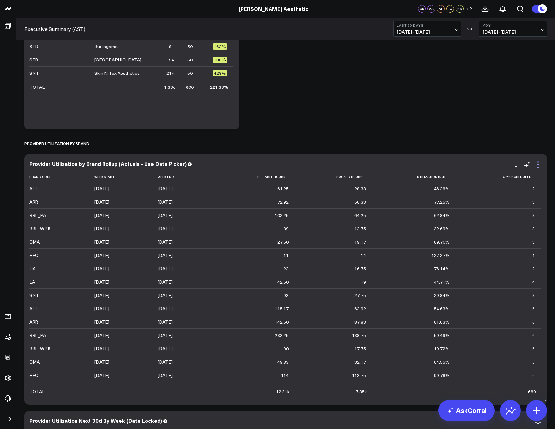
click at [537, 163] on icon at bounding box center [538, 165] width 8 height 8
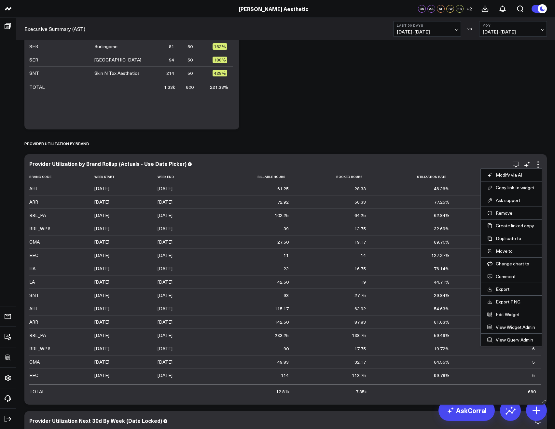
click at [523, 187] on button "Copy link to widget" at bounding box center [511, 188] width 48 height 6
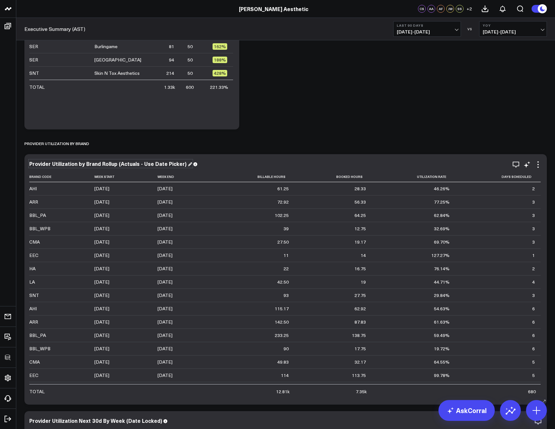
click at [132, 166] on div "Provider Utilization by Brand Rollup (Actuals - Use Date Picker)" at bounding box center [110, 163] width 163 height 7
copy div "Provider Utilization by Brand Rollup (Actuals - Use Date Picker)"
click at [537, 164] on icon at bounding box center [537, 164] width 1 height 1
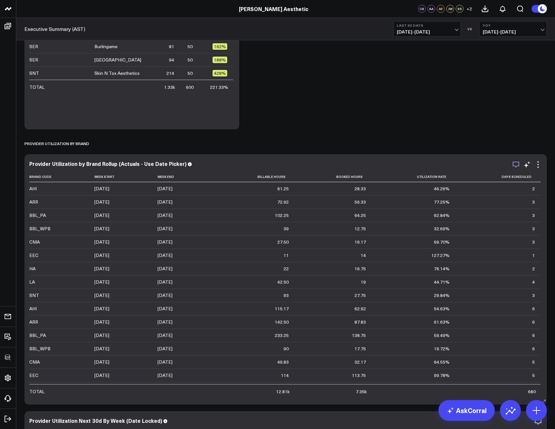
click at [518, 163] on icon "button" at bounding box center [515, 165] width 7 height 6
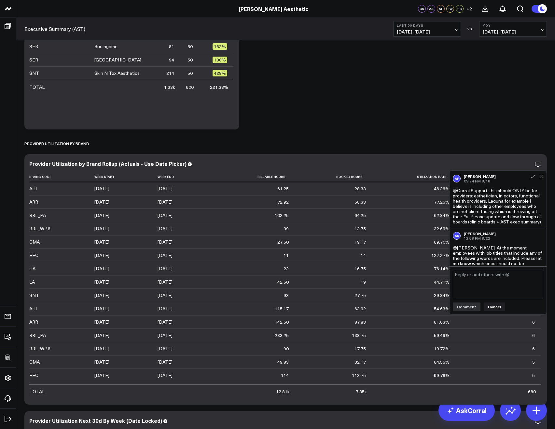
scroll to position [1, 0]
drag, startPoint x: 480, startPoint y: 228, endPoint x: 462, endPoint y: 202, distance: 31.9
click at [462, 202] on div "AF Allie Fleischer 09:24 PM 8/18 @Corral Support this should ONLY be for provid…" at bounding box center [497, 198] width 97 height 57
drag, startPoint x: 479, startPoint y: 227, endPoint x: 451, endPoint y: 191, distance: 45.0
click at [451, 191] on div "AF Allie Fleischer 09:24 PM 8/18 @Corral Support this should ONLY be for provid…" at bounding box center [497, 198] width 97 height 57
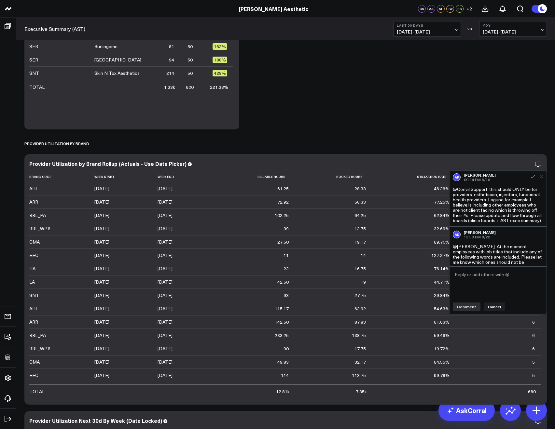
copy div "@Corral Support this should ONLY be for providers: esthetician, injectors, func…"
click at [539, 163] on icon at bounding box center [538, 165] width 8 height 8
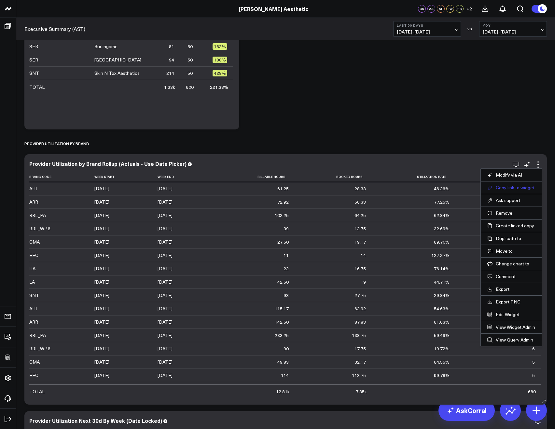
click at [507, 187] on button "Copy link to widget" at bounding box center [511, 188] width 48 height 6
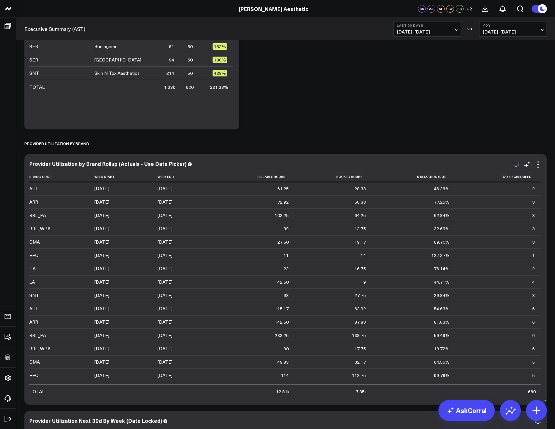
click at [514, 163] on icon "button" at bounding box center [516, 165] width 8 height 8
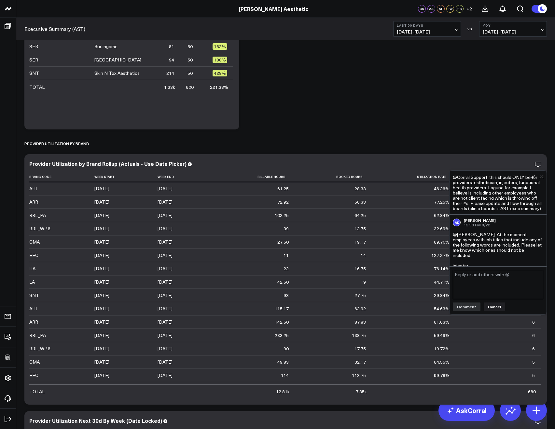
scroll to position [50, 0]
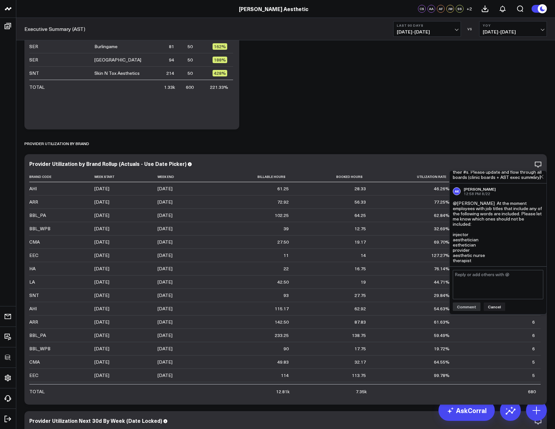
drag, startPoint x: 479, startPoint y: 262, endPoint x: 460, endPoint y: 215, distance: 50.6
click at [458, 219] on div "AK Arthur Kriklivy 12:58 PM 8/22 @Allie Fleischer At the moment employees with …" at bounding box center [497, 225] width 97 height 83
drag, startPoint x: 455, startPoint y: 203, endPoint x: 479, endPoint y: 260, distance: 62.3
click at [479, 260] on div "@[PERSON_NAME] At the moment employees with job titles that include any of the …" at bounding box center [498, 232] width 90 height 62
copy div "@Allie Fleischer At the moment employees with job titles that include any of th…"
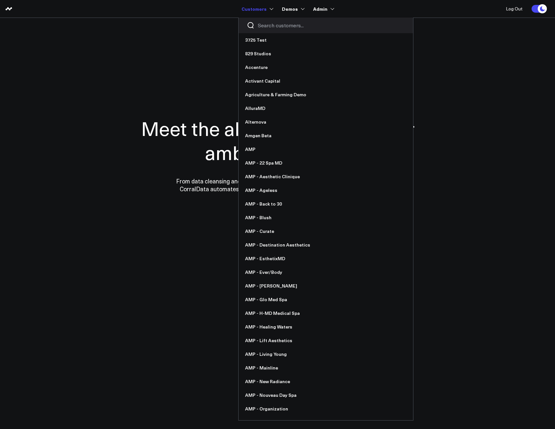
click at [259, 24] on input "Search customers input" at bounding box center [331, 25] width 147 height 7
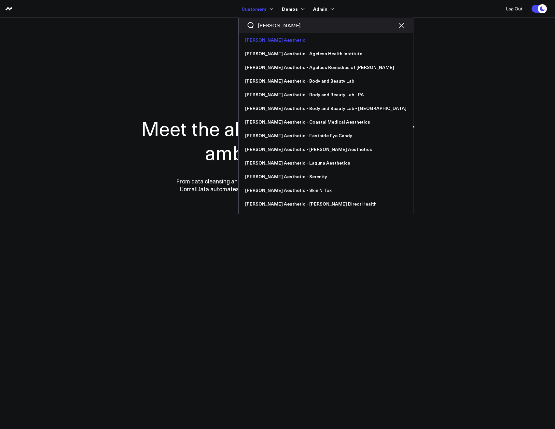
type input "[PERSON_NAME]"
click at [256, 37] on link "[PERSON_NAME] Aesthetic" at bounding box center [326, 40] width 174 height 14
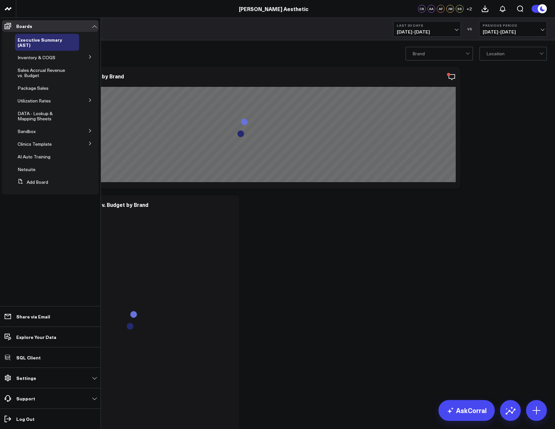
click at [86, 60] on button at bounding box center [90, 57] width 17 height 10
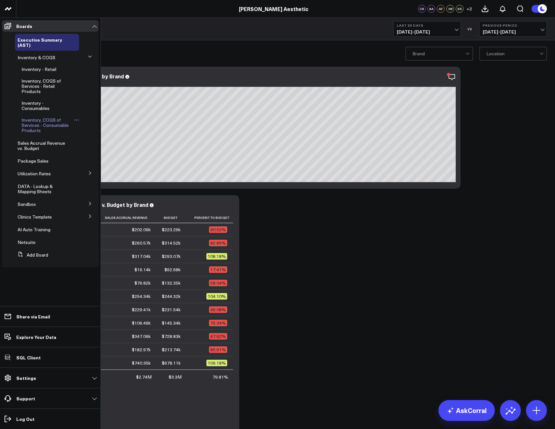
click at [76, 117] on icon at bounding box center [76, 119] width 5 height 5
click at [97, 135] on button "Edit Permissions" at bounding box center [108, 136] width 53 height 13
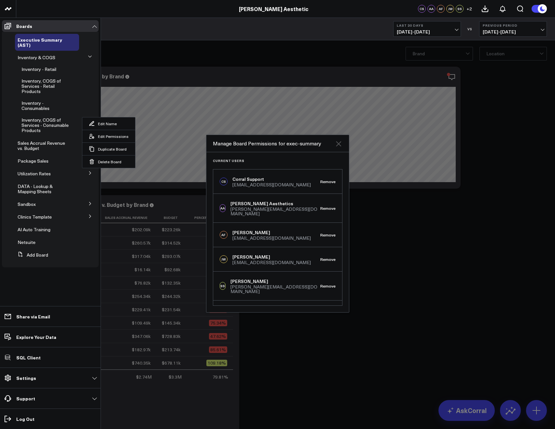
click at [342, 146] on icon "Close" at bounding box center [338, 144] width 8 height 8
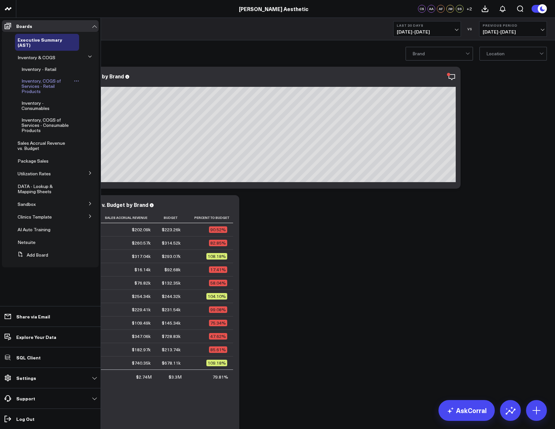
click at [76, 81] on icon at bounding box center [76, 80] width 5 height 5
click at [76, 117] on icon at bounding box center [76, 119] width 5 height 5
click at [103, 122] on button "Edit Name" at bounding box center [108, 123] width 53 height 12
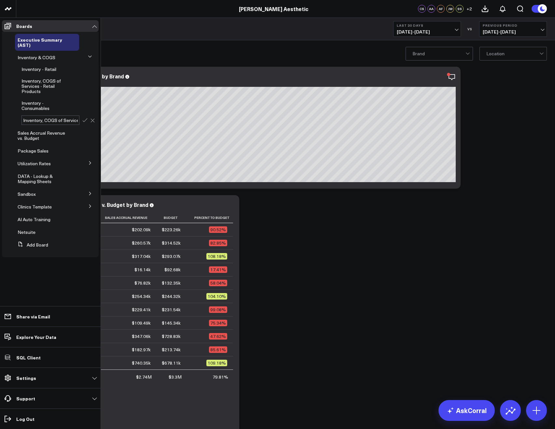
click at [93, 118] on icon at bounding box center [92, 120] width 4 height 4
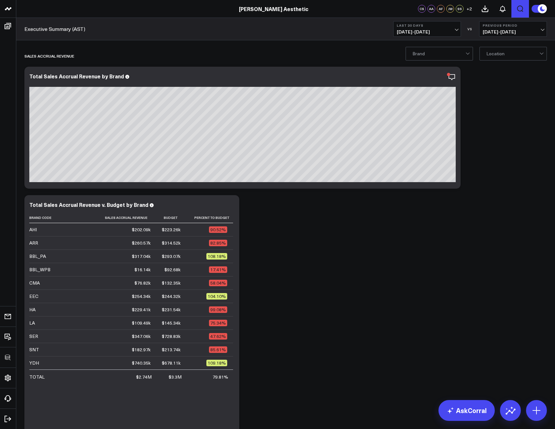
click at [516, 10] on icon "Open search" at bounding box center [520, 9] width 8 height 8
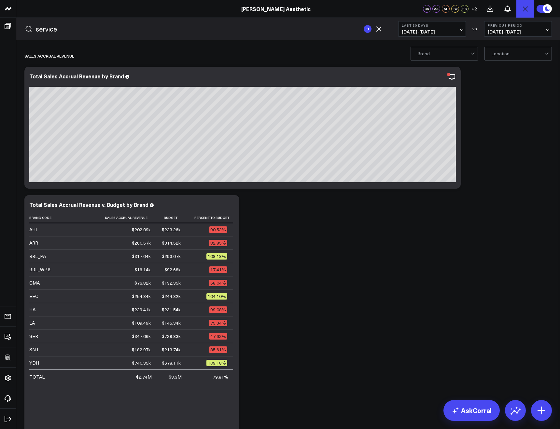
type input "service"
click at [363, 25] on button "submit" at bounding box center [367, 29] width 8 height 8
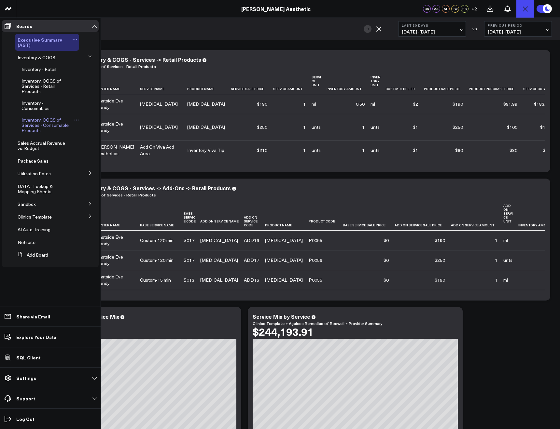
click at [36, 45] on link "Executive Summary (AST)" at bounding box center [44, 42] width 53 height 10
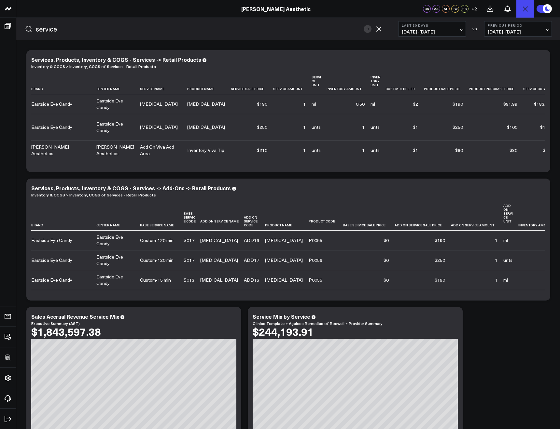
click at [382, 27] on form "service" at bounding box center [204, 29] width 374 height 22
click at [381, 27] on icon "button" at bounding box center [379, 29] width 8 height 8
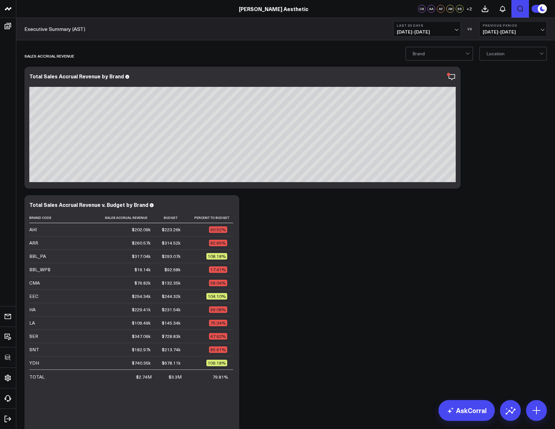
click at [380, 27] on div "Executive Summary (AST) Last 30 Days 07/28/25 - 08/26/25 VS Previous Period 06/…" at bounding box center [285, 29] width 539 height 22
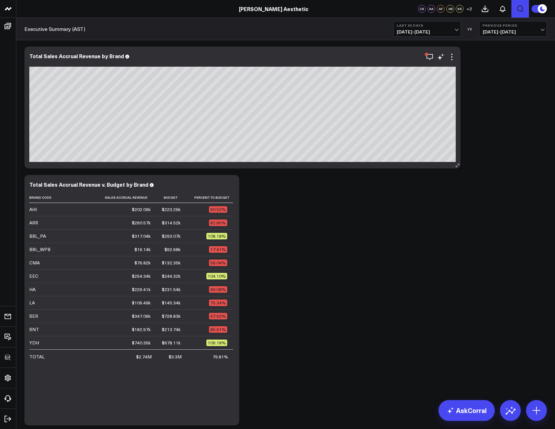
scroll to position [124, 0]
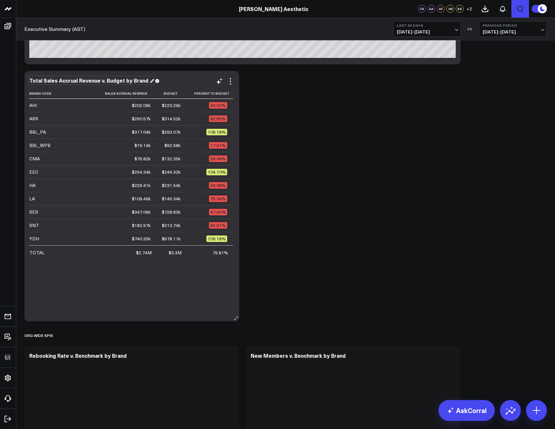
click at [92, 79] on div "Total Sales Accrual Revenue v. Budget by Brand" at bounding box center [91, 80] width 125 height 7
copy div "Total Sales Accrual Revenue v. Budget by Brand"
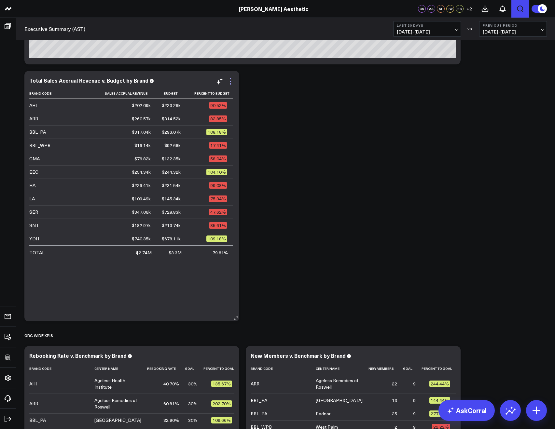
click at [230, 85] on icon at bounding box center [230, 81] width 8 height 8
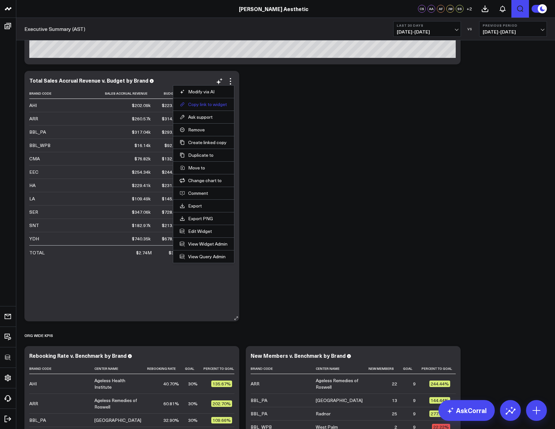
click at [216, 102] on button "Copy link to widget" at bounding box center [204, 105] width 48 height 6
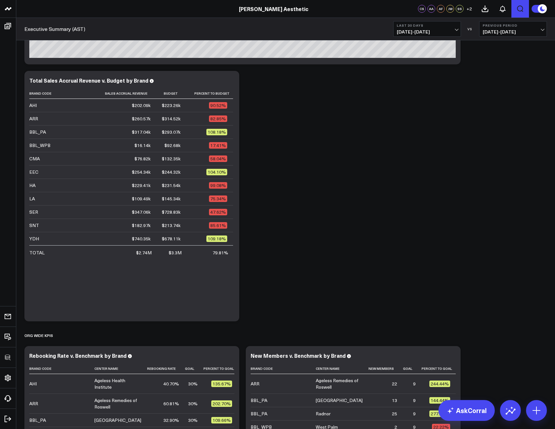
scroll to position [0, 0]
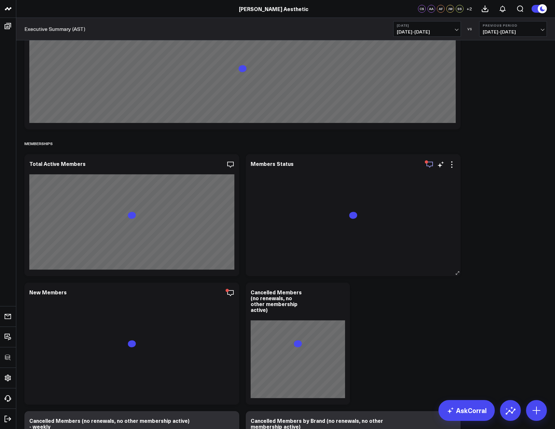
click at [430, 167] on icon "button" at bounding box center [429, 165] width 7 height 6
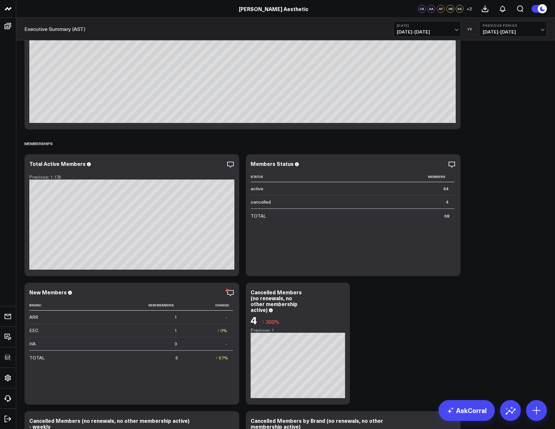
click at [209, 294] on icon "button" at bounding box center [208, 293] width 8 height 8
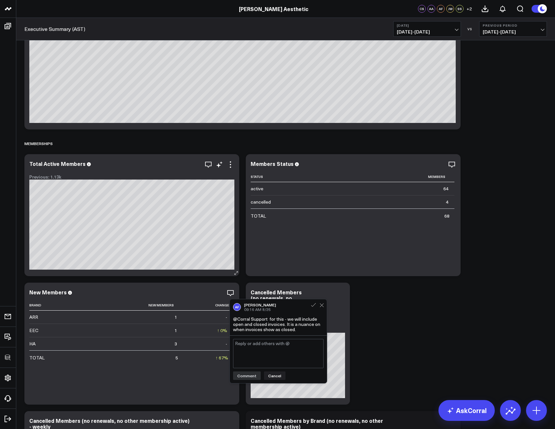
scroll to position [4599, 0]
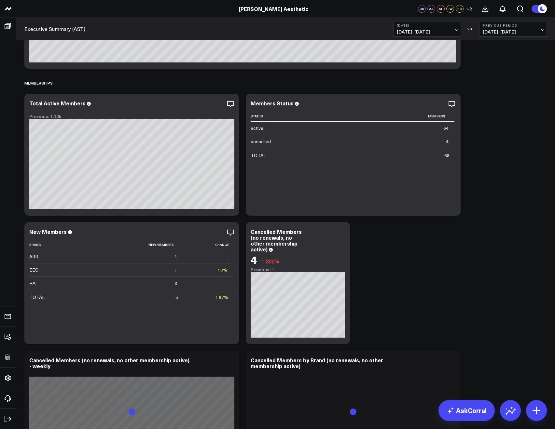
click at [207, 102] on icon "button" at bounding box center [208, 104] width 8 height 8
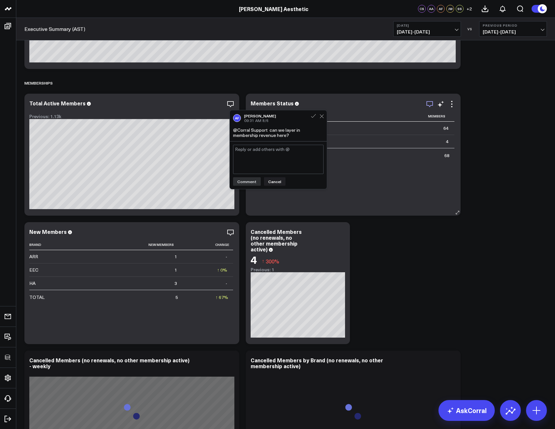
click at [429, 103] on icon "button" at bounding box center [430, 104] width 8 height 8
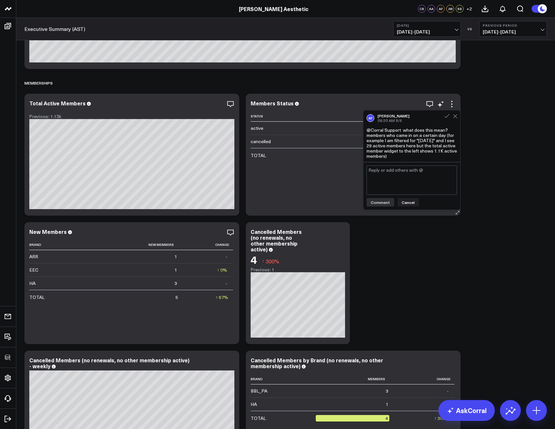
click at [275, 109] on div "Members Status Status Members active 64 cancelled 4 TOTAL 68" at bounding box center [353, 154] width 205 height 109
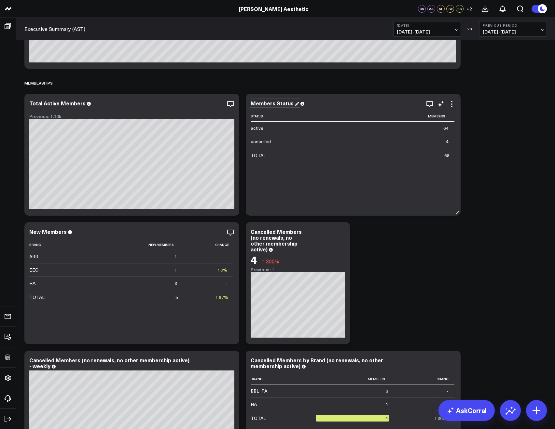
click at [267, 104] on div "Members Status" at bounding box center [275, 103] width 48 height 7
copy div "Members Status"
click at [451, 104] on icon at bounding box center [451, 103] width 1 height 1
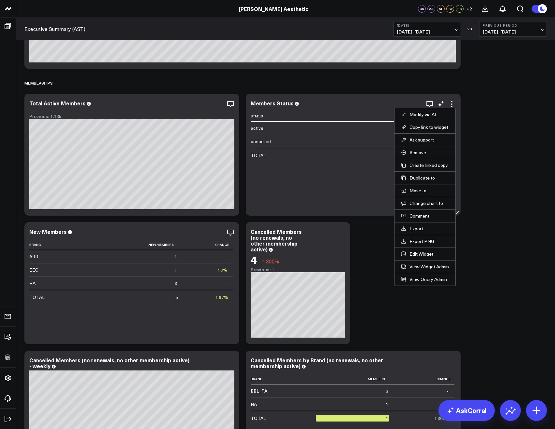
click at [430, 126] on button "Copy link to widget" at bounding box center [425, 127] width 48 height 6
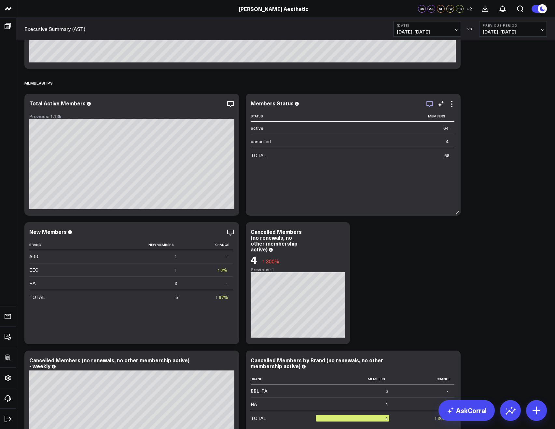
click at [432, 104] on icon "button" at bounding box center [430, 104] width 8 height 8
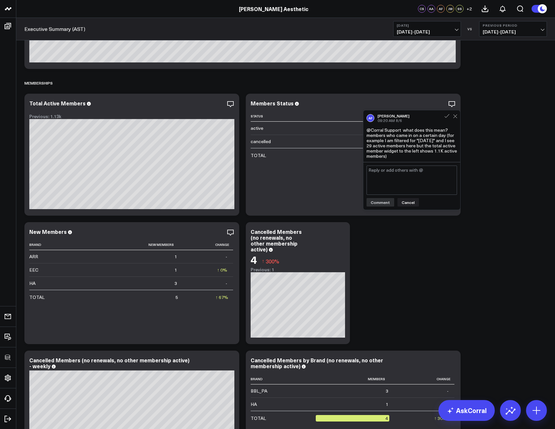
drag, startPoint x: 400, startPoint y: 154, endPoint x: 368, endPoint y: 133, distance: 38.2
click at [368, 133] on div "@Corral Support what does this mean? members who came in on a certain day (for …" at bounding box center [411, 143] width 90 height 31
copy div "@Corral Support what does this mean? members who came in on a certain day (for …"
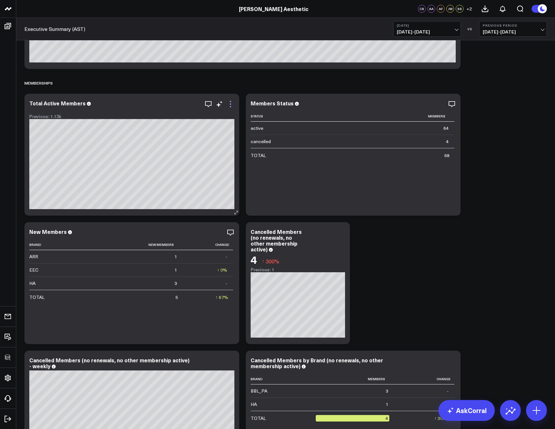
click at [234, 104] on icon at bounding box center [230, 104] width 8 height 8
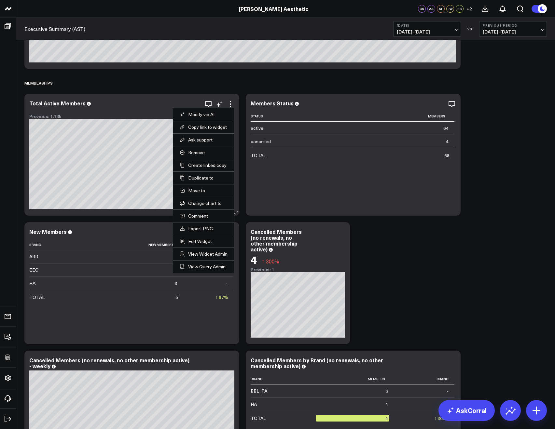
click at [54, 108] on div at bounding box center [131, 110] width 205 height 5
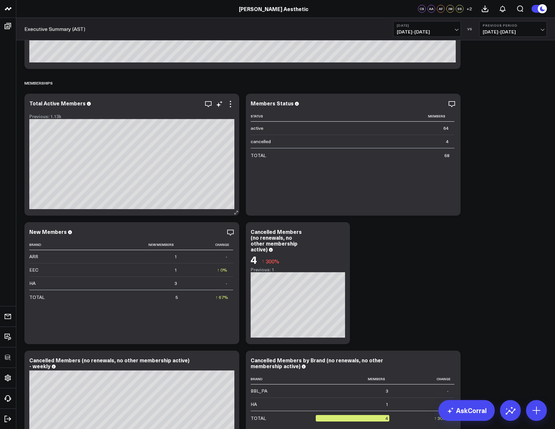
click at [54, 108] on div at bounding box center [131, 110] width 205 height 5
click at [53, 106] on div "Total Active Members" at bounding box center [60, 103] width 62 height 7
copy div "Total Active Members"
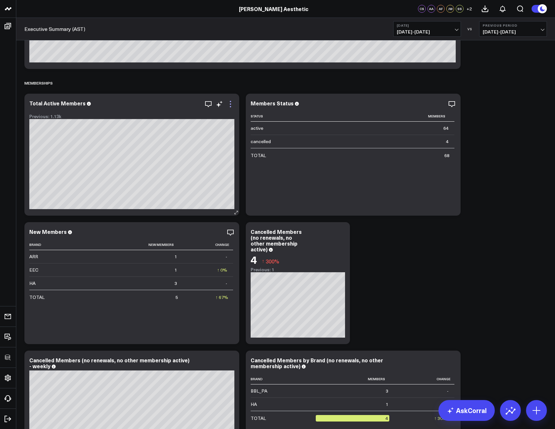
click at [230, 105] on icon at bounding box center [230, 104] width 8 height 8
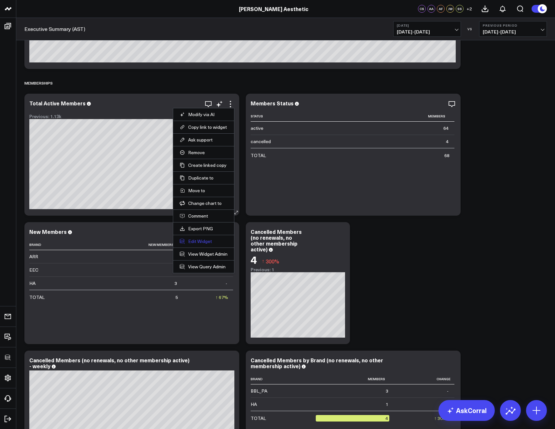
click at [197, 242] on button "Edit Widget" at bounding box center [204, 242] width 48 height 6
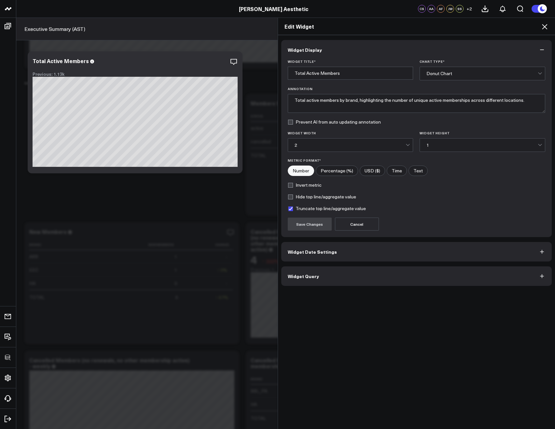
click at [540, 29] on icon at bounding box center [544, 27] width 8 height 8
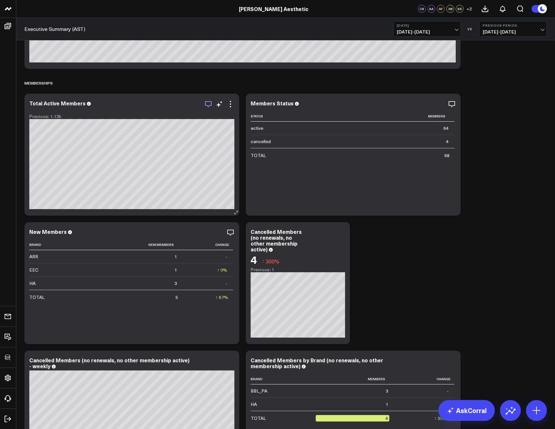
click at [209, 106] on icon "button" at bounding box center [208, 104] width 7 height 6
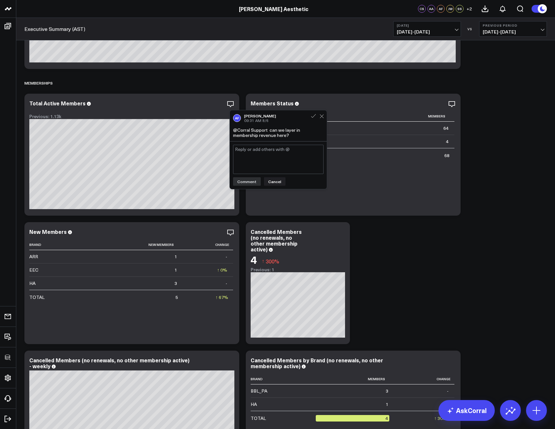
click at [228, 131] on div "Modify via AI Copy link to widget Ask support Remove Create linked copy Executi…" at bounding box center [131, 155] width 215 height 122
drag, startPoint x: 289, startPoint y: 136, endPoint x: 235, endPoint y: 131, distance: 54.6
click at [235, 131] on div "@Corral Support can we layer in membership revenue here?" at bounding box center [278, 133] width 90 height 10
copy div "@Corral Support can we layer in membership revenue here?"
click at [231, 103] on icon at bounding box center [230, 104] width 8 height 8
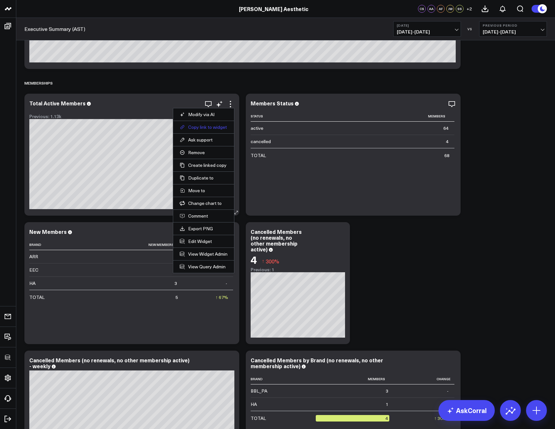
click at [216, 126] on button "Copy link to widget" at bounding box center [204, 127] width 48 height 6
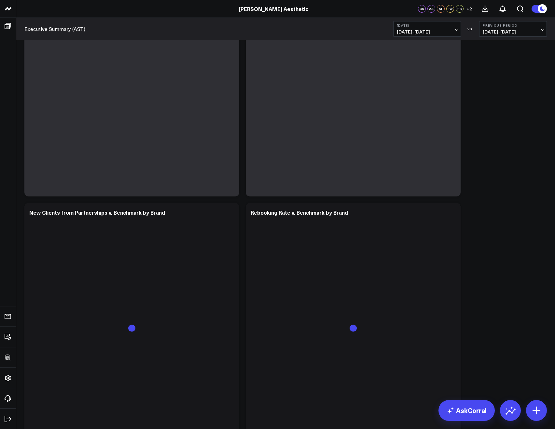
scroll to position [301, 0]
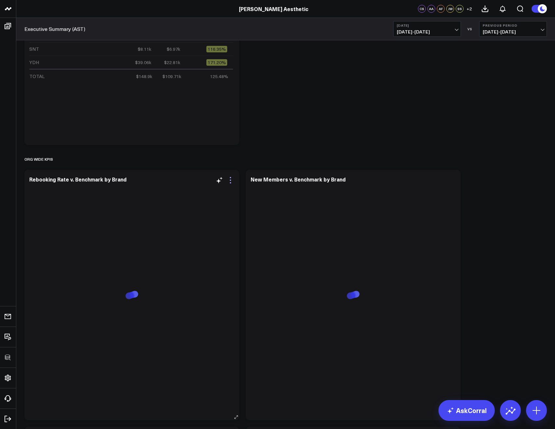
click at [228, 181] on icon at bounding box center [230, 180] width 8 height 8
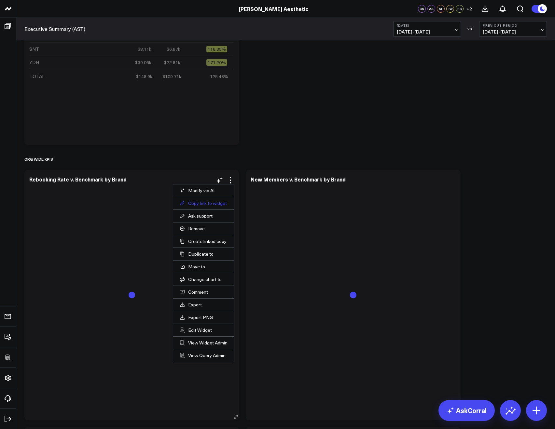
click at [199, 201] on button "Copy link to widget" at bounding box center [204, 203] width 48 height 6
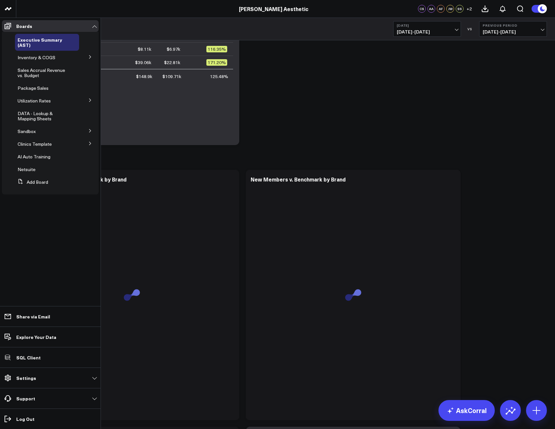
click at [88, 141] on button at bounding box center [90, 143] width 17 height 10
click at [94, 153] on button at bounding box center [90, 155] width 17 height 10
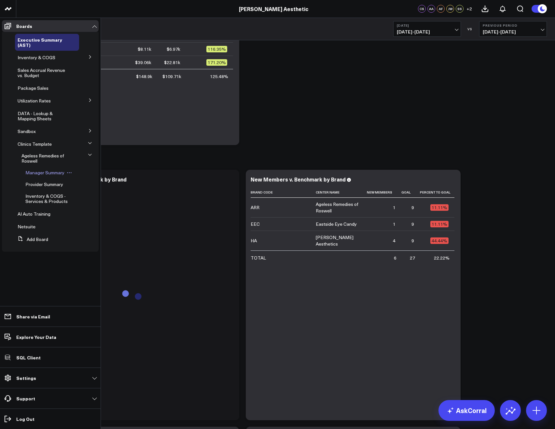
click at [57, 170] on span "Manager Summary" at bounding box center [44, 173] width 39 height 6
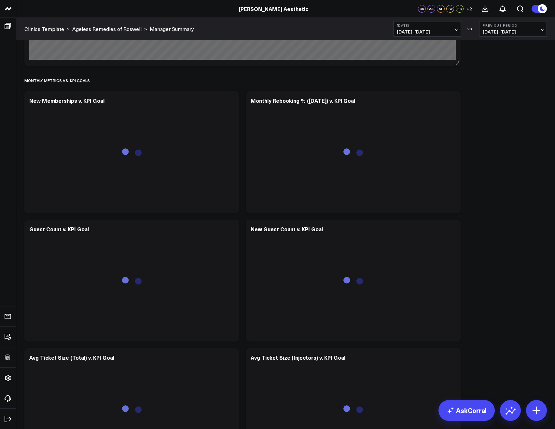
scroll to position [1574, 0]
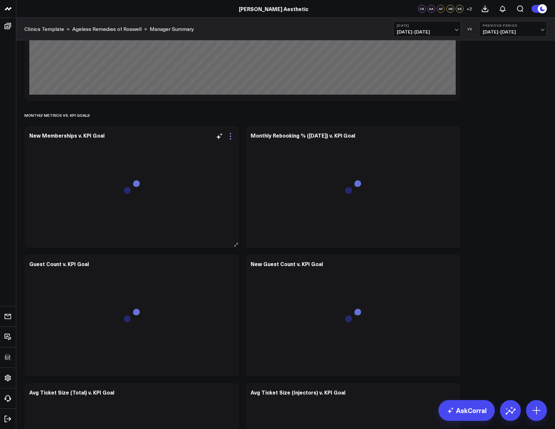
click at [228, 136] on icon at bounding box center [230, 136] width 8 height 8
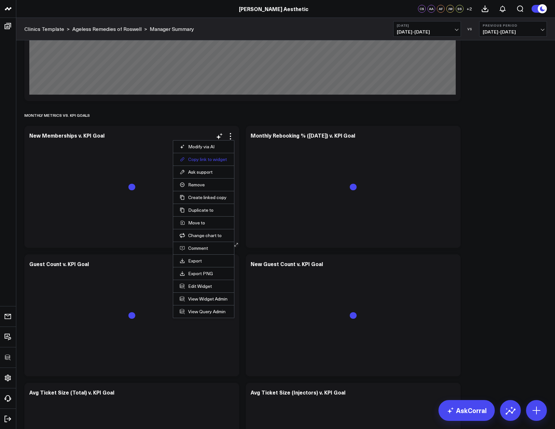
click at [198, 160] on button "Copy link to widget" at bounding box center [204, 160] width 48 height 6
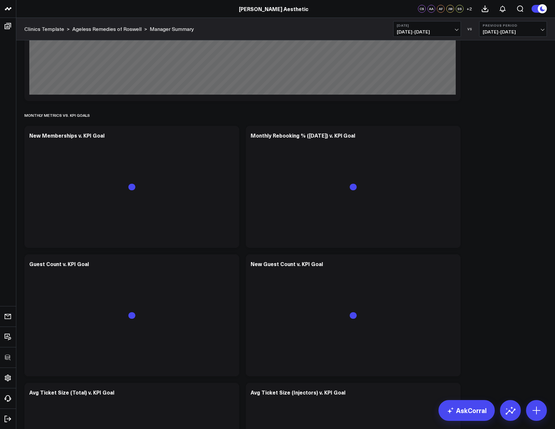
scroll to position [1587, 0]
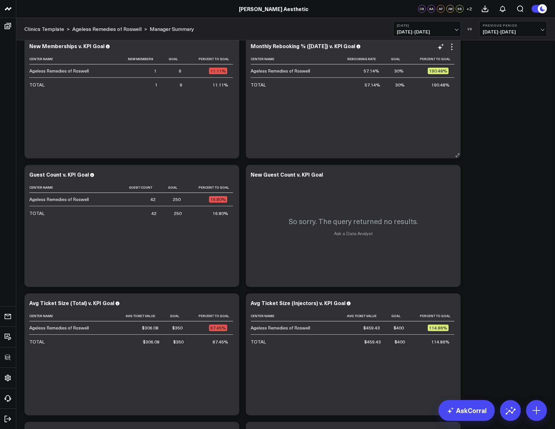
scroll to position [1649, 0]
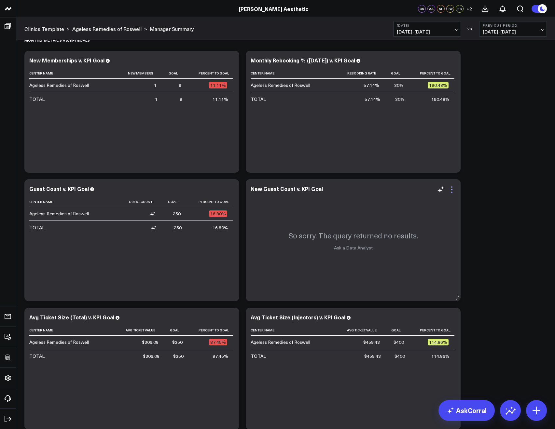
click at [448, 189] on icon at bounding box center [452, 190] width 8 height 8
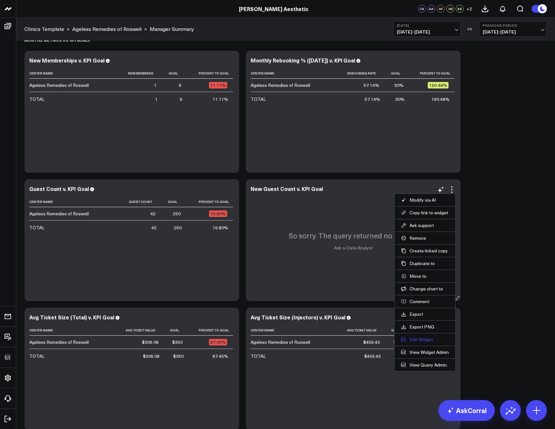
click at [415, 339] on button "Edit Widget" at bounding box center [425, 340] width 48 height 6
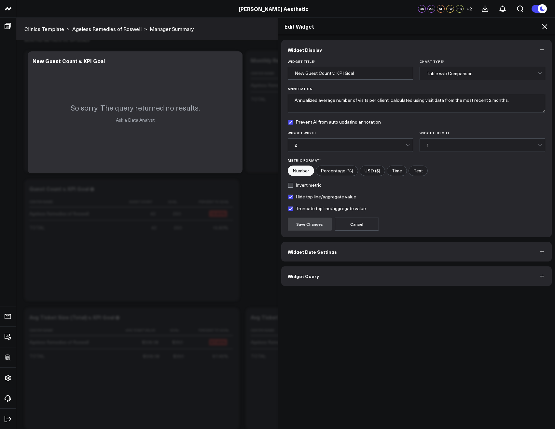
click at [293, 275] on span "Widget Query" at bounding box center [303, 276] width 31 height 5
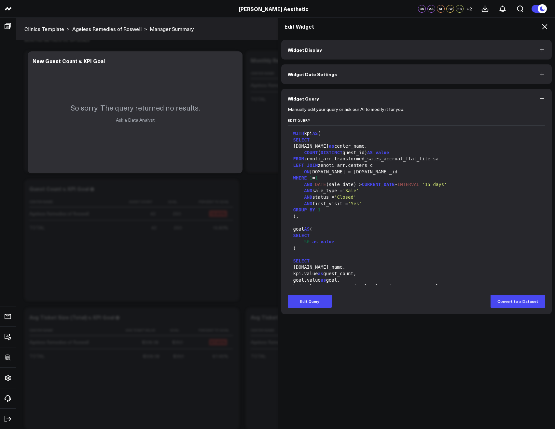
click at [545, 29] on icon at bounding box center [544, 27] width 8 height 8
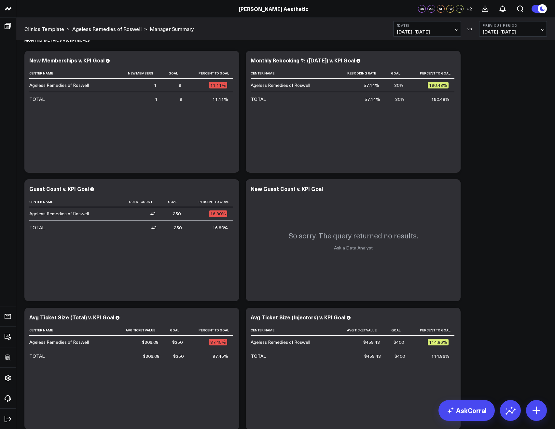
click at [401, 32] on span "[DATE] - [DATE]" at bounding box center [427, 31] width 61 height 5
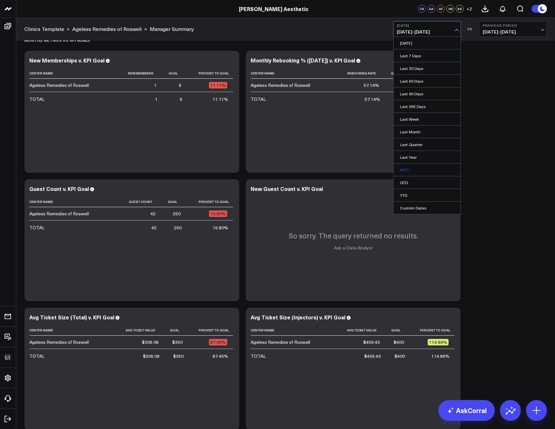
click at [409, 169] on link "MTD" at bounding box center [426, 170] width 67 height 12
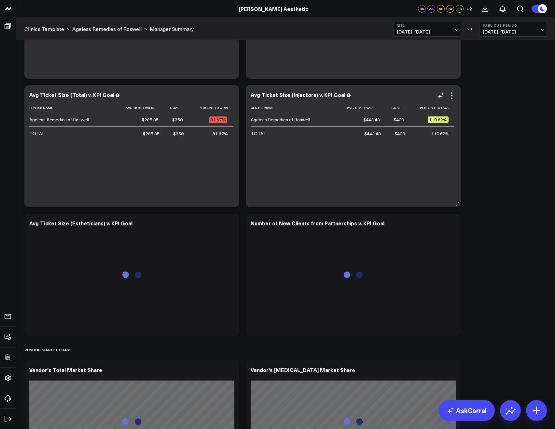
scroll to position [1719, 0]
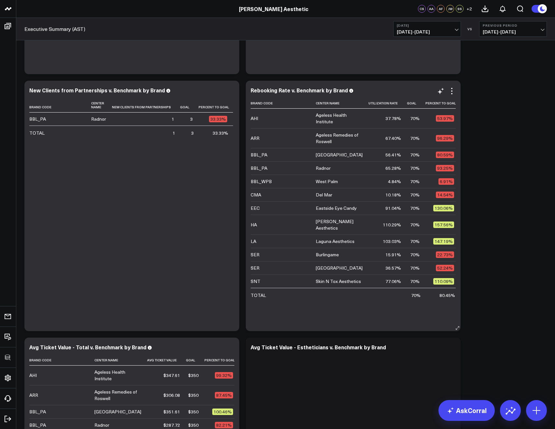
scroll to position [703, 0]
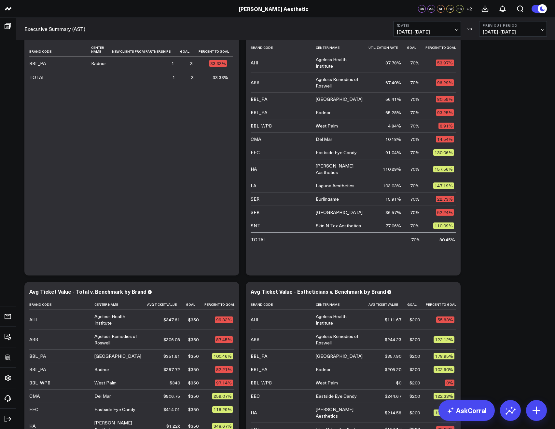
click at [403, 27] on b "[DATE]" at bounding box center [427, 25] width 61 height 4
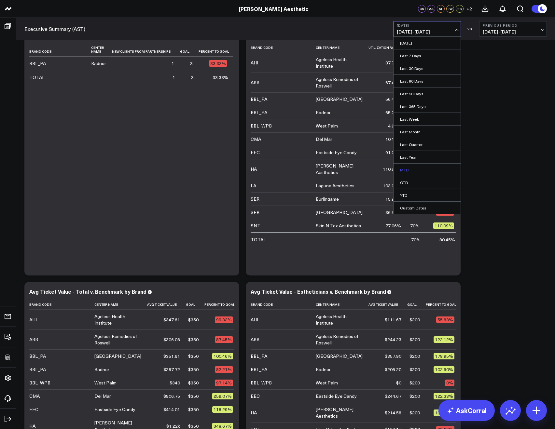
click at [406, 173] on link "MTD" at bounding box center [426, 170] width 67 height 12
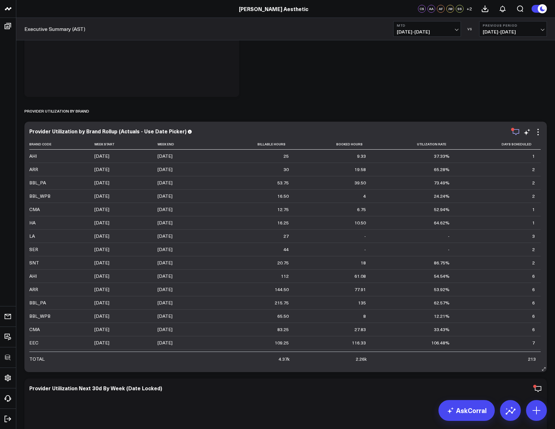
scroll to position [1653, 0]
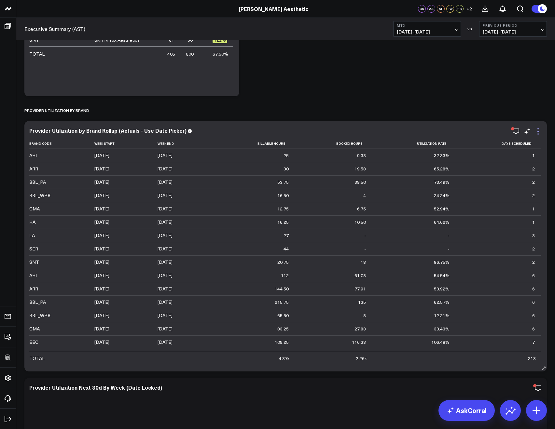
click at [535, 130] on icon at bounding box center [538, 132] width 8 height 8
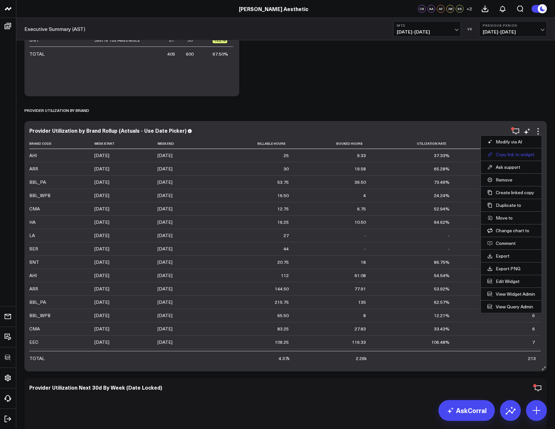
click at [506, 157] on button "Copy link to widget" at bounding box center [511, 155] width 48 height 6
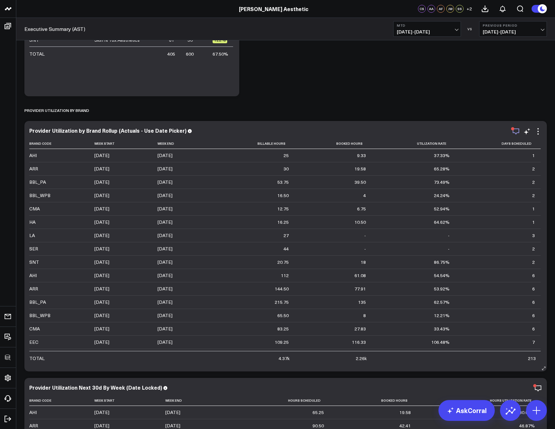
click at [514, 133] on icon "button" at bounding box center [516, 132] width 8 height 8
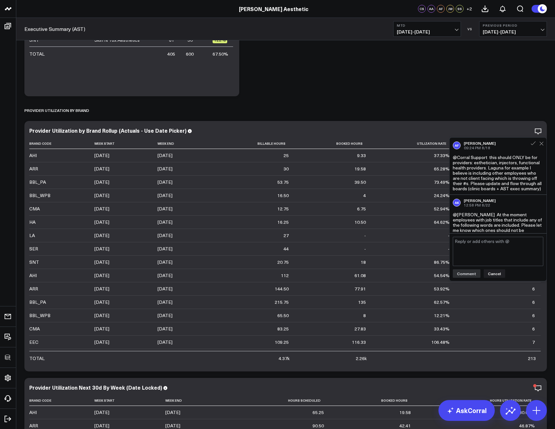
scroll to position [50, 0]
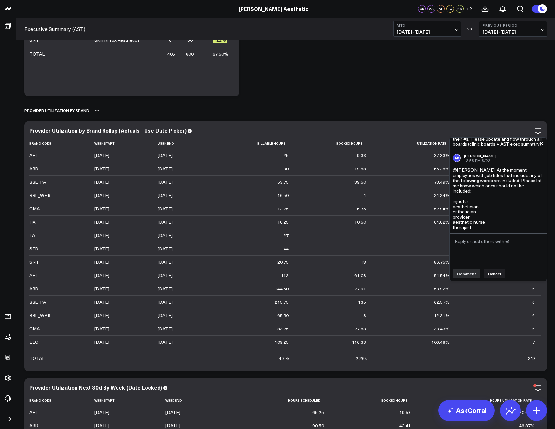
click at [475, 104] on div "PROVIDER UTILIZATION BY BRAND" at bounding box center [285, 110] width 522 height 15
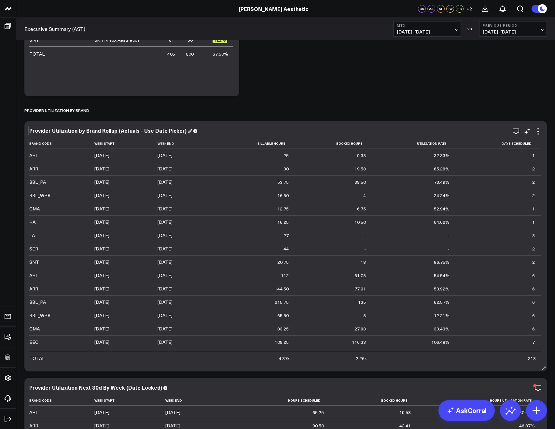
click at [94, 131] on div "Provider Utilization by Brand Rollup (Actuals - Use Date Picker)" at bounding box center [110, 130] width 163 height 7
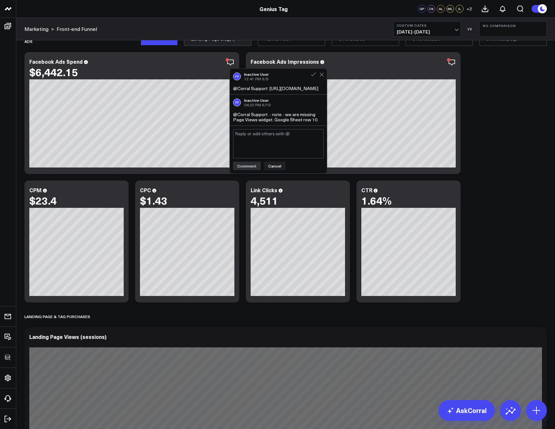
scroll to position [15, 0]
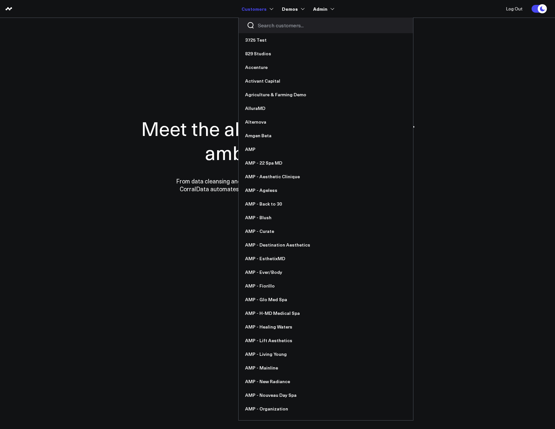
click at [265, 23] on input "Search customers input" at bounding box center [331, 25] width 147 height 7
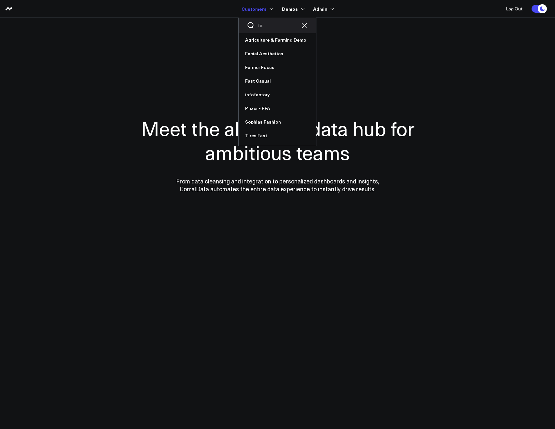
type input "fac"
click at [271, 28] on input "face" at bounding box center [277, 25] width 39 height 7
click at [266, 25] on input "fac" at bounding box center [277, 25] width 39 height 7
click at [265, 25] on input "fac" at bounding box center [277, 25] width 39 height 7
click at [264, 25] on input "fac" at bounding box center [277, 25] width 39 height 7
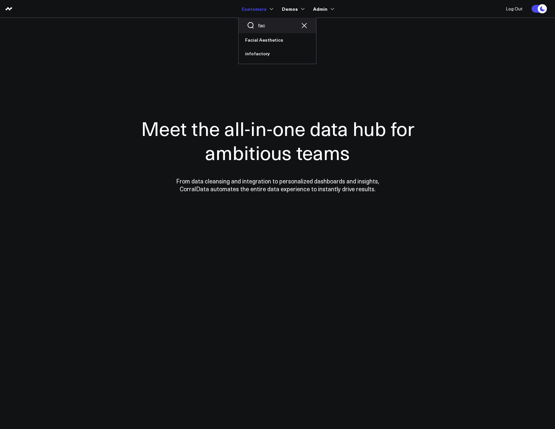
click at [264, 25] on input "fac" at bounding box center [277, 25] width 39 height 7
click at [262, 25] on input "fc" at bounding box center [277, 25] width 39 height 7
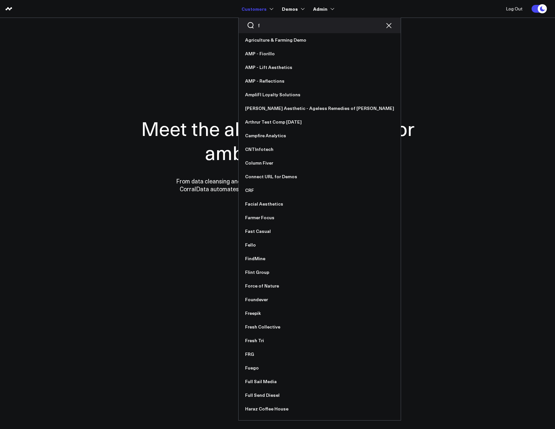
click at [263, 30] on div "f" at bounding box center [320, 26] width 162 height 16
click at [262, 27] on input "f" at bounding box center [320, 25] width 124 height 7
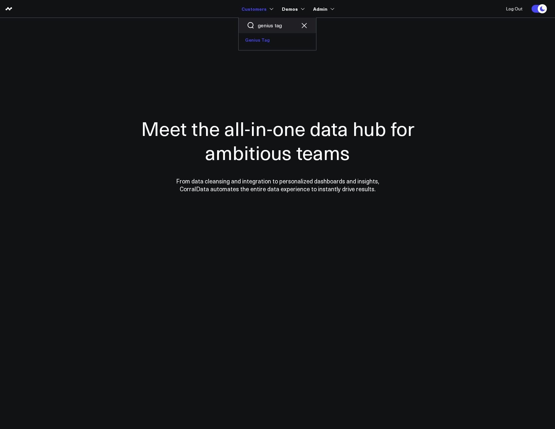
type input "genius tag"
click at [267, 36] on link "Genius Tag" at bounding box center [277, 40] width 77 height 14
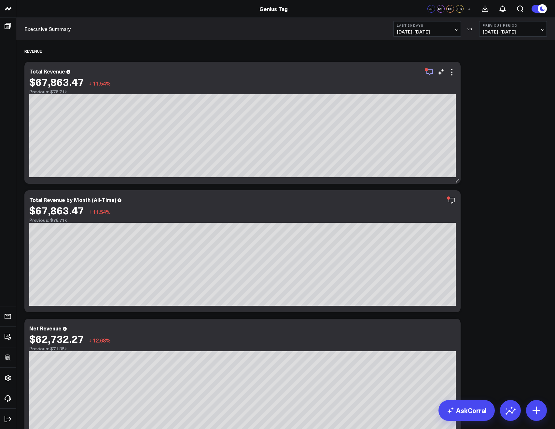
click at [432, 73] on icon "button" at bounding box center [430, 72] width 8 height 8
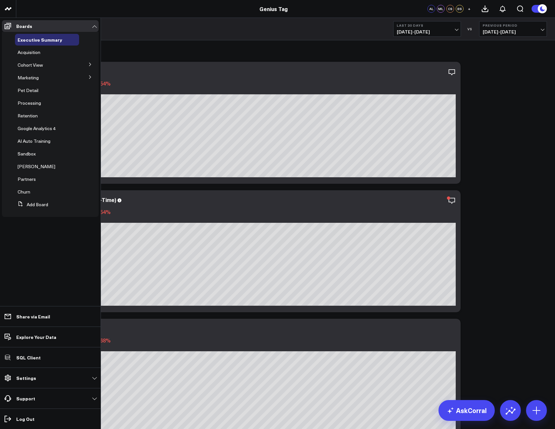
click at [92, 76] on icon at bounding box center [90, 77] width 4 height 4
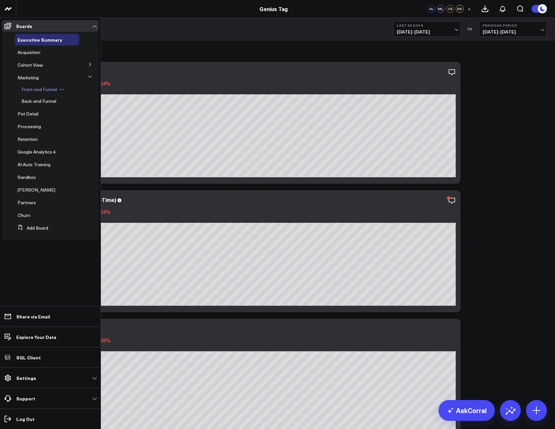
click at [47, 90] on span "Front-end Funnel" at bounding box center [38, 89] width 35 height 6
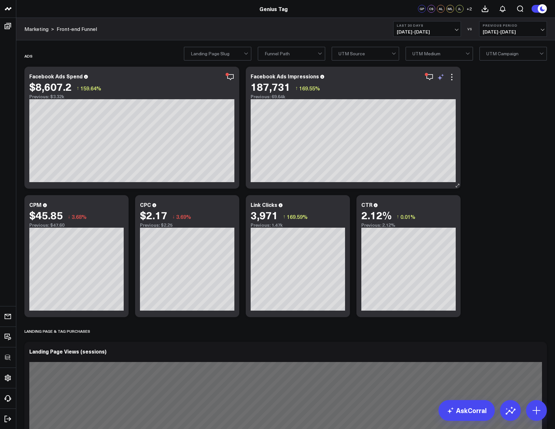
click at [450, 76] on icon at bounding box center [452, 77] width 8 height 8
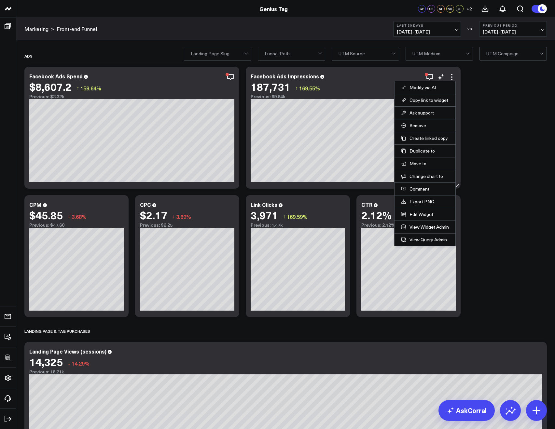
click at [434, 77] on div "Modify via AI Copy link to widget Ask support Remove Create linked copy Executi…" at bounding box center [441, 77] width 30 height 8
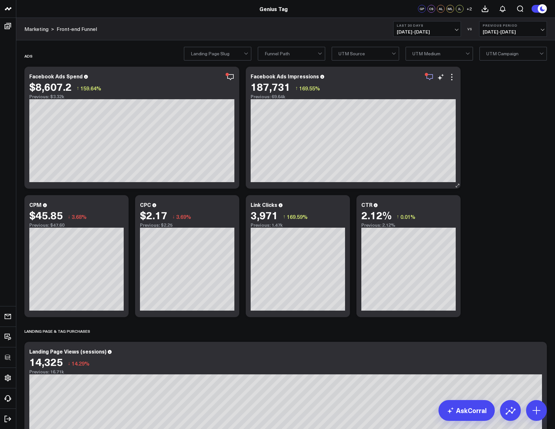
click at [432, 76] on icon "button" at bounding box center [430, 77] width 8 height 8
click at [429, 76] on icon "button" at bounding box center [430, 77] width 8 height 8
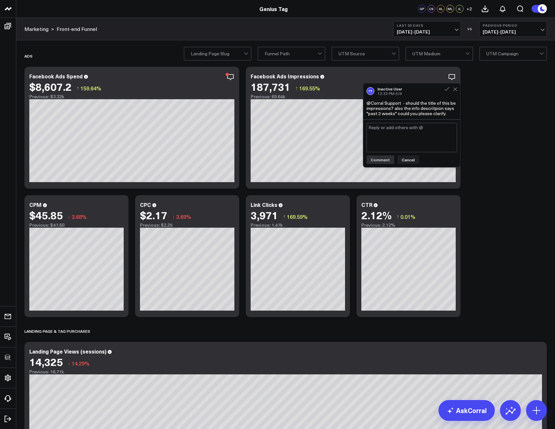
drag, startPoint x: 447, startPoint y: 90, endPoint x: 469, endPoint y: 94, distance: 21.9
click at [447, 90] on icon at bounding box center [447, 89] width 6 height 6
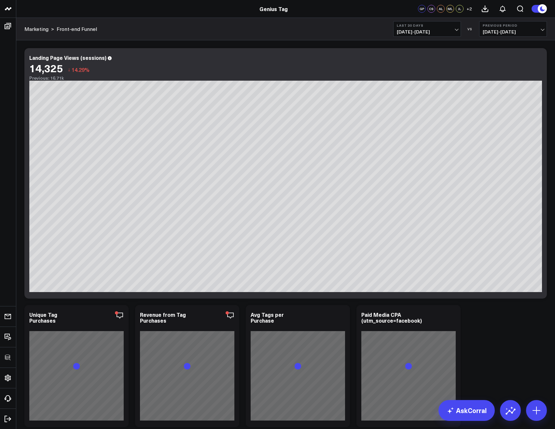
scroll to position [460, 0]
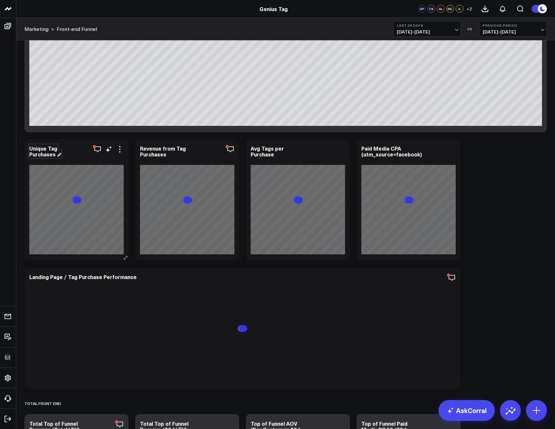
click at [36, 157] on div "Unique Tag Purchases" at bounding box center [45, 151] width 32 height 13
copy div "Unique Tag Purchases"
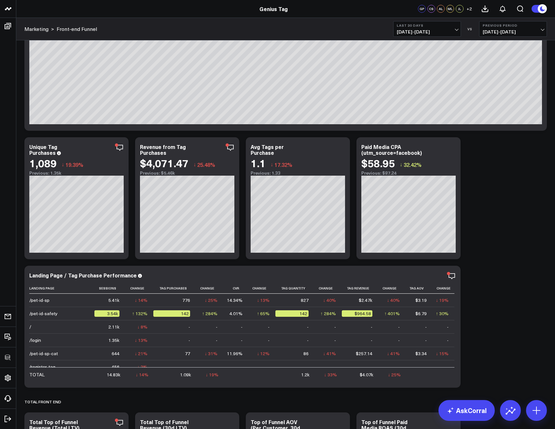
scroll to position [463, 0]
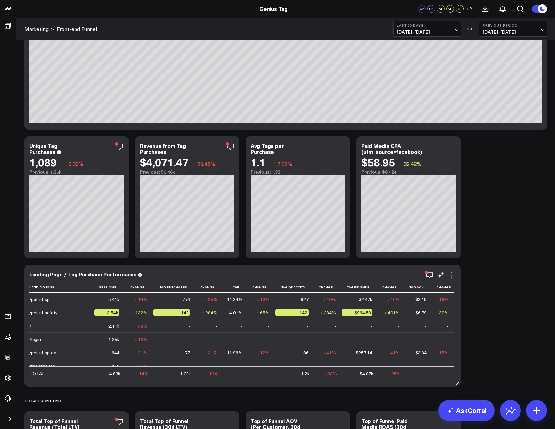
click at [451, 277] on icon at bounding box center [452, 275] width 8 height 8
click at [429, 275] on icon "button" at bounding box center [430, 275] width 8 height 8
click at [102, 273] on div "Landing Page / Tag Purchase Performance" at bounding box center [85, 274] width 113 height 7
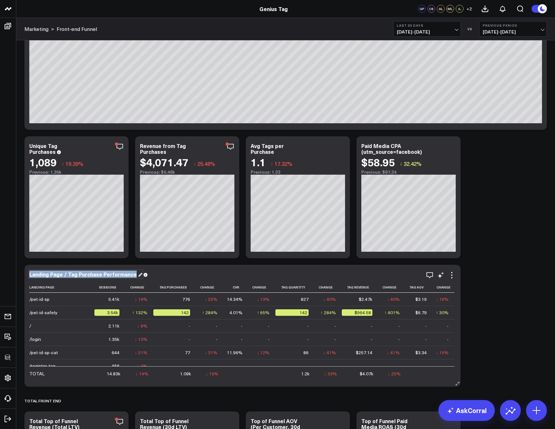
click at [102, 273] on div "Landing Page / Tag Purchase Performance" at bounding box center [85, 274] width 113 height 7
copy div "Landing Page / Tag Purchase Performance"
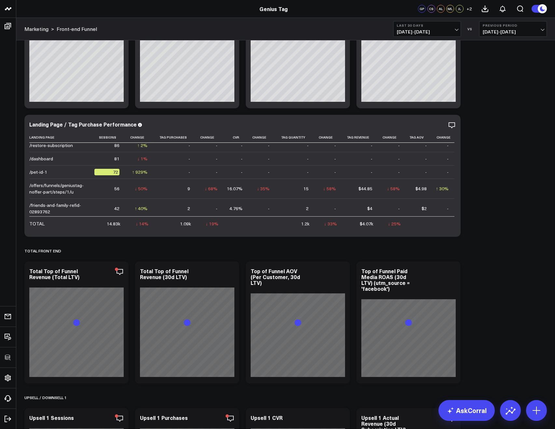
scroll to position [720, 0]
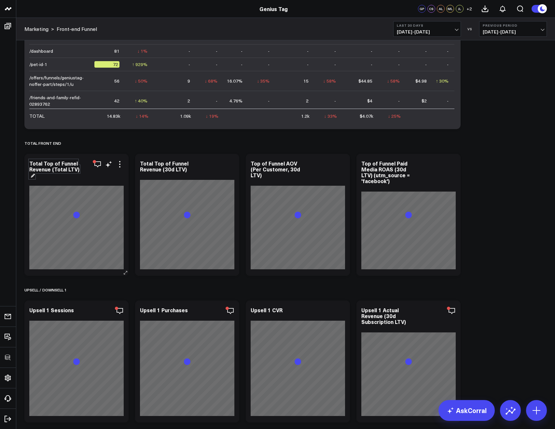
click at [49, 163] on div "Total Top of Funnel Revenue (Total LTV)" at bounding box center [54, 169] width 50 height 19
copy div "Total Top of Funnel Revenue (Total LTV)"
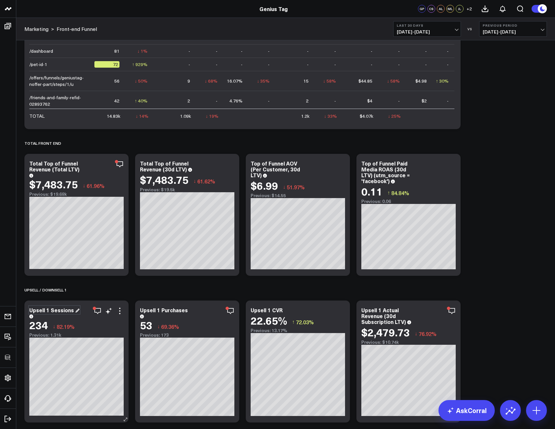
click at [53, 312] on div "Upsell 1 Sessions" at bounding box center [54, 310] width 50 height 7
copy div "Upsell 1 Sessions"
click at [99, 310] on icon "button" at bounding box center [98, 311] width 8 height 8
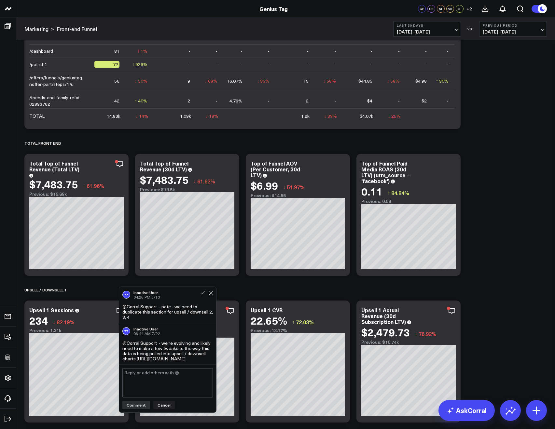
scroll to position [732, 0]
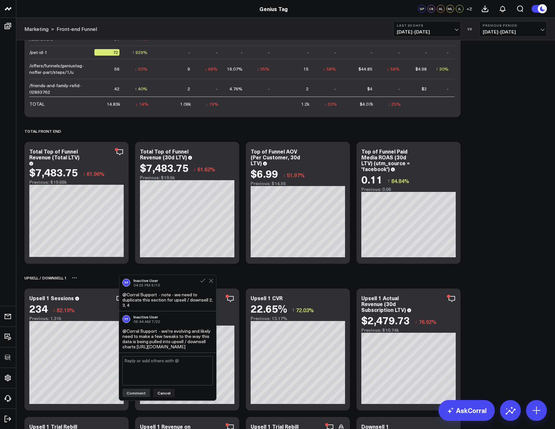
click at [248, 280] on div "UPSELL / DOWNSELL 1" at bounding box center [285, 277] width 522 height 15
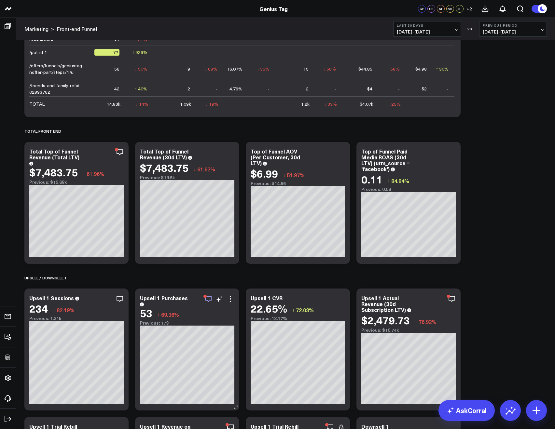
click at [209, 297] on icon "button" at bounding box center [208, 299] width 8 height 8
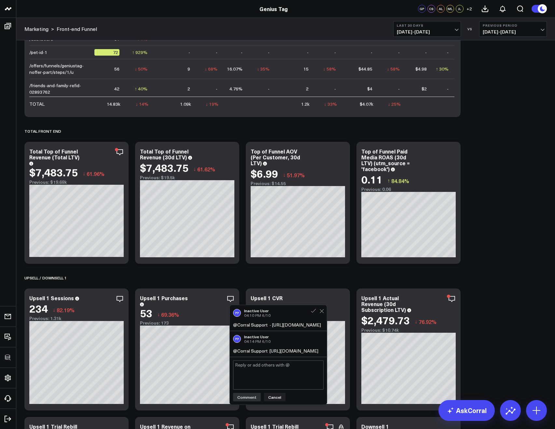
scroll to position [743, 0]
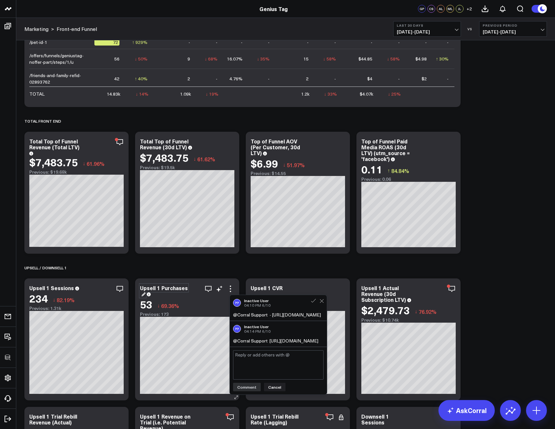
click at [159, 288] on div "Upsell 1 Purchases" at bounding box center [164, 290] width 48 height 13
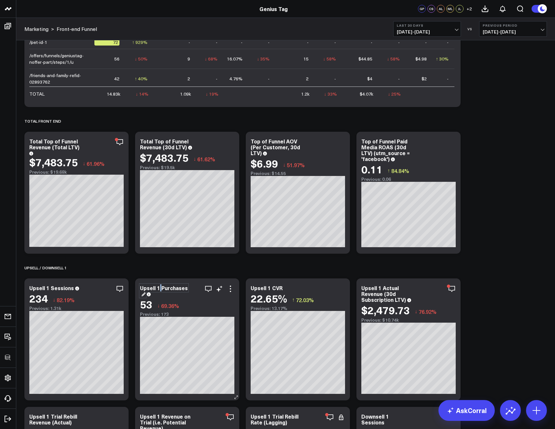
click at [159, 288] on div "Upsell 1 Purchases" at bounding box center [164, 290] width 48 height 13
copy div "Upsell 1 Purchases"
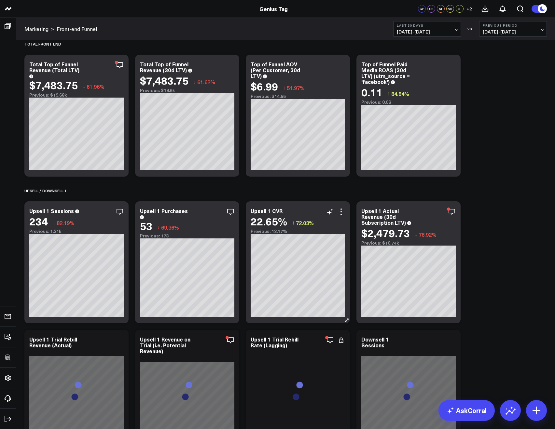
scroll to position [858, 0]
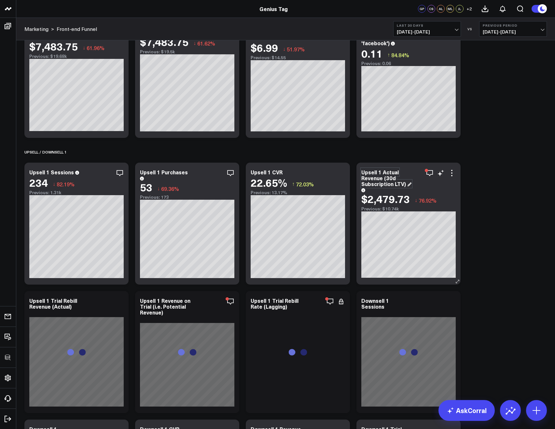
click at [378, 180] on div "Upsell 1 Actual Revenue (30d Subscription LTV)" at bounding box center [386, 178] width 50 height 19
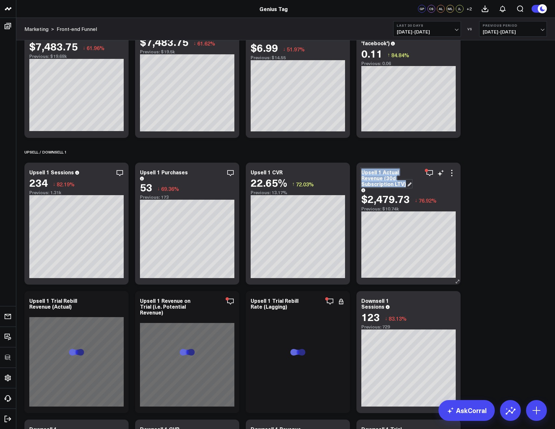
click at [378, 180] on div "Upsell 1 Actual Revenue (30d Subscription LTV)" at bounding box center [386, 178] width 50 height 19
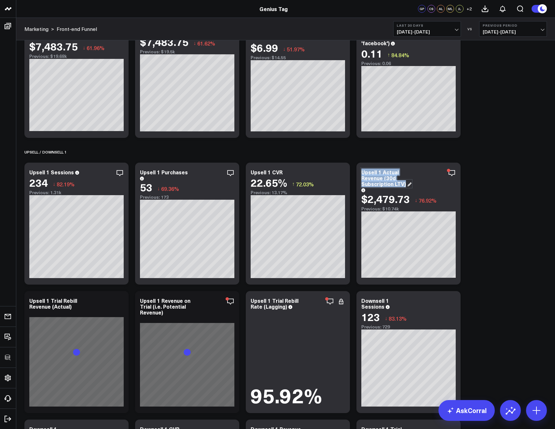
copy div "Upsell 1 Actual Revenue (30d Subscription LTV)"
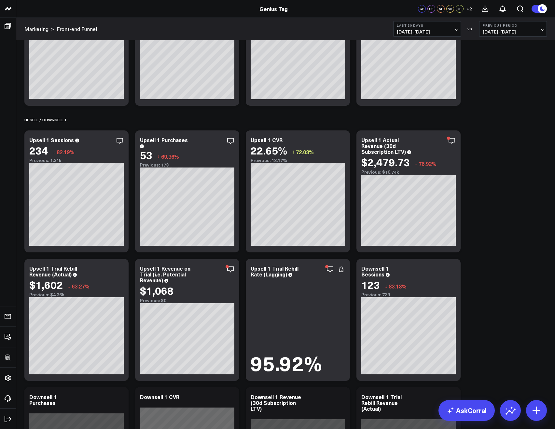
scroll to position [894, 0]
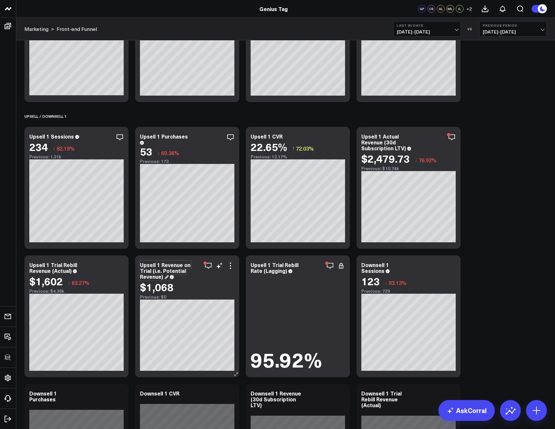
click at [161, 268] on div "Upsell 1 Revenue on Trial (i.e. Potential Revenue)" at bounding box center [165, 270] width 50 height 19
copy div "Upsell 1 Revenue on Trial (i.e. Potential Revenue)"
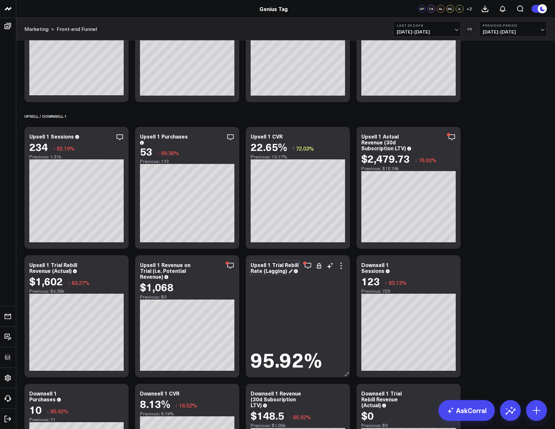
click at [262, 268] on div "Upsell 1 Trial Rebill Rate (Lagging)" at bounding box center [275, 267] width 48 height 13
copy div "Upsell 1 Trial Rebill Rate (Lagging)"
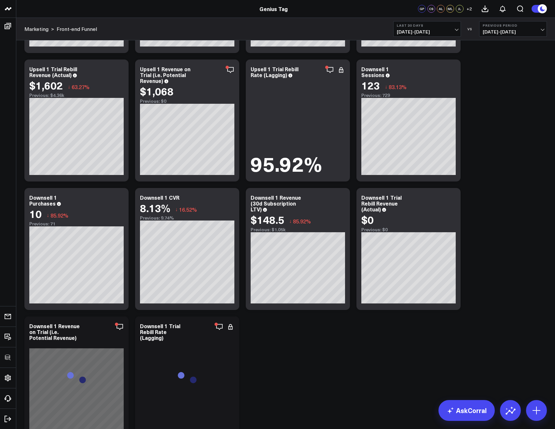
scroll to position [1098, 0]
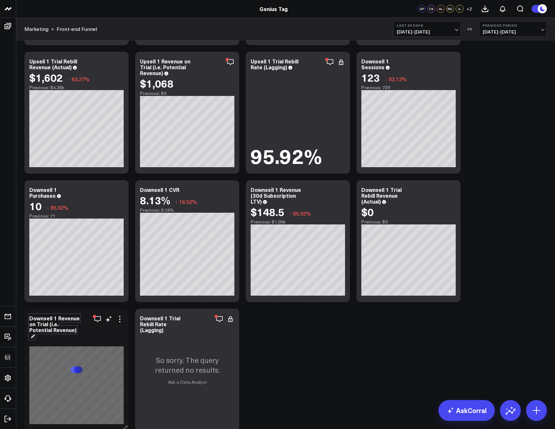
click at [56, 322] on div "Downsell 1 Revenue on Trial (i.e. Potential Revenue)" at bounding box center [54, 327] width 50 height 25
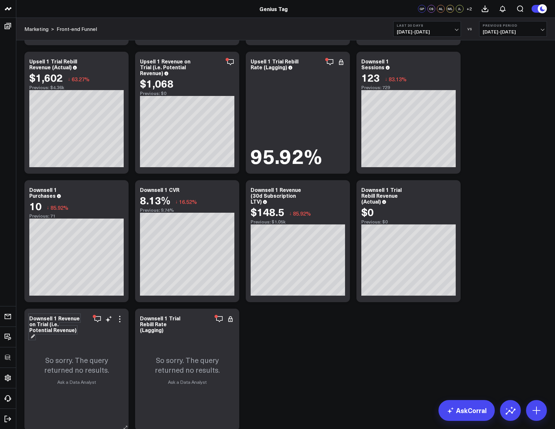
click at [45, 323] on div "Downsell 1 Revenue on Trial (i.e. Potential Revenue)" at bounding box center [54, 327] width 50 height 25
copy div "Downsell 1 Revenue on Trial (i.e. Potential Revenue)"
click at [152, 325] on div "Downsell 1 Trial Rebill Rate (Lagging)" at bounding box center [165, 324] width 51 height 19
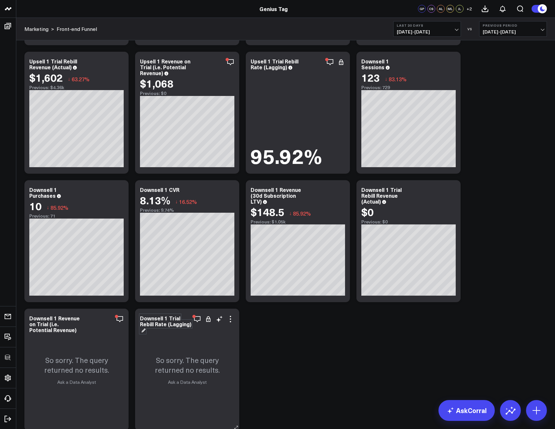
click at [152, 325] on div "Downsell 1 Trial Rebill Rate (Lagging)" at bounding box center [165, 324] width 51 height 19
copy div "Downsell 1 Trial Rebill Rate (Lagging)"
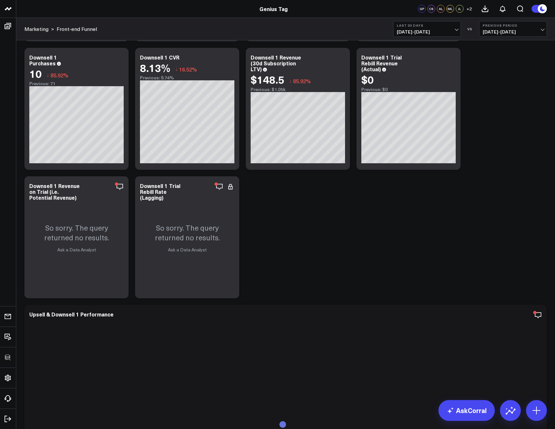
scroll to position [1404, 0]
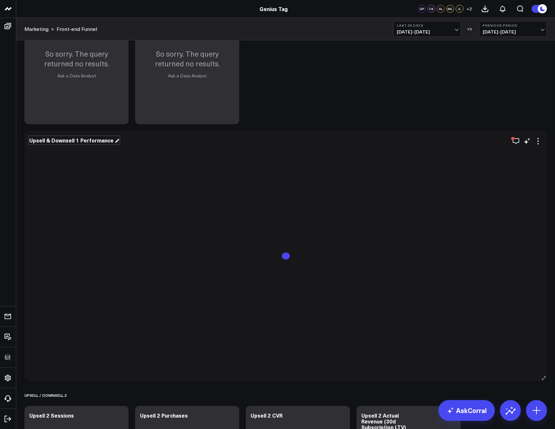
click at [78, 142] on div "Upsell & Downsell 1 Performance" at bounding box center [74, 140] width 90 height 7
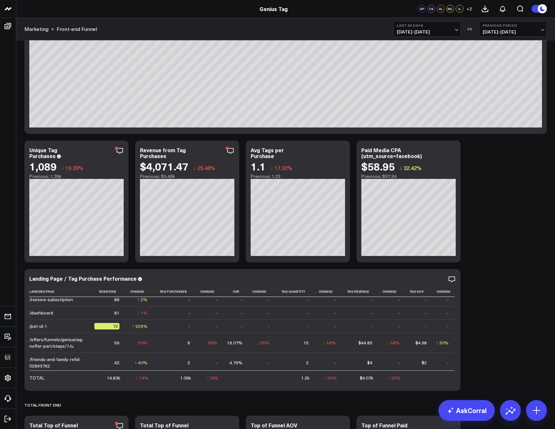
scroll to position [0, 0]
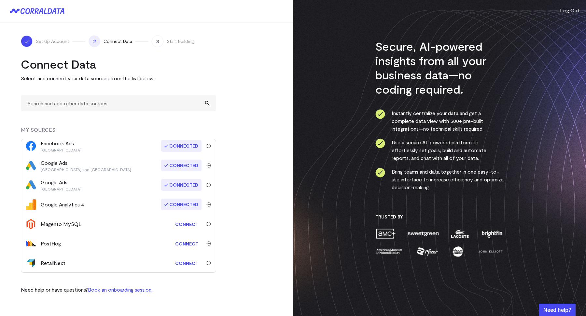
scroll to position [42, 0]
click at [183, 266] on link "Connect" at bounding box center [187, 263] width 30 height 12
